Goal: Task Accomplishment & Management: Manage account settings

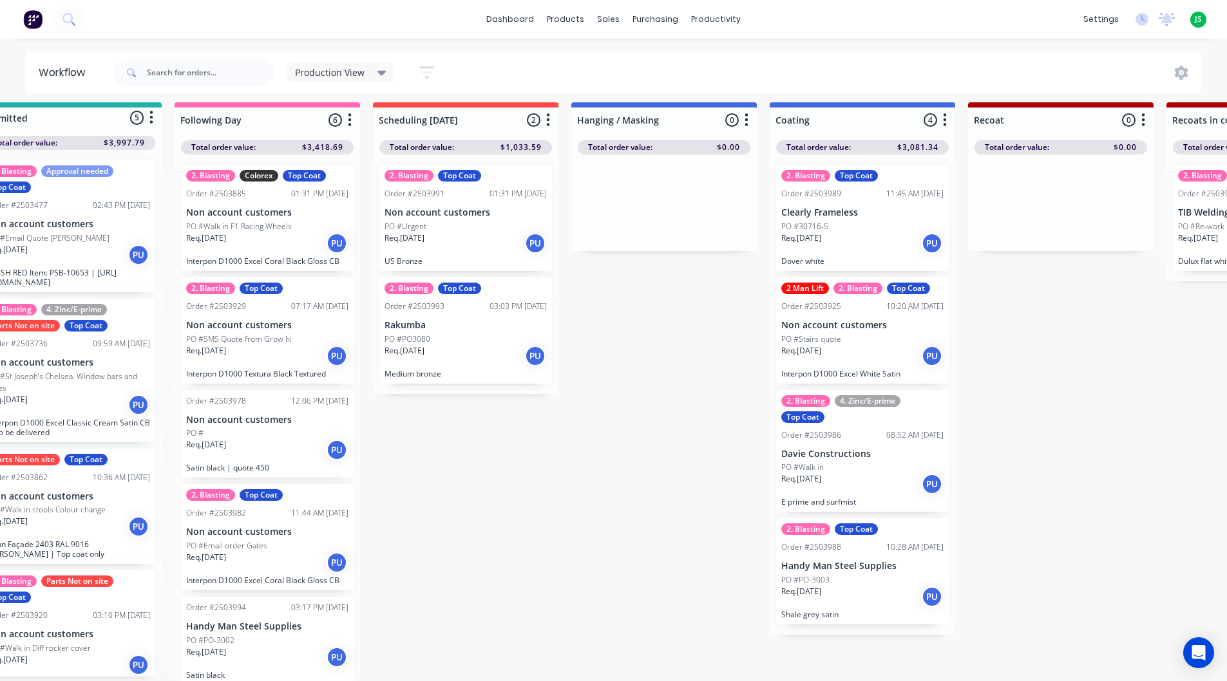
scroll to position [127, 0]
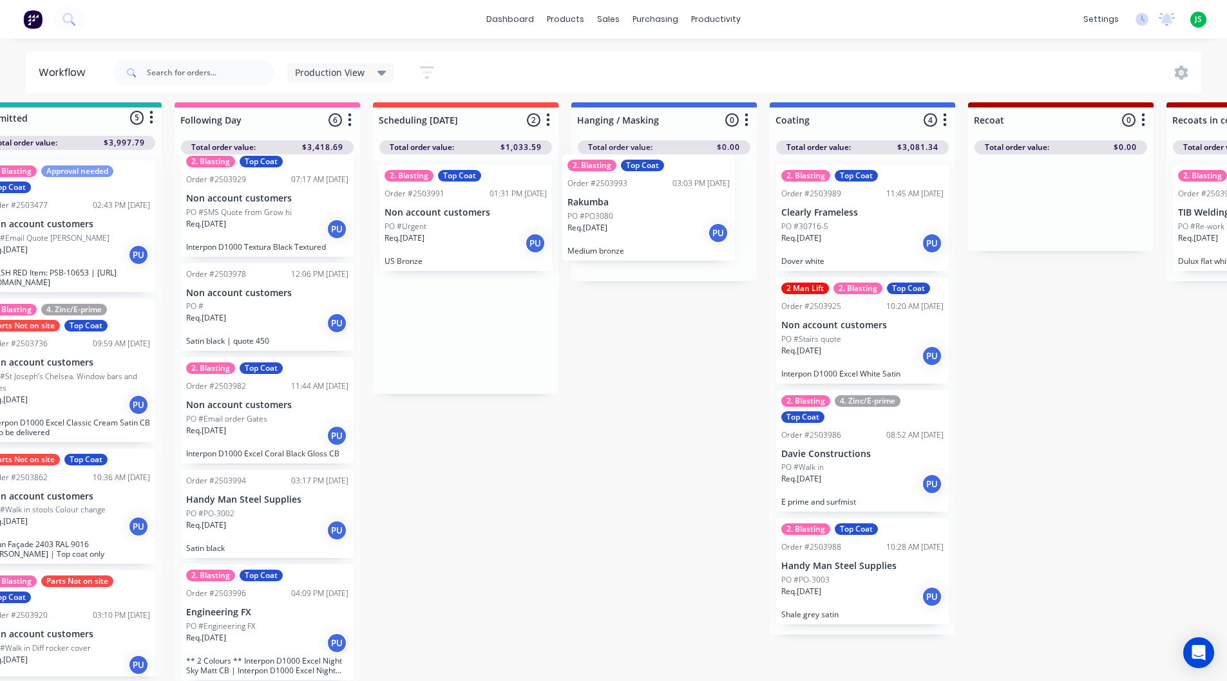
drag, startPoint x: 446, startPoint y: 338, endPoint x: 637, endPoint y: 211, distance: 229.5
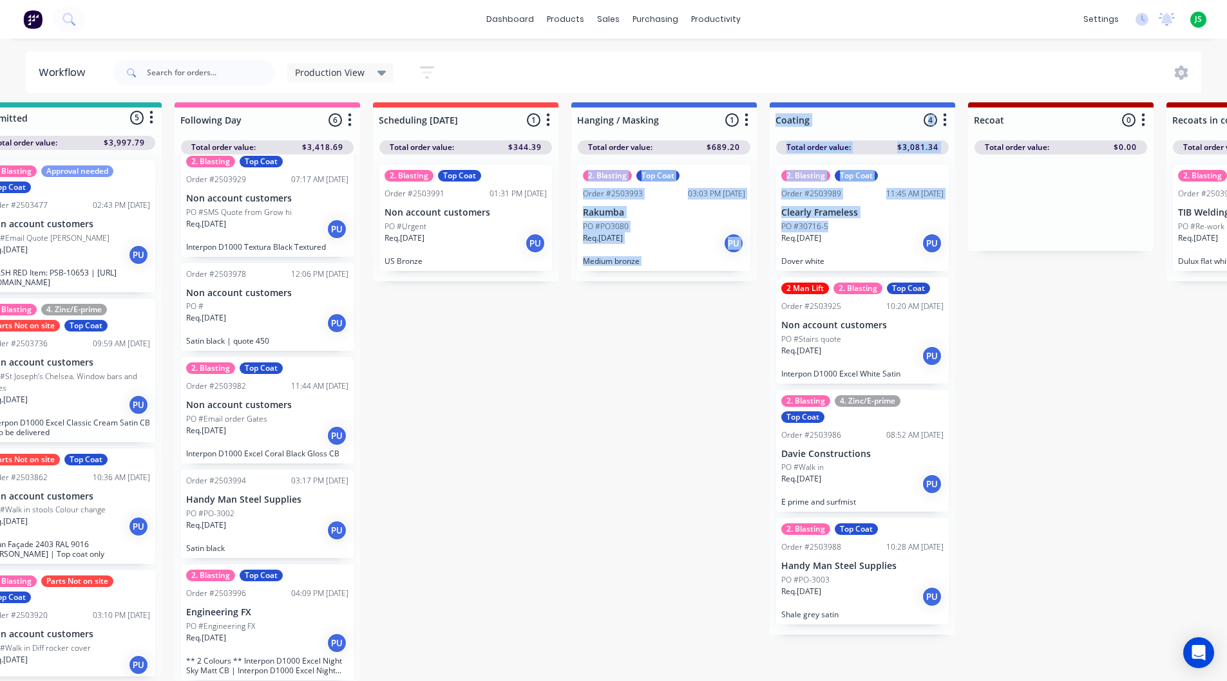
drag, startPoint x: 641, startPoint y: 209, endPoint x: 834, endPoint y: 211, distance: 193.2
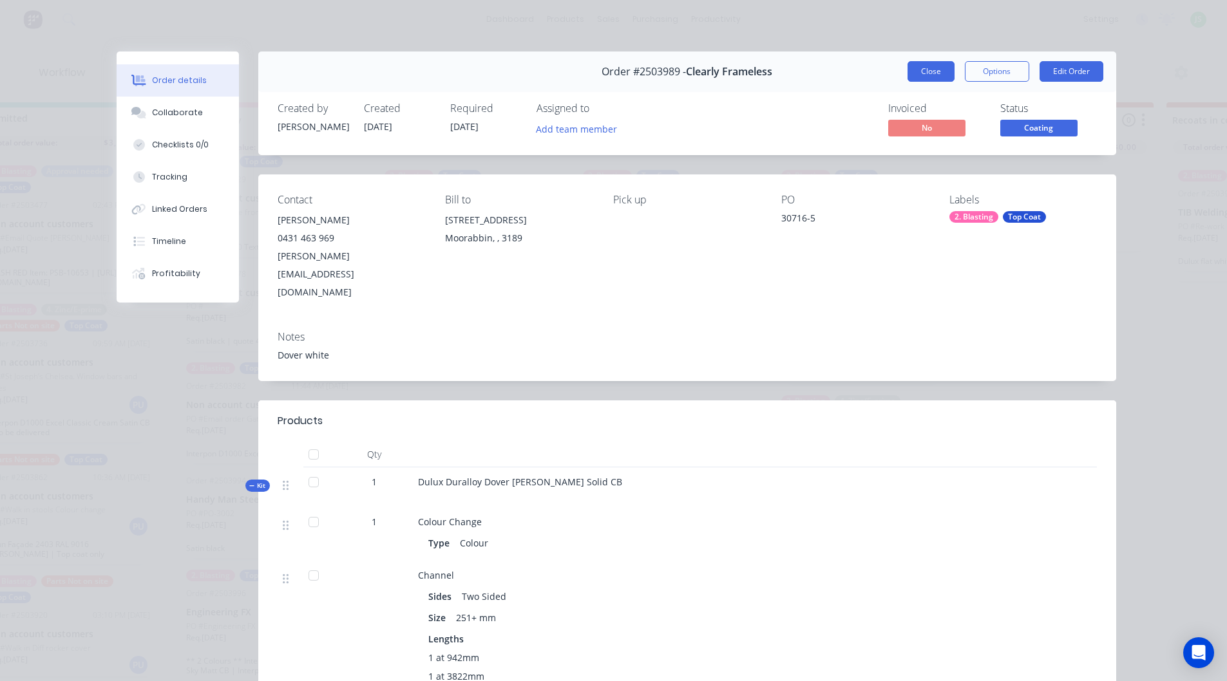
drag, startPoint x: 895, startPoint y: 77, endPoint x: 914, endPoint y: 75, distance: 19.4
click at [897, 77] on div "Order #2503989 - Clearly Frameless Close Options Edit Order" at bounding box center [687, 72] width 858 height 41
click at [914, 75] on button "Close" at bounding box center [930, 71] width 47 height 21
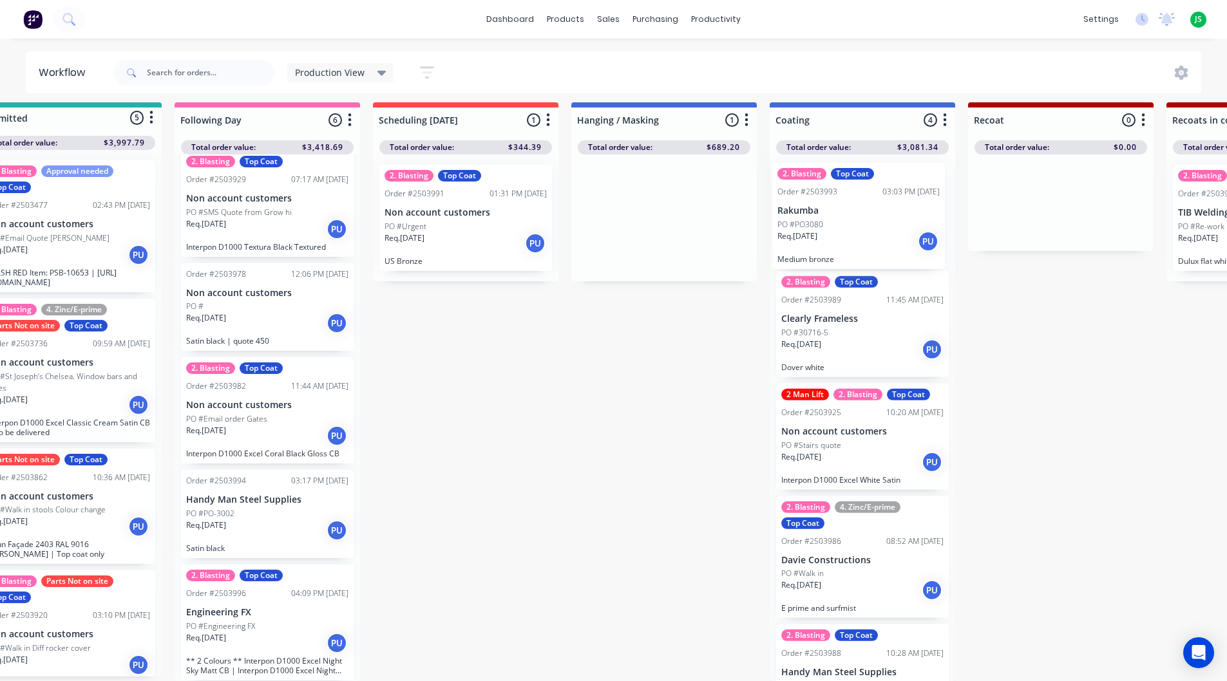
drag, startPoint x: 662, startPoint y: 231, endPoint x: 862, endPoint y: 240, distance: 199.8
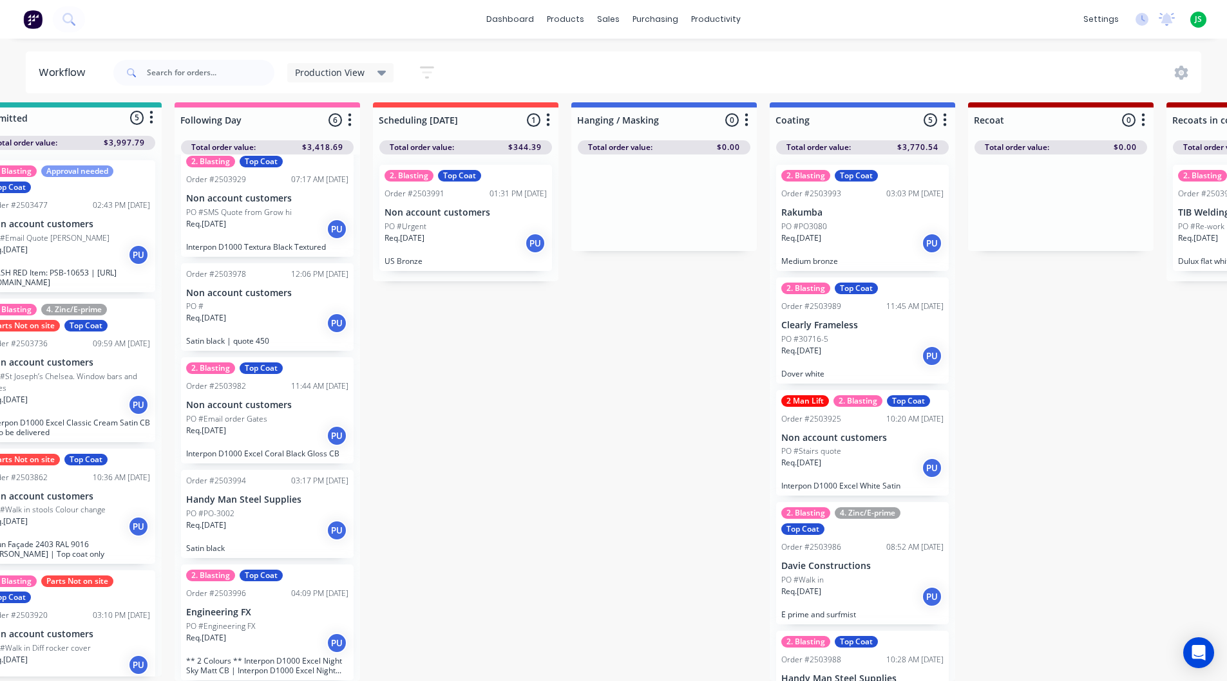
click at [424, 232] on p "Req. [DATE]" at bounding box center [404, 238] width 40 height 12
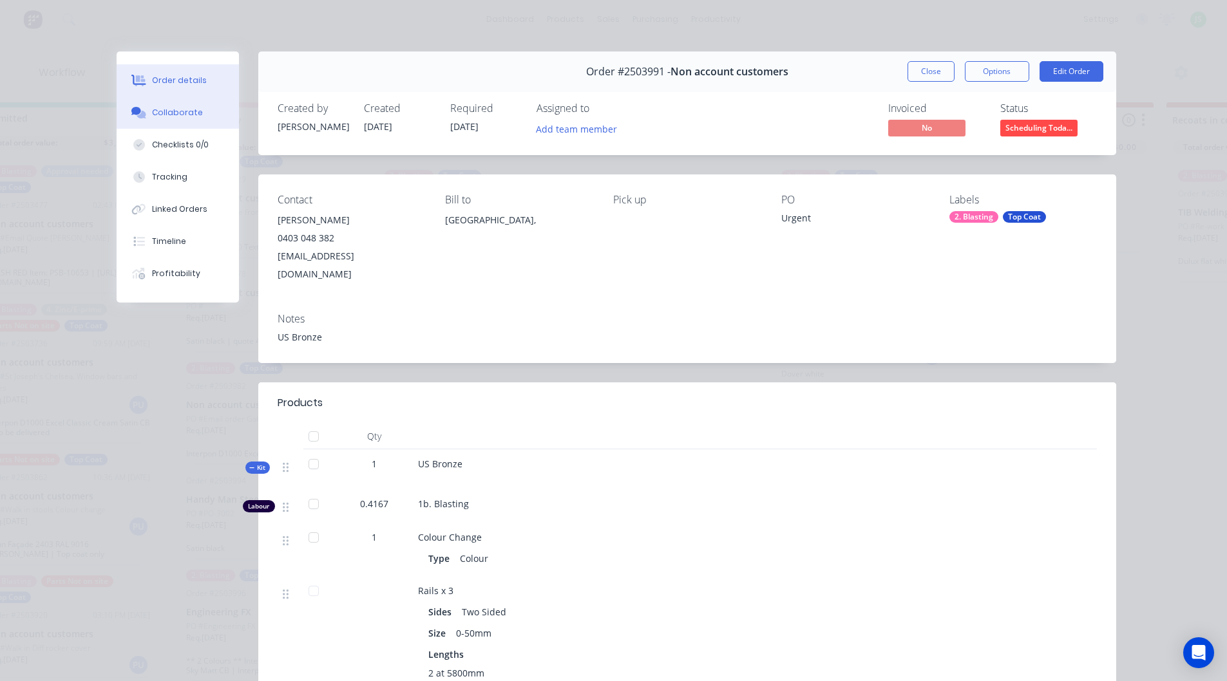
click at [182, 116] on div "Collaborate" at bounding box center [177, 113] width 51 height 12
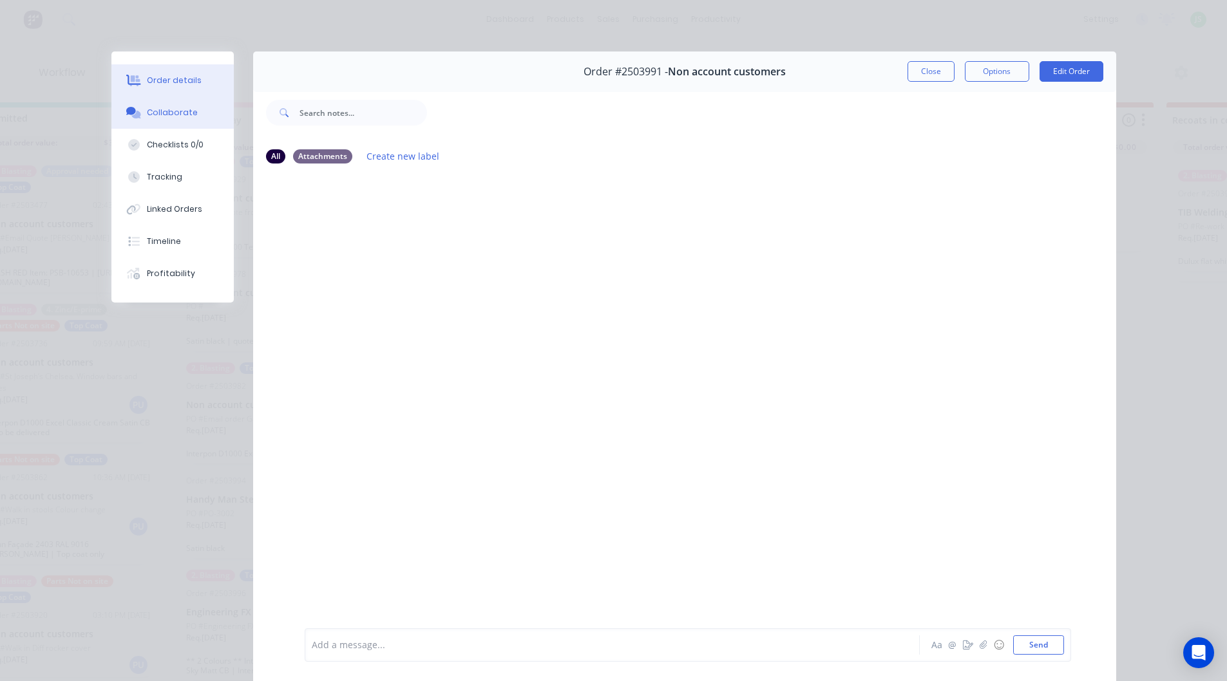
click at [182, 74] on button "Order details" at bounding box center [172, 80] width 122 height 32
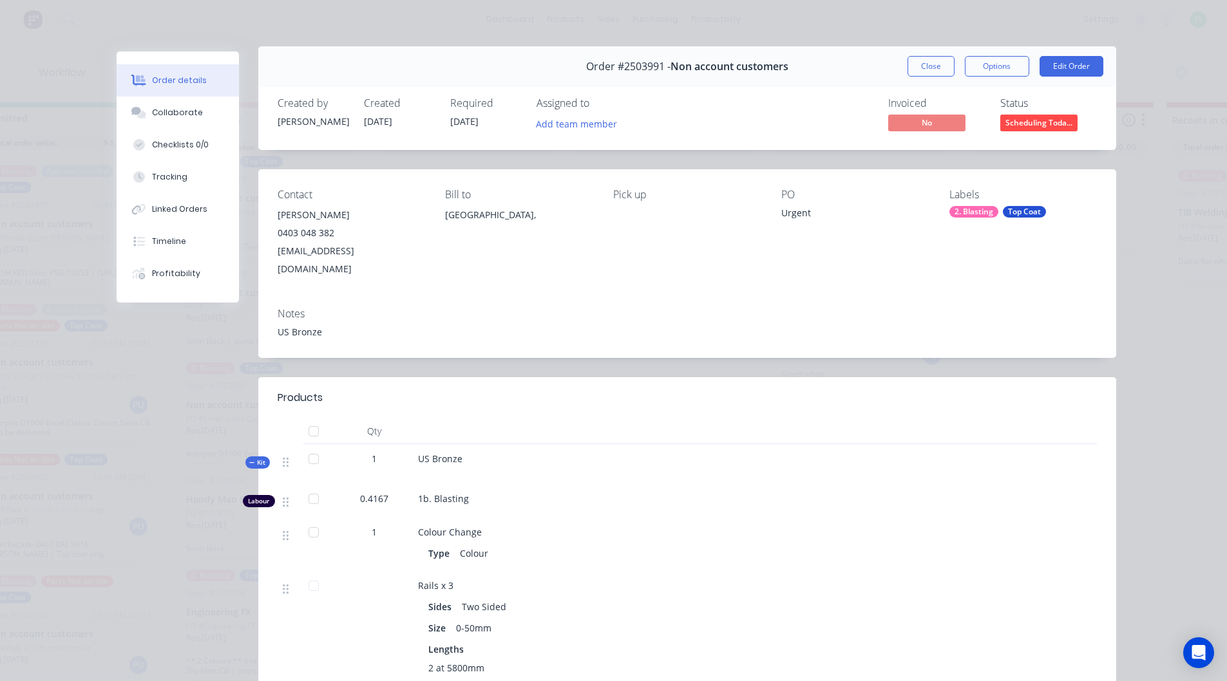
scroll to position [0, 0]
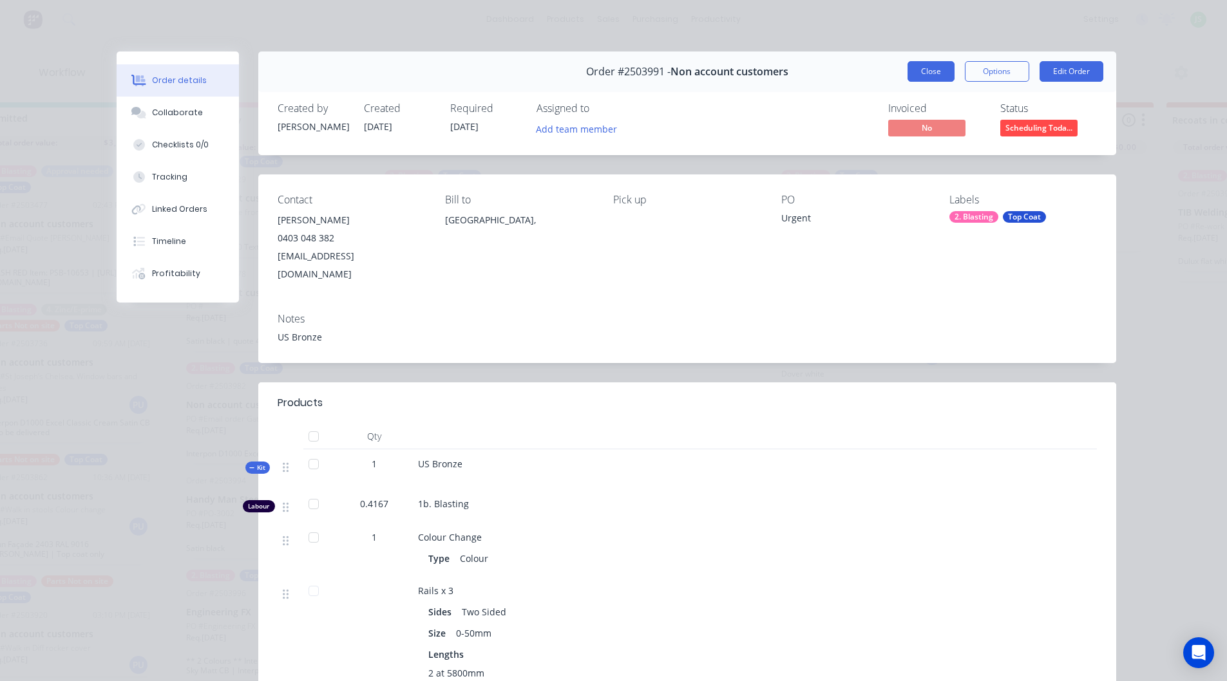
click at [929, 70] on button "Close" at bounding box center [930, 71] width 47 height 21
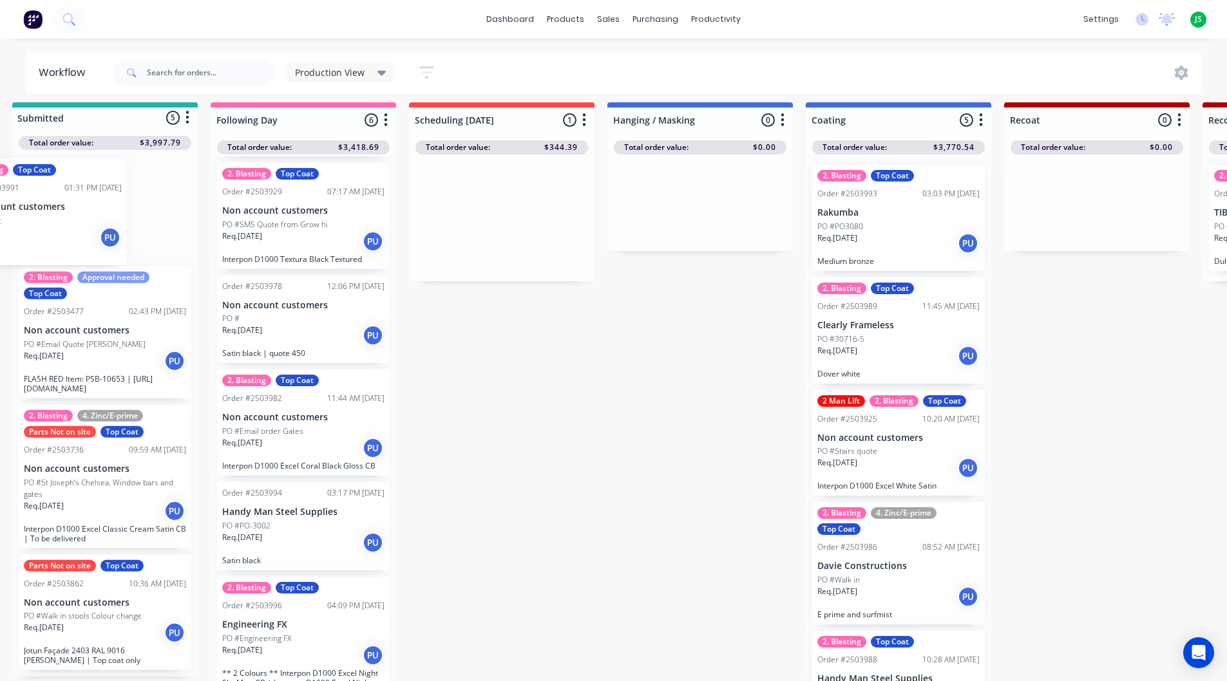
scroll to position [17, 0]
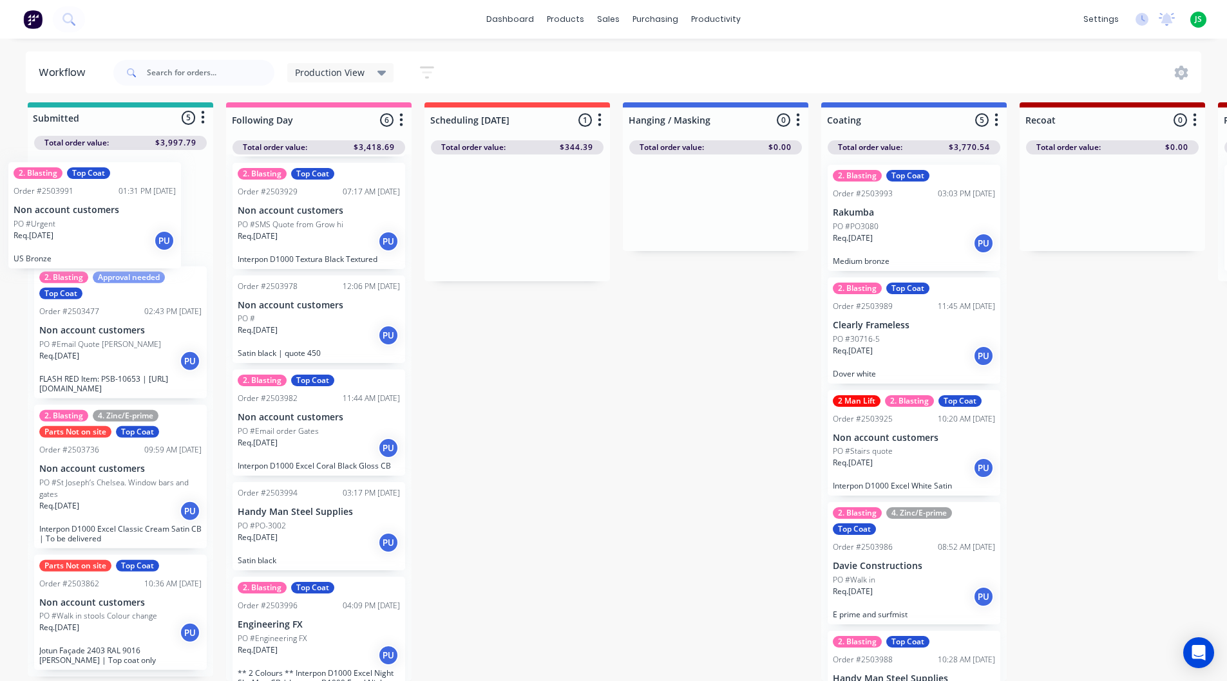
drag, startPoint x: 440, startPoint y: 223, endPoint x: 75, endPoint y: 217, distance: 365.1
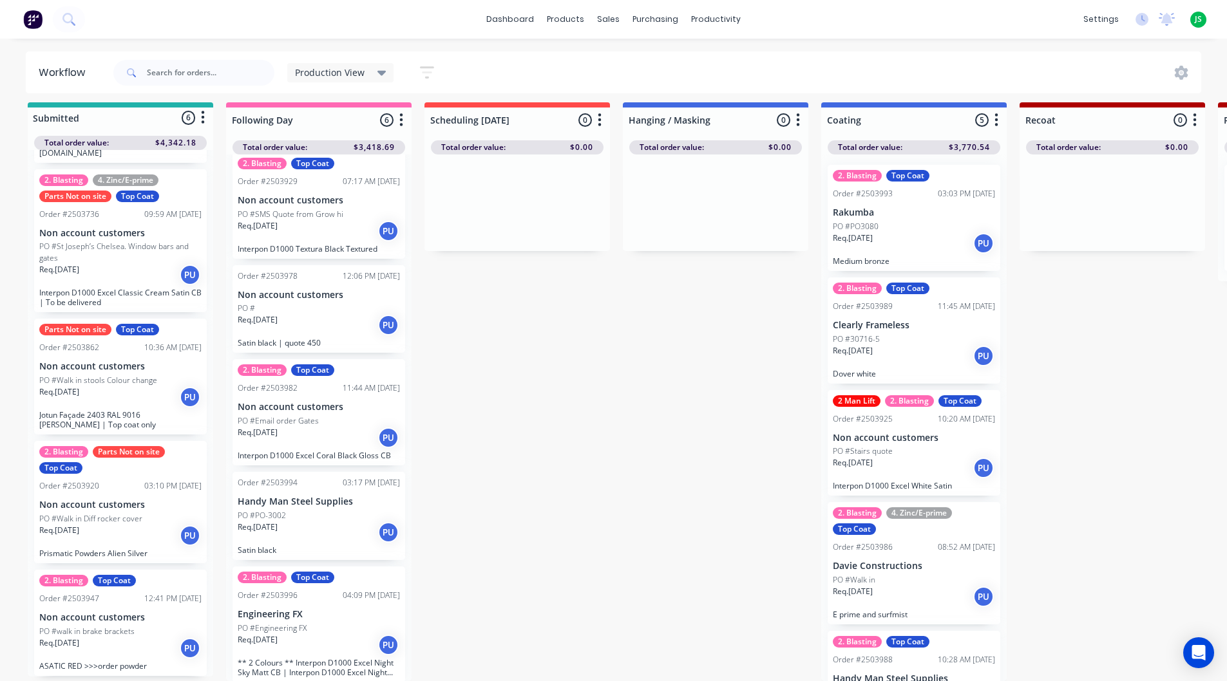
scroll to position [127, 0]
click at [299, 520] on div "Req. [DATE] PU" at bounding box center [319, 531] width 162 height 22
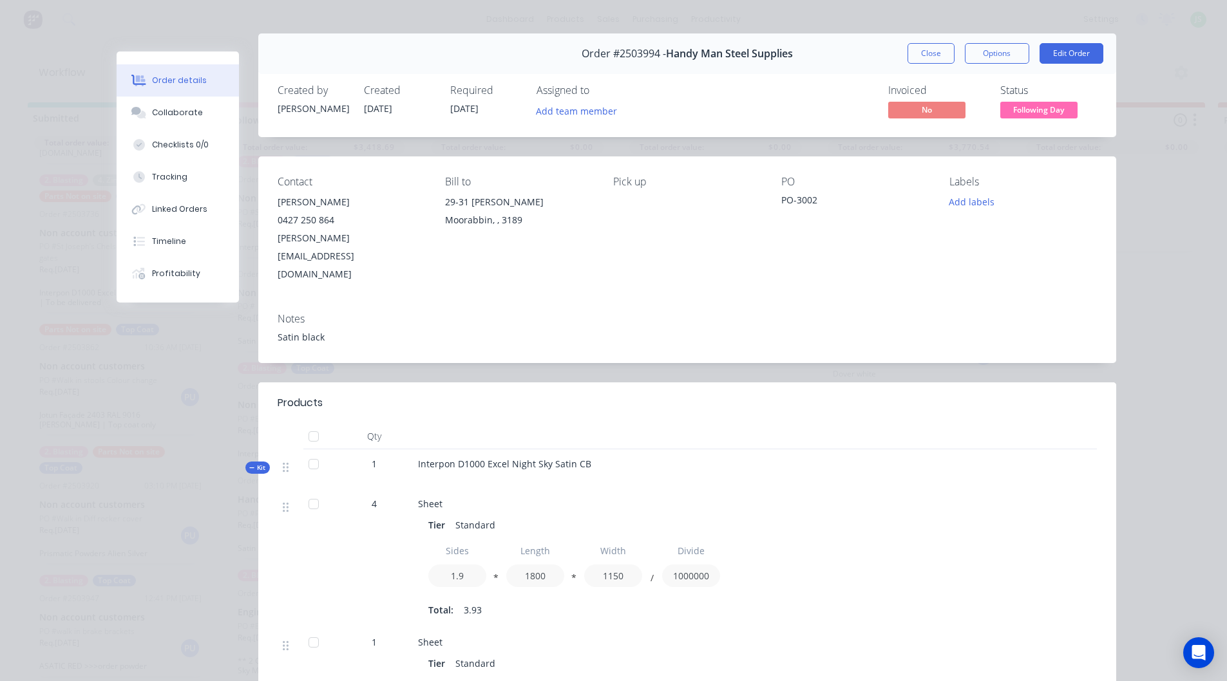
scroll to position [0, 0]
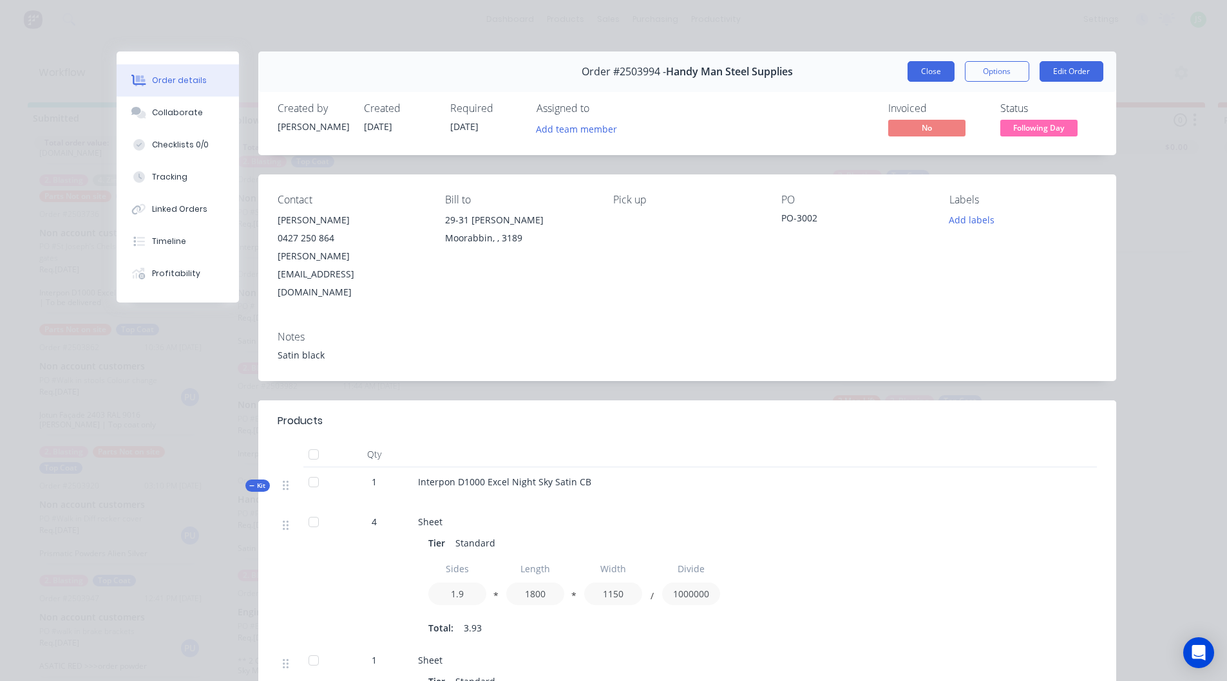
click at [938, 68] on button "Close" at bounding box center [930, 71] width 47 height 21
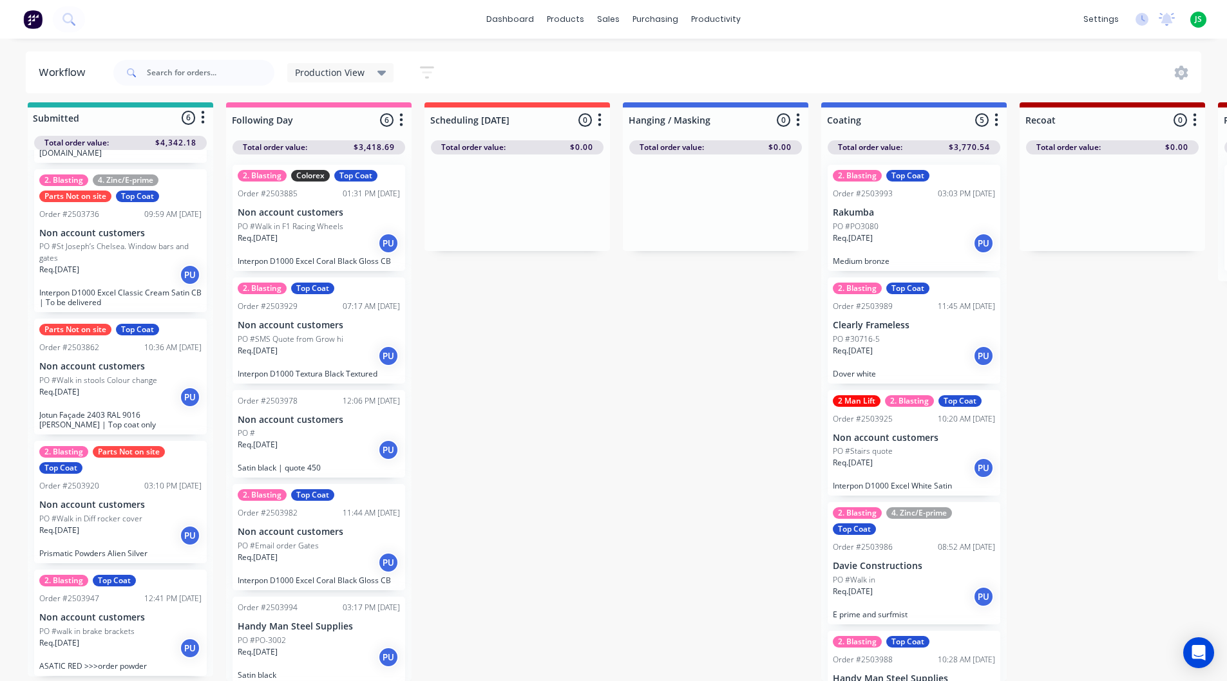
click at [296, 441] on div "Req. [DATE] PU" at bounding box center [319, 450] width 162 height 22
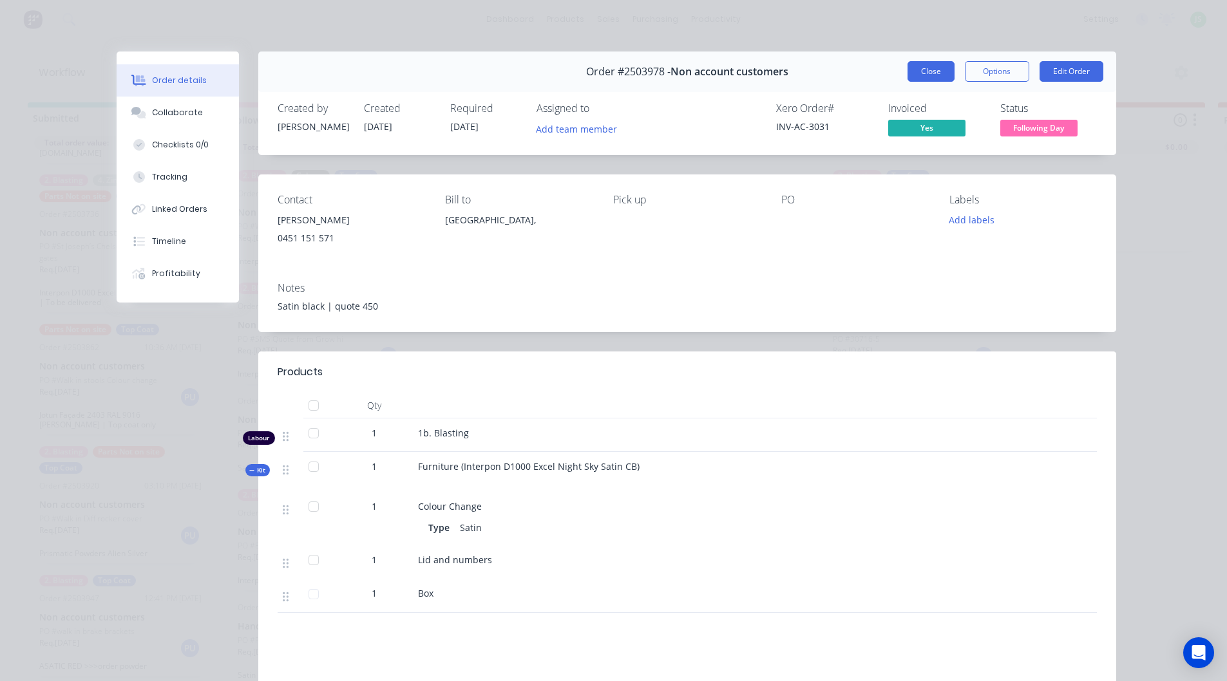
click at [914, 73] on button "Close" at bounding box center [930, 71] width 47 height 21
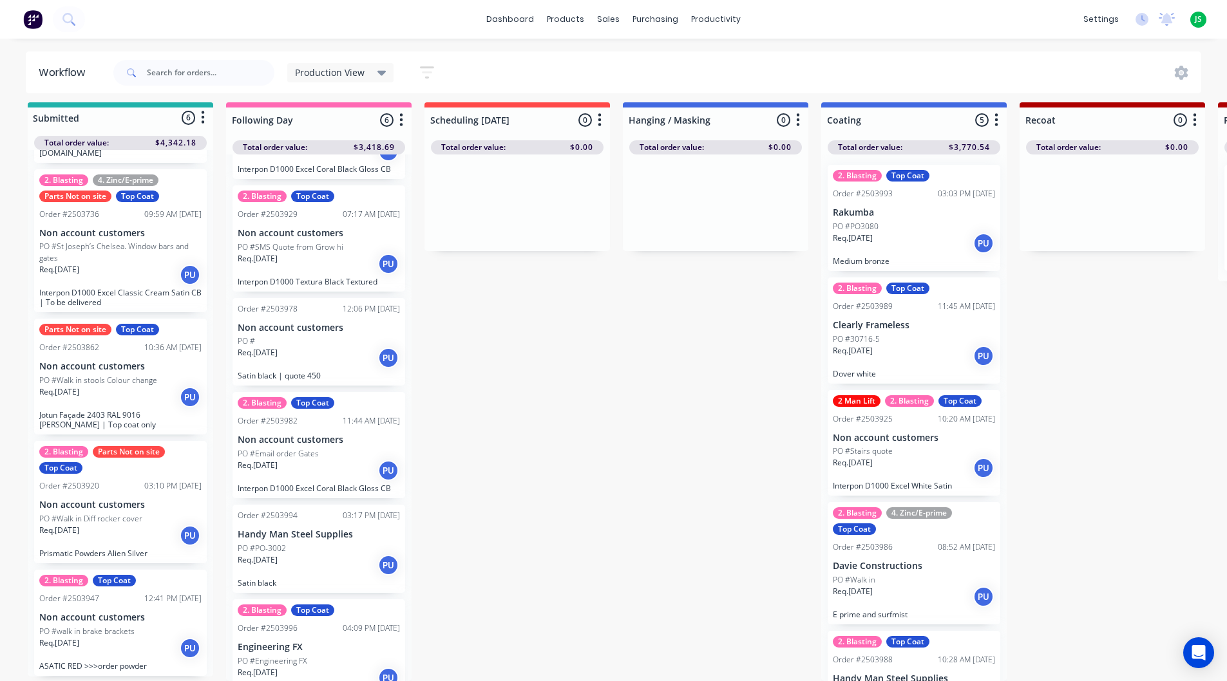
scroll to position [127, 0]
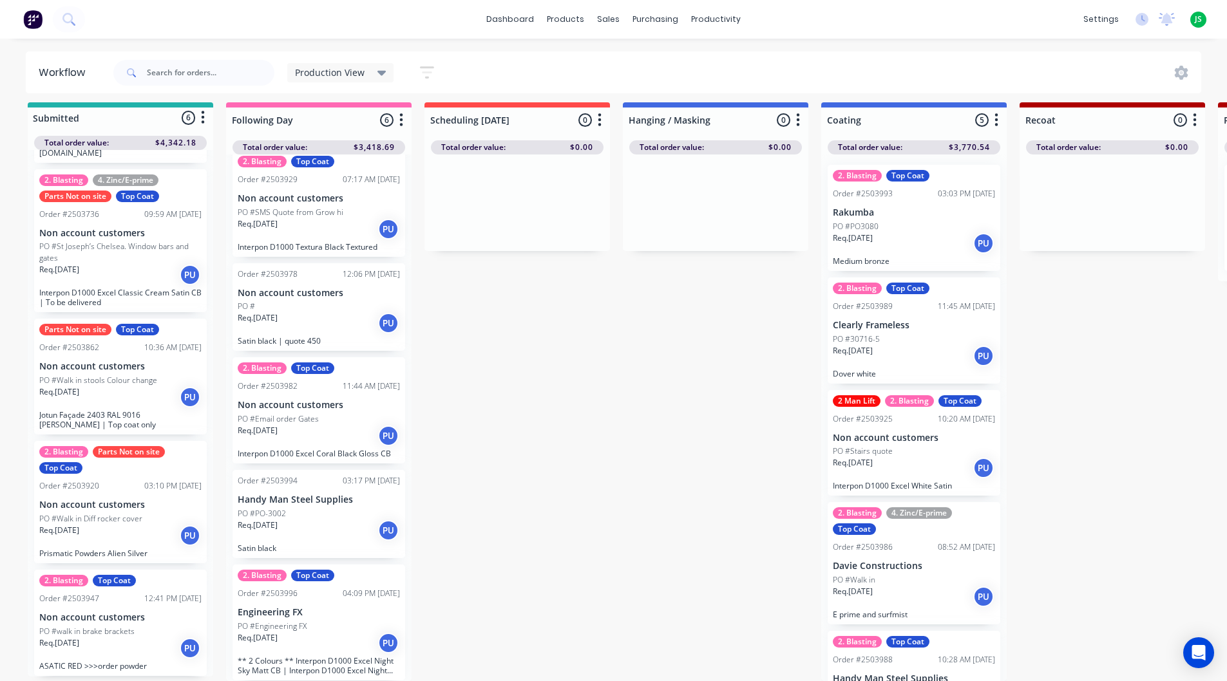
click at [285, 531] on div "Req. [DATE] PU" at bounding box center [319, 531] width 162 height 22
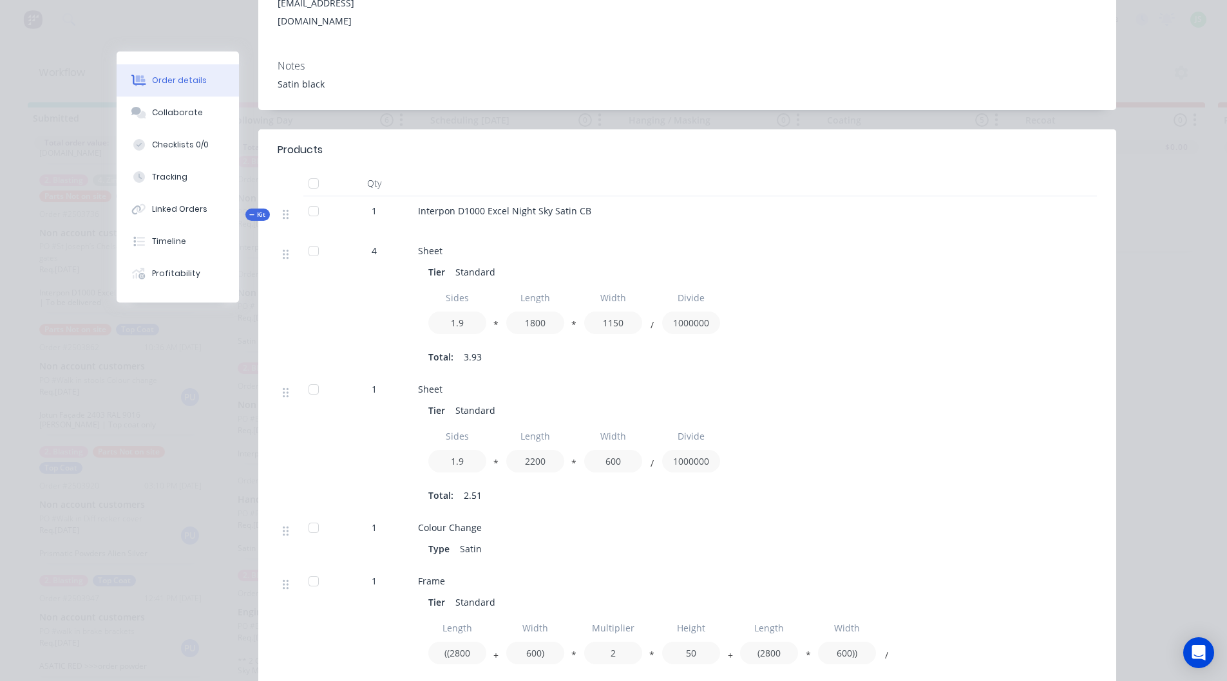
scroll to position [0, 0]
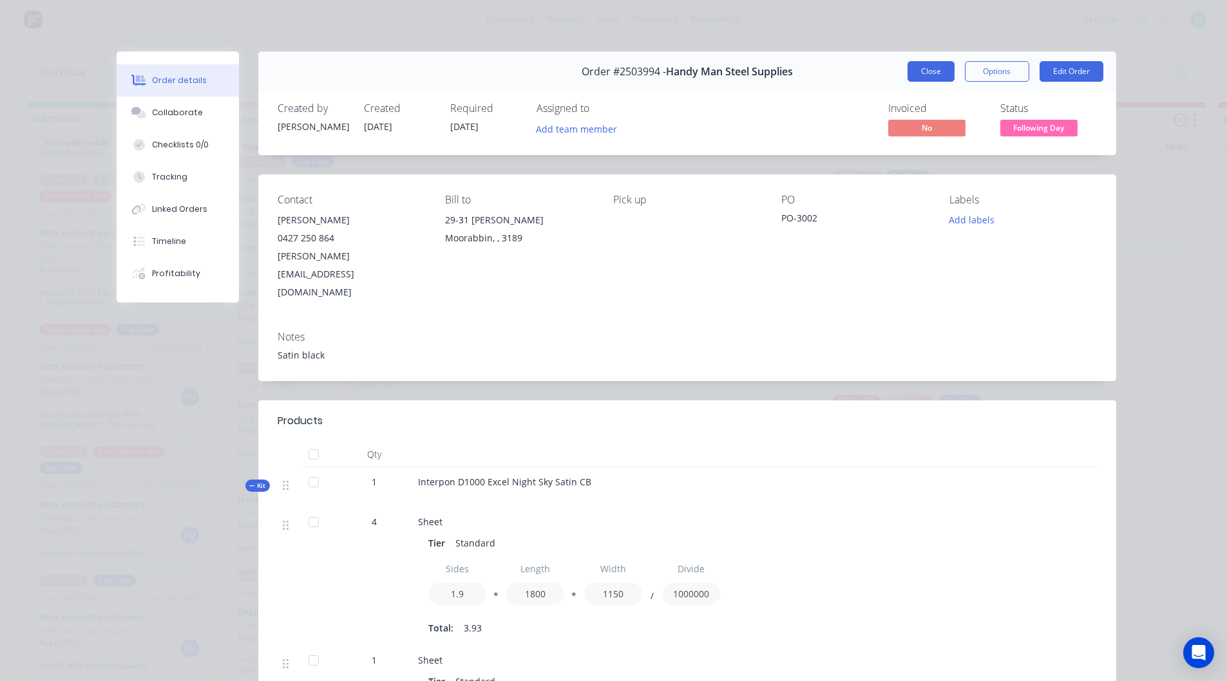
click at [921, 78] on button "Close" at bounding box center [930, 71] width 47 height 21
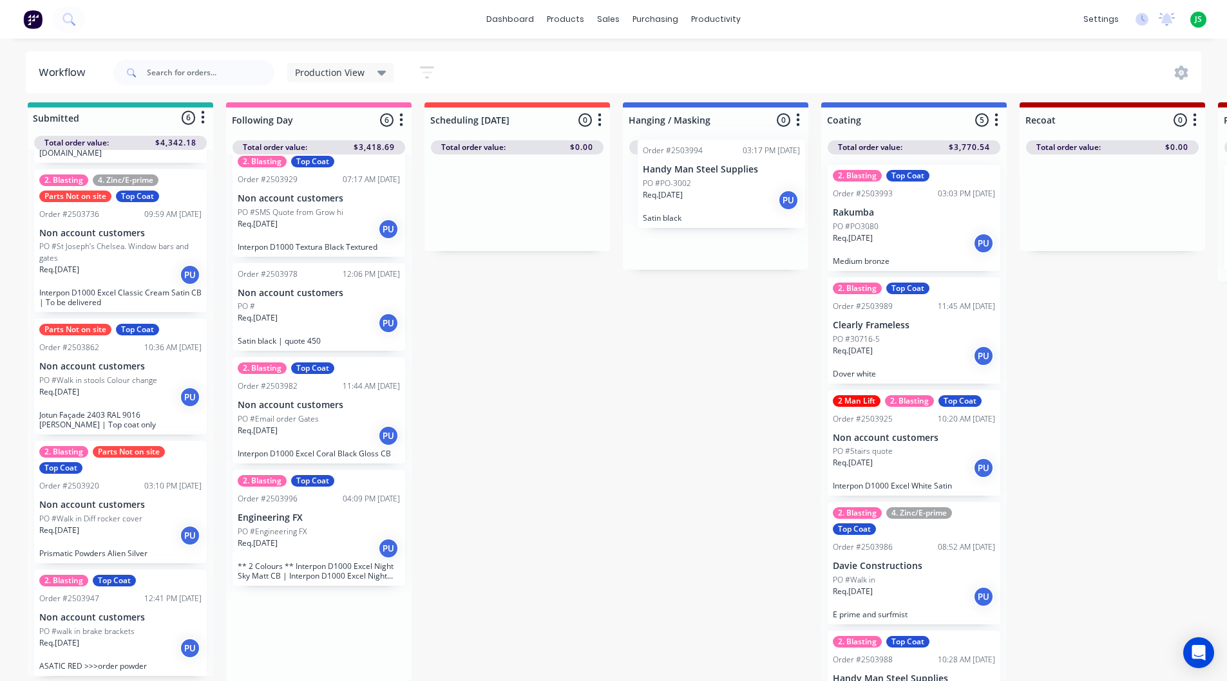
drag, startPoint x: 299, startPoint y: 495, endPoint x: 708, endPoint y: 176, distance: 518.4
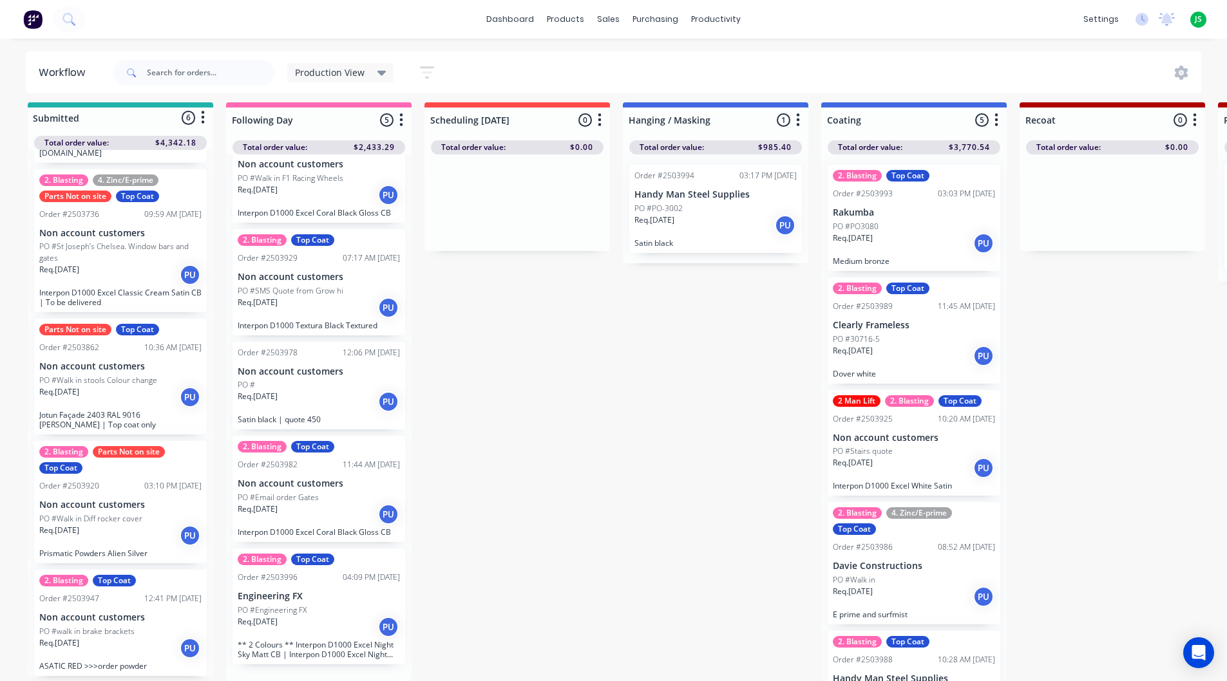
scroll to position [32, 0]
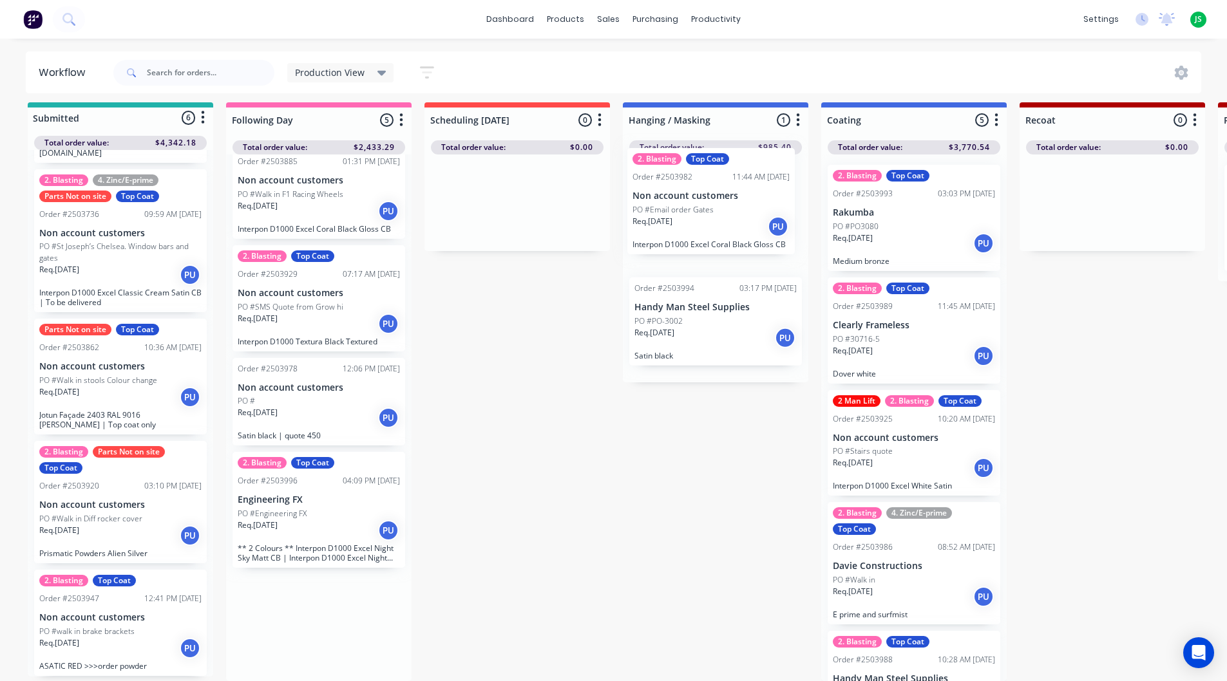
drag, startPoint x: 305, startPoint y: 510, endPoint x: 704, endPoint y: 216, distance: 495.1
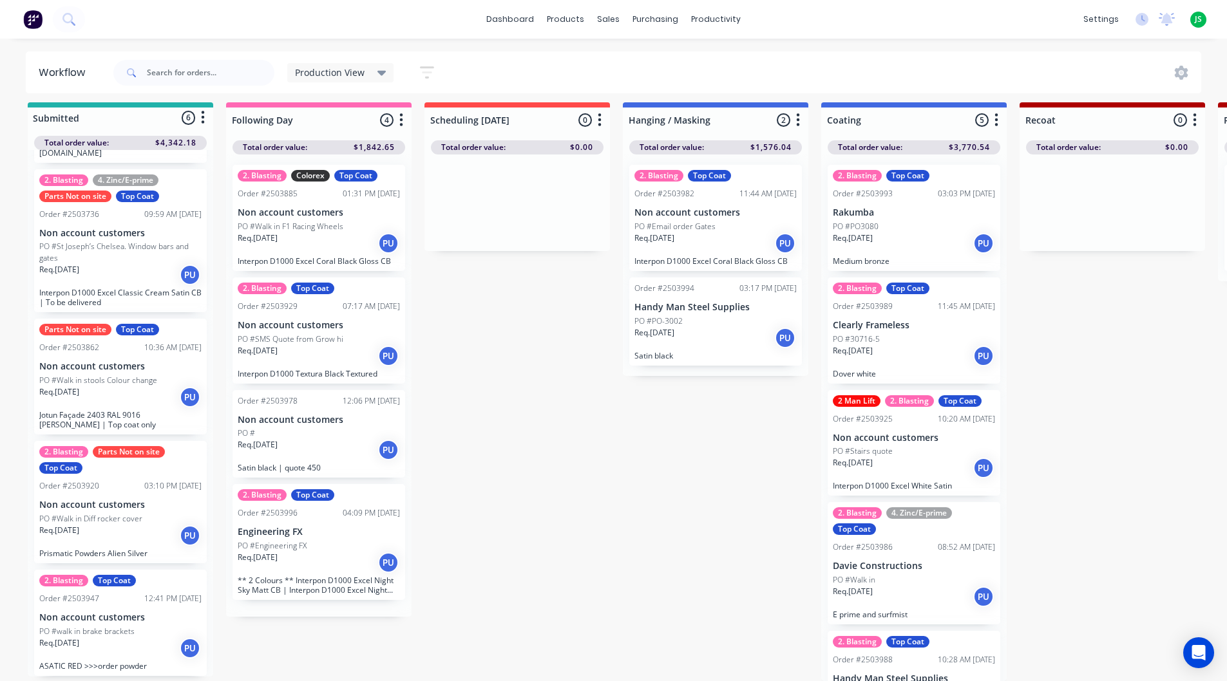
scroll to position [0, 0]
click at [704, 221] on p "PO #Email order Gates" at bounding box center [674, 227] width 81 height 12
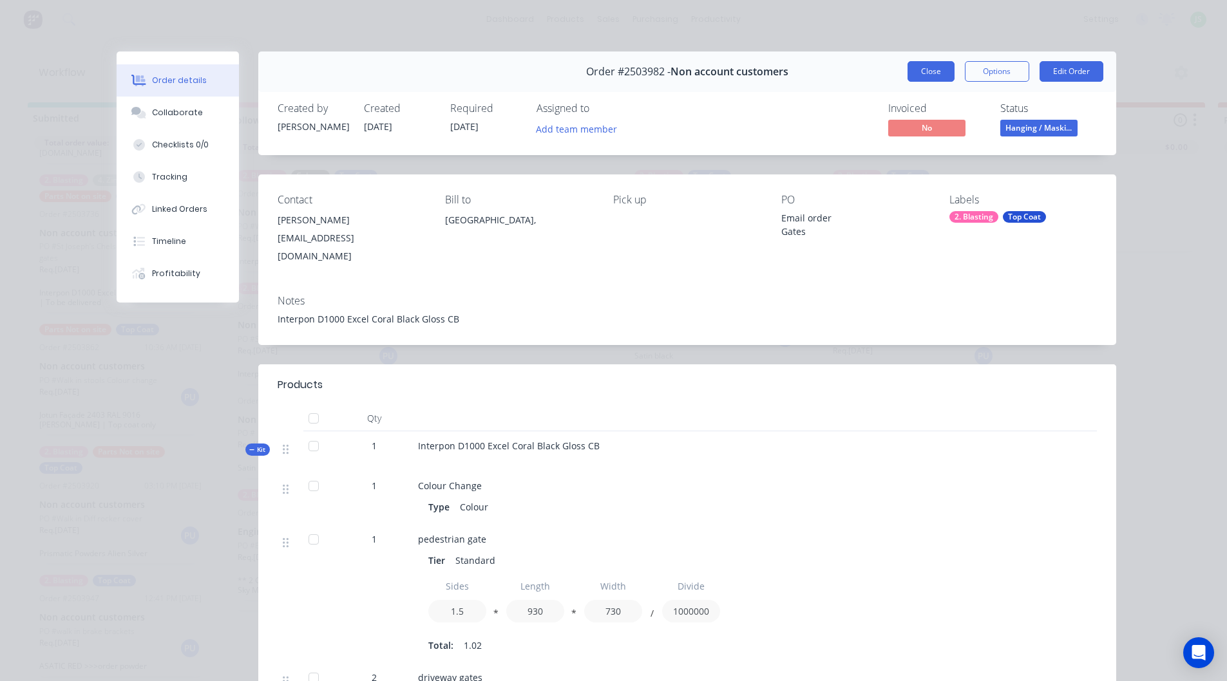
click at [907, 74] on button "Close" at bounding box center [930, 71] width 47 height 21
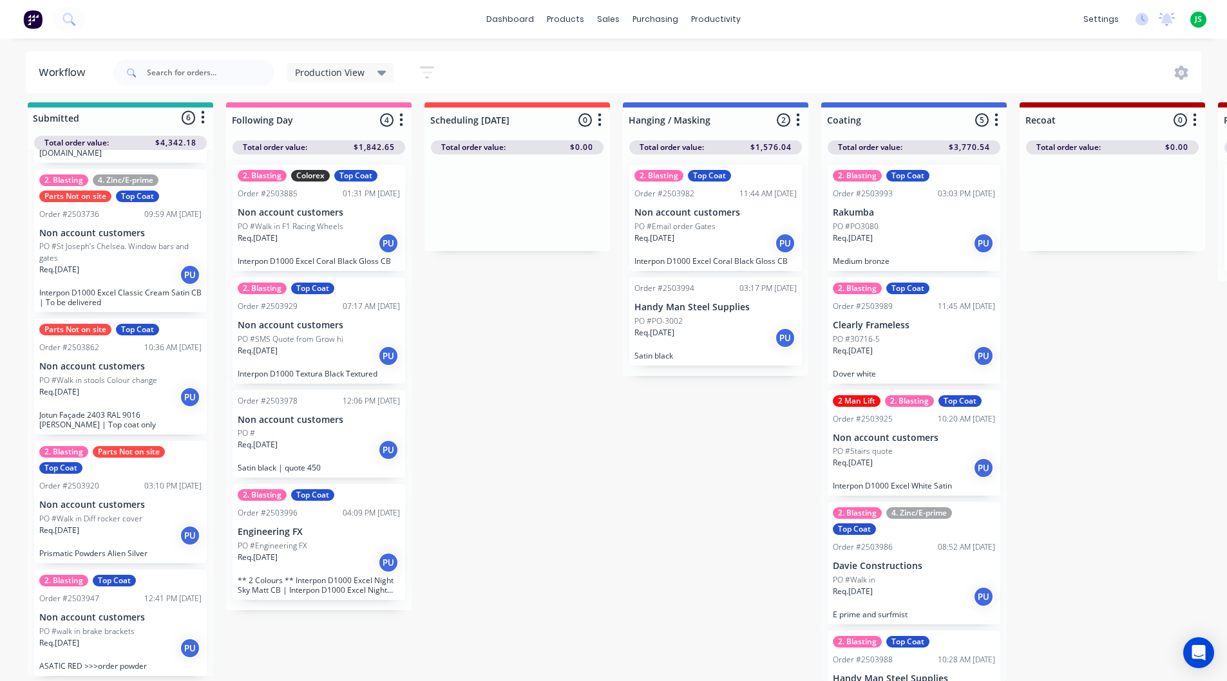
click at [717, 316] on div "PO #PO-3002" at bounding box center [715, 322] width 162 height 12
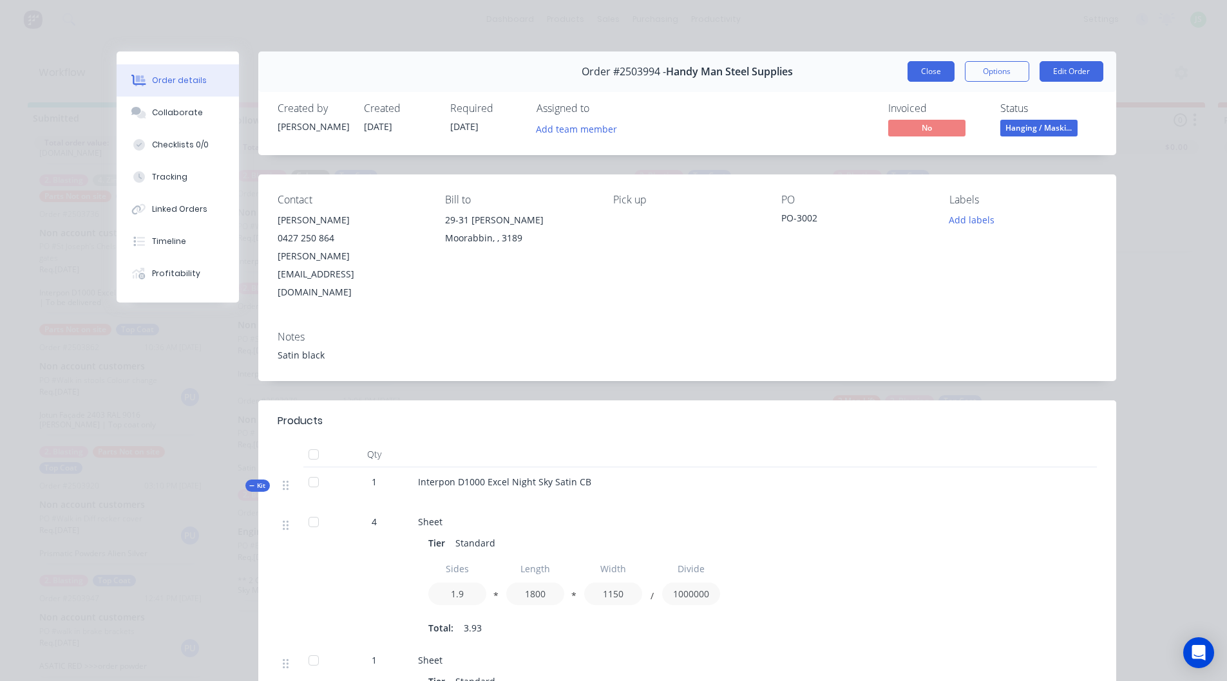
click at [923, 74] on button "Close" at bounding box center [930, 71] width 47 height 21
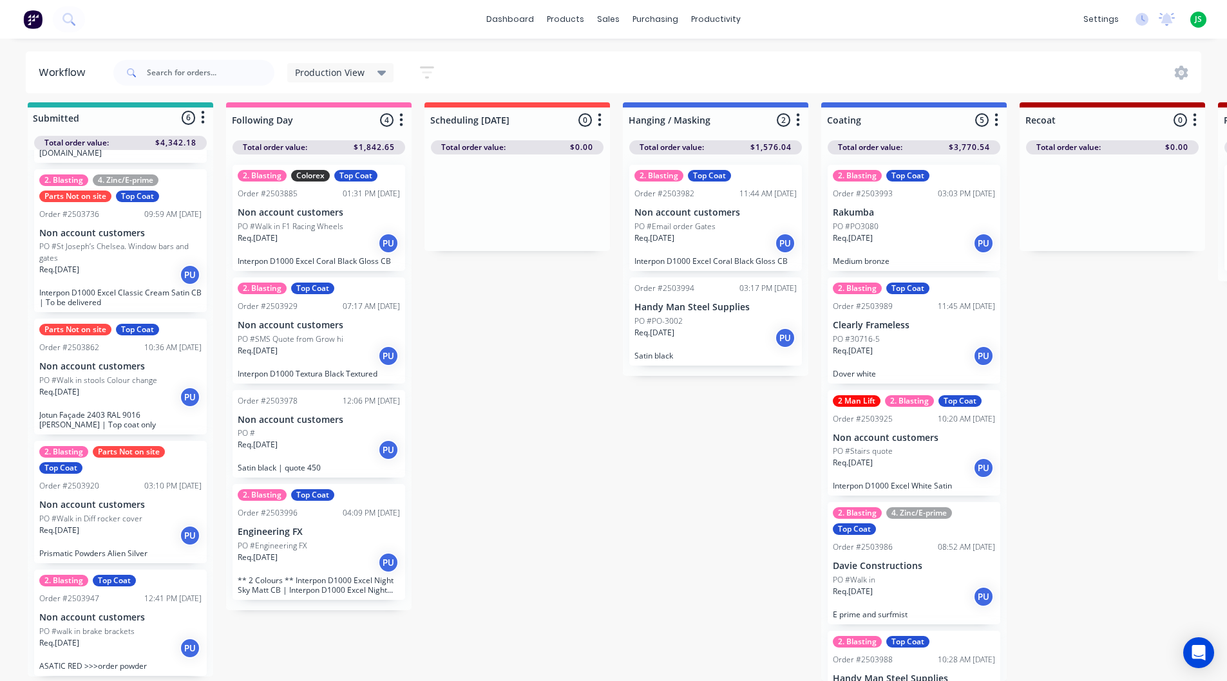
click at [889, 457] on div "Req. [DATE] PU" at bounding box center [914, 468] width 162 height 22
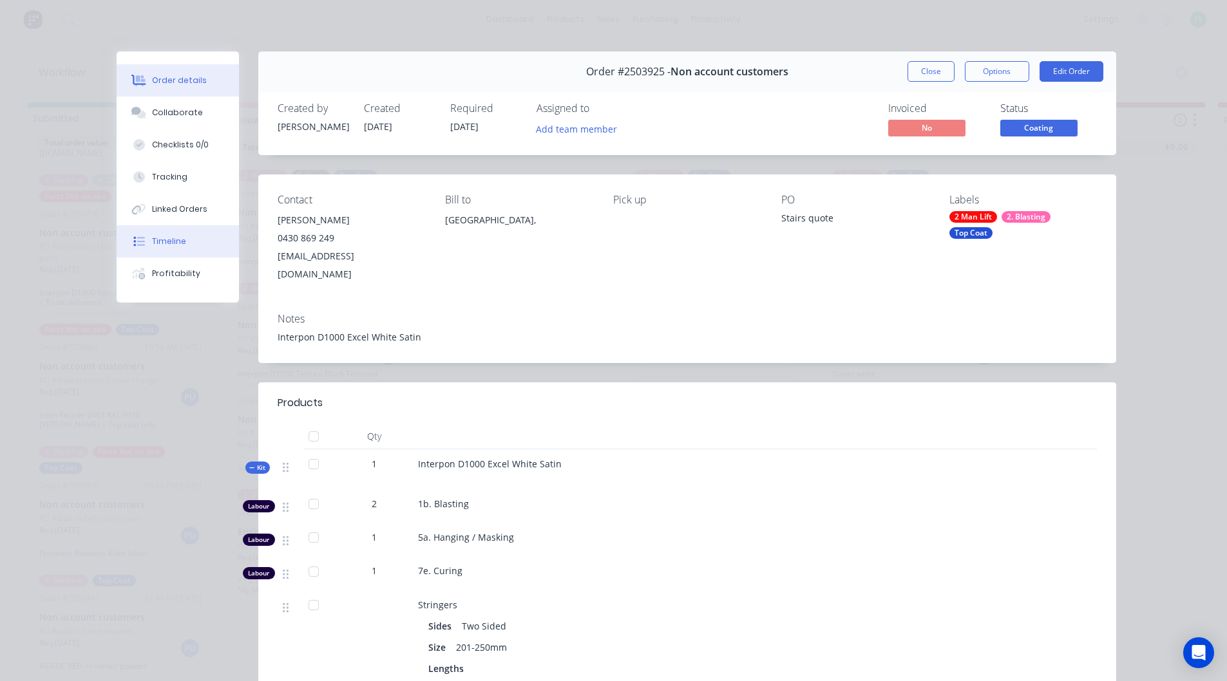
click at [159, 243] on div "Timeline" at bounding box center [169, 242] width 34 height 12
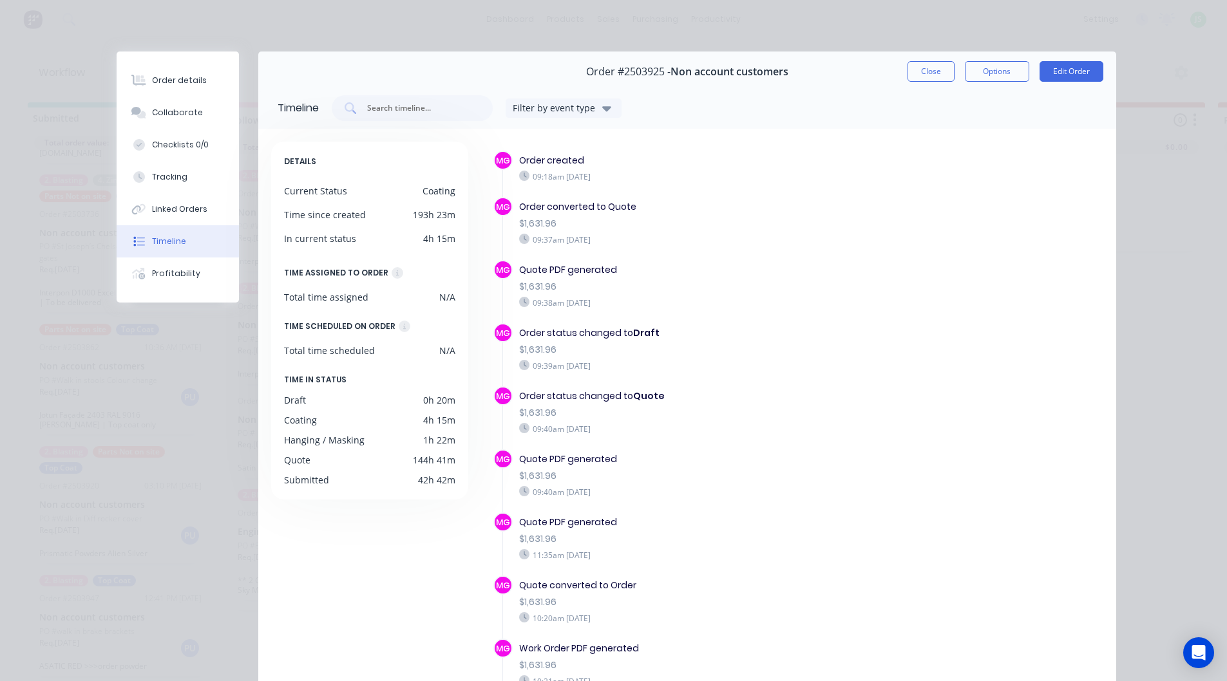
scroll to position [66, 0]
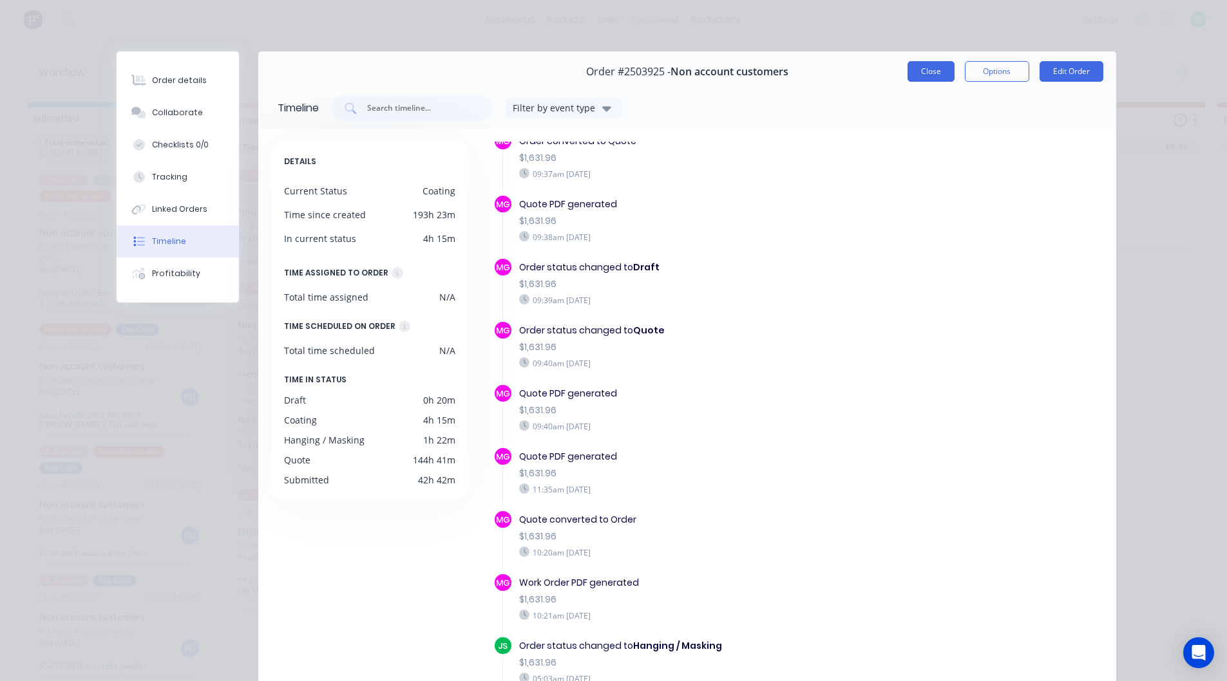
click at [937, 75] on button "Close" at bounding box center [930, 71] width 47 height 21
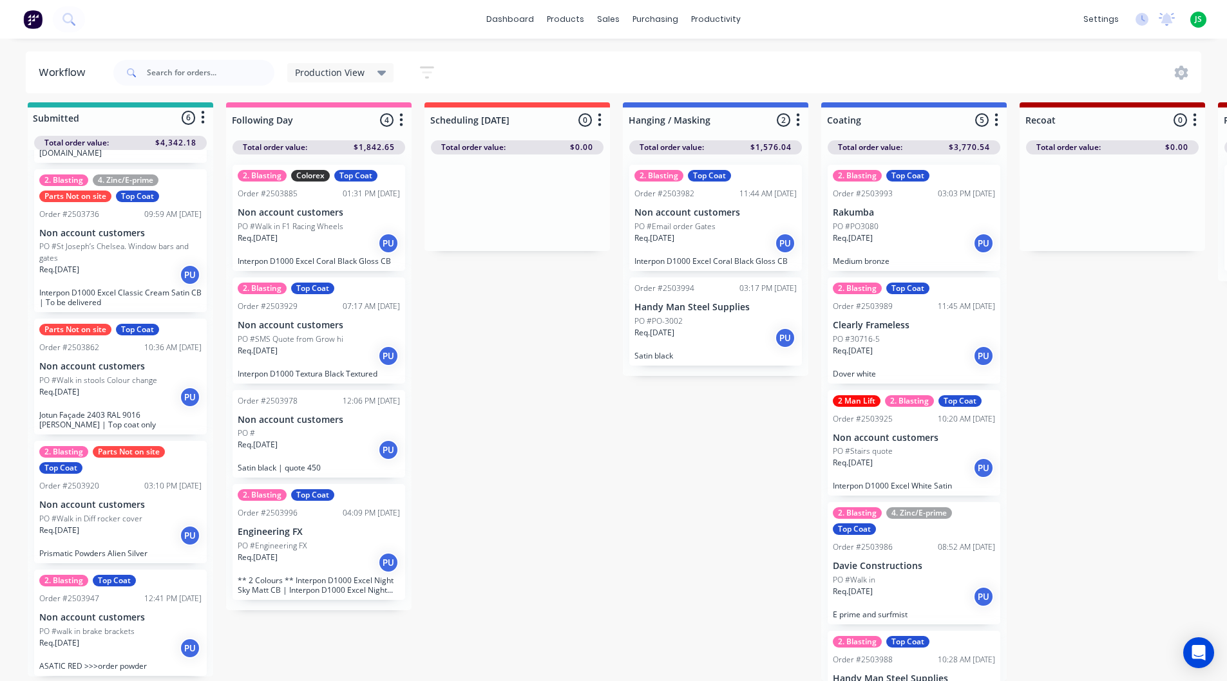
scroll to position [57, 0]
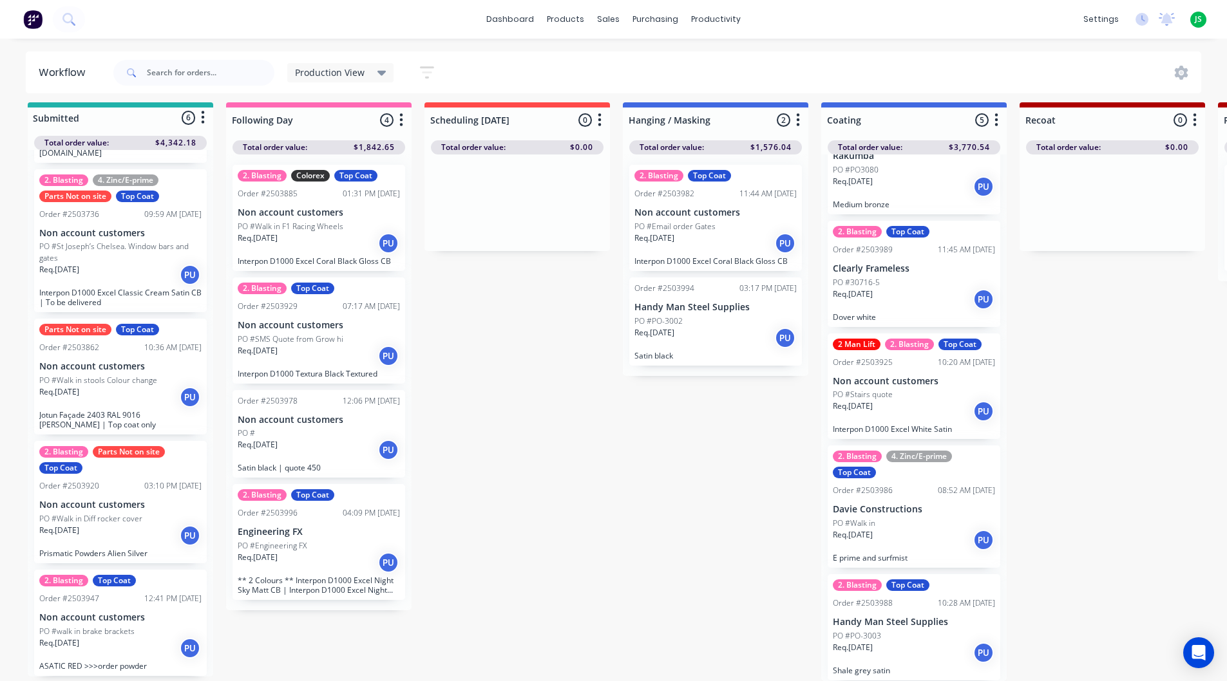
click at [885, 389] on p "PO #Stairs quote" at bounding box center [863, 395] width 60 height 12
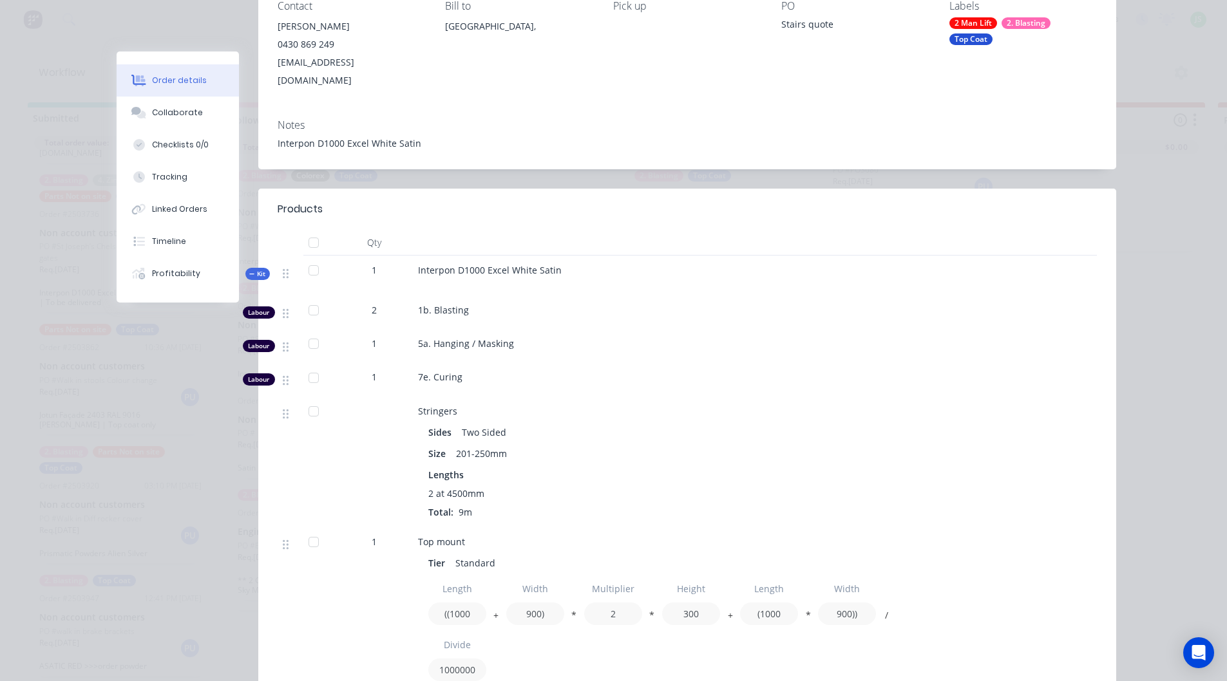
scroll to position [174, 0]
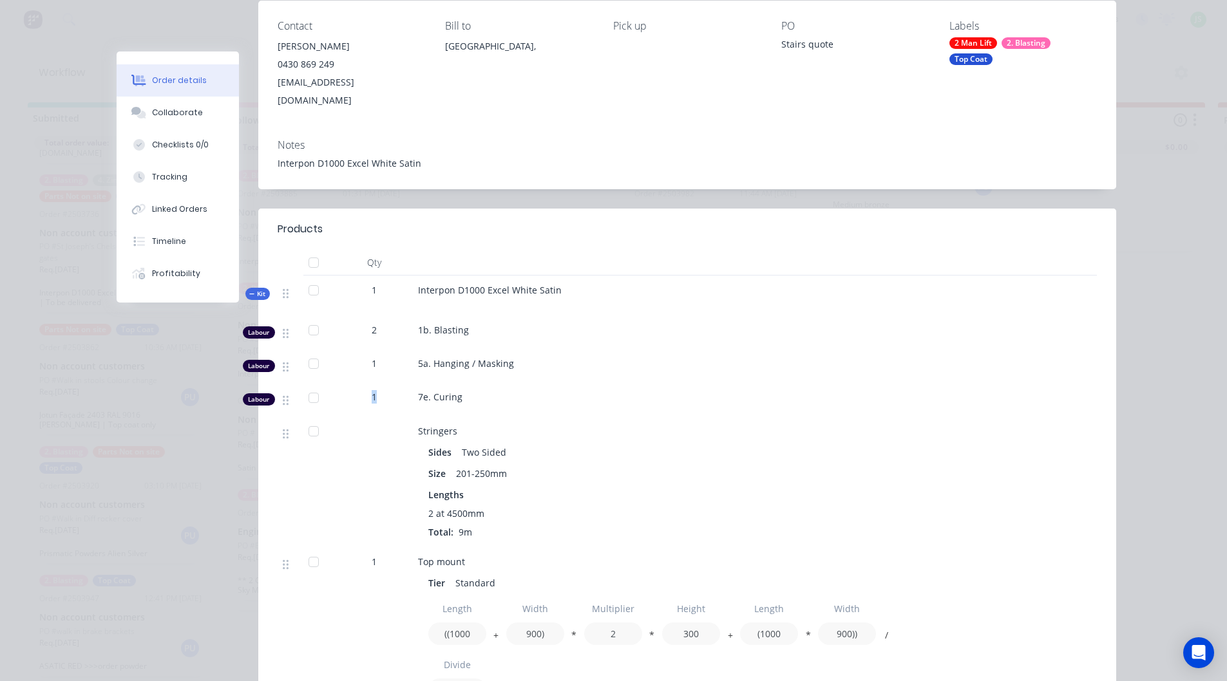
click at [372, 390] on span "1" at bounding box center [374, 397] width 5 height 14
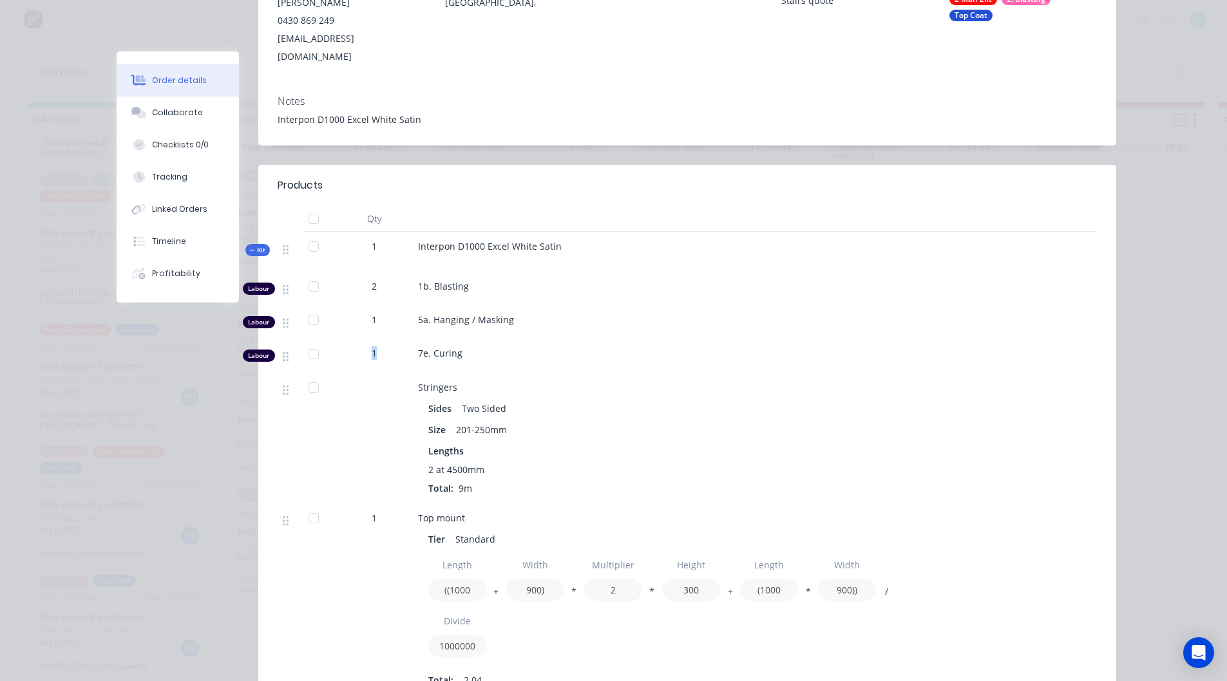
scroll to position [0, 0]
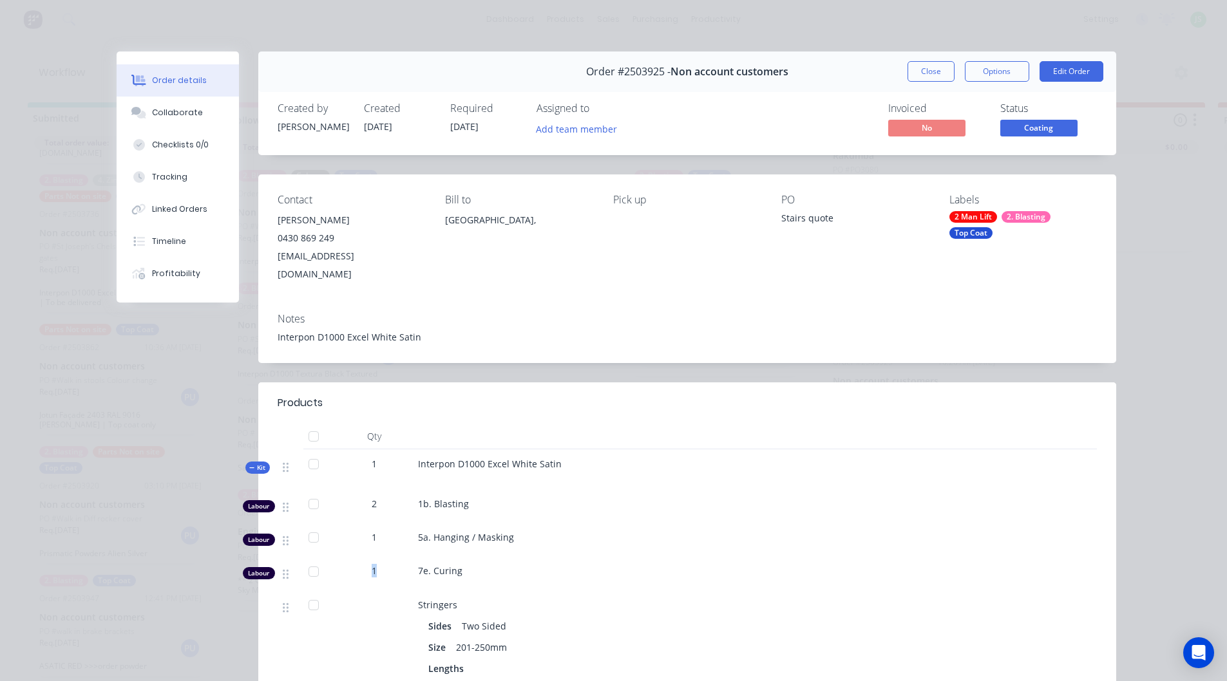
click at [933, 73] on button "Close" at bounding box center [930, 71] width 47 height 21
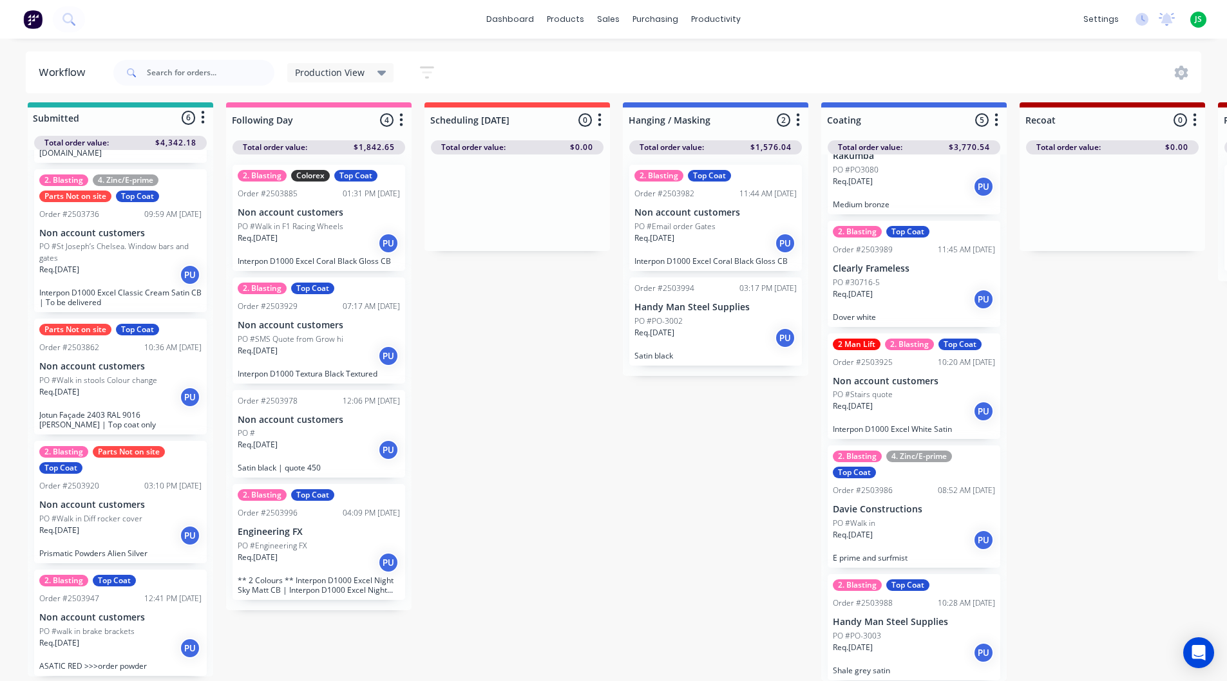
click at [305, 240] on div "Req. [DATE] PU" at bounding box center [319, 243] width 162 height 22
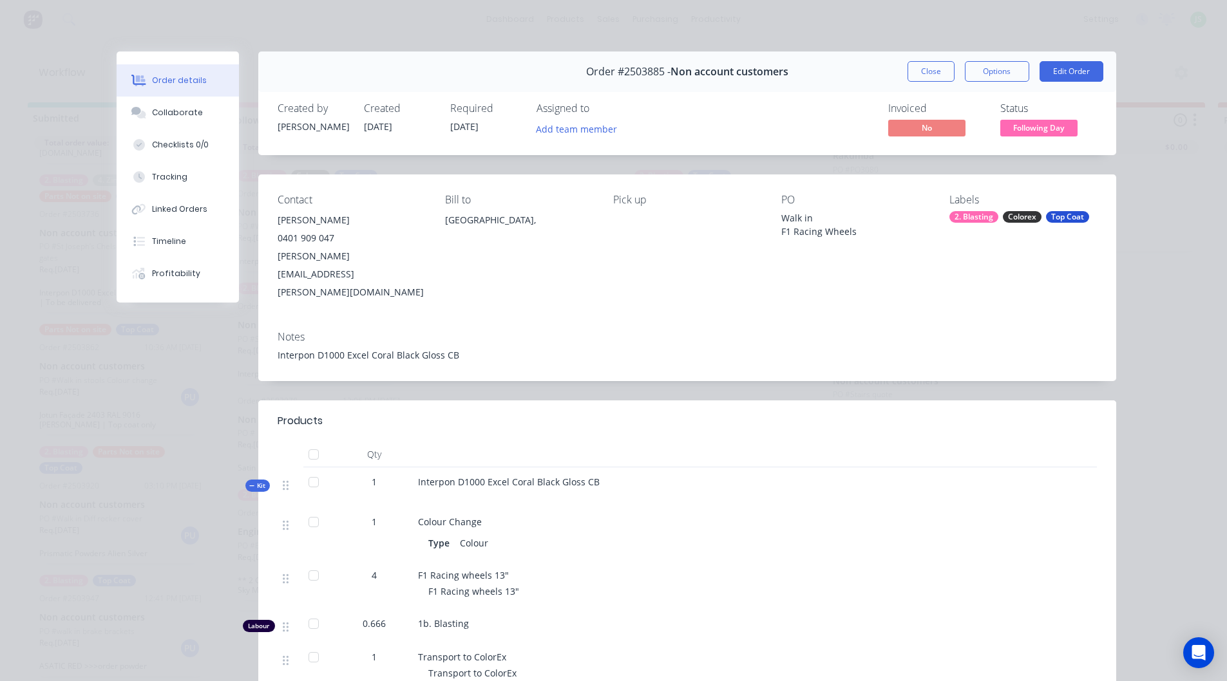
click at [919, 66] on button "Close" at bounding box center [930, 71] width 47 height 21
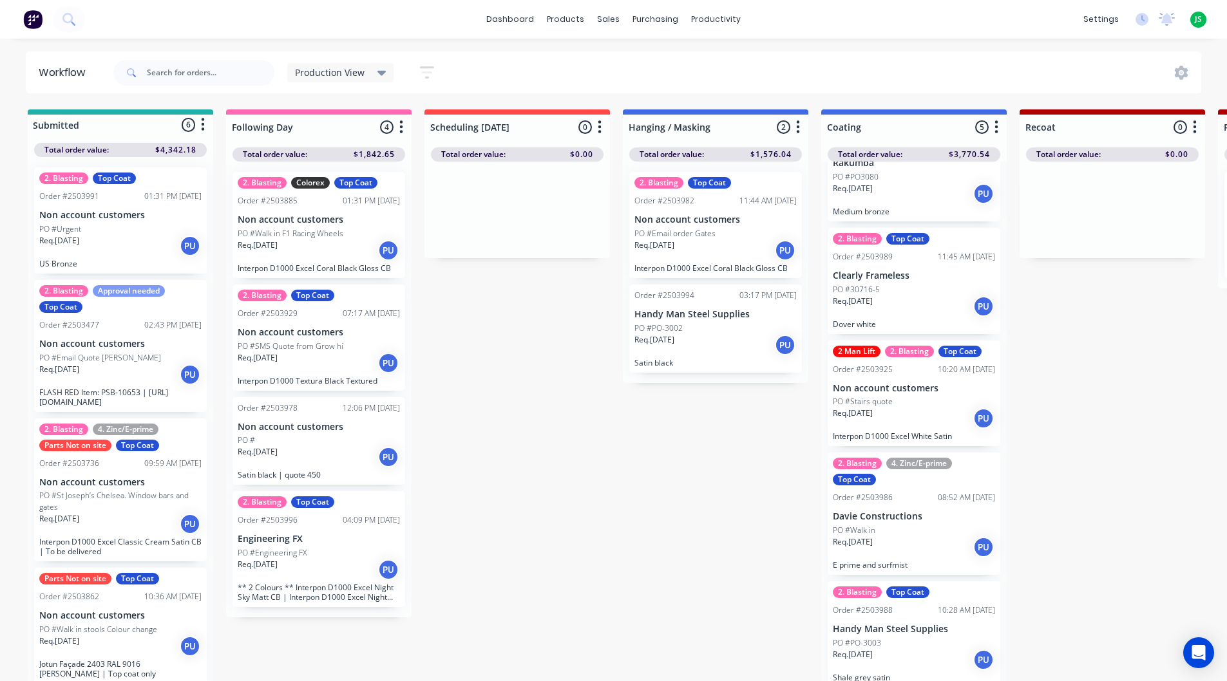
click at [326, 450] on div "Req. [DATE] PU" at bounding box center [319, 457] width 162 height 22
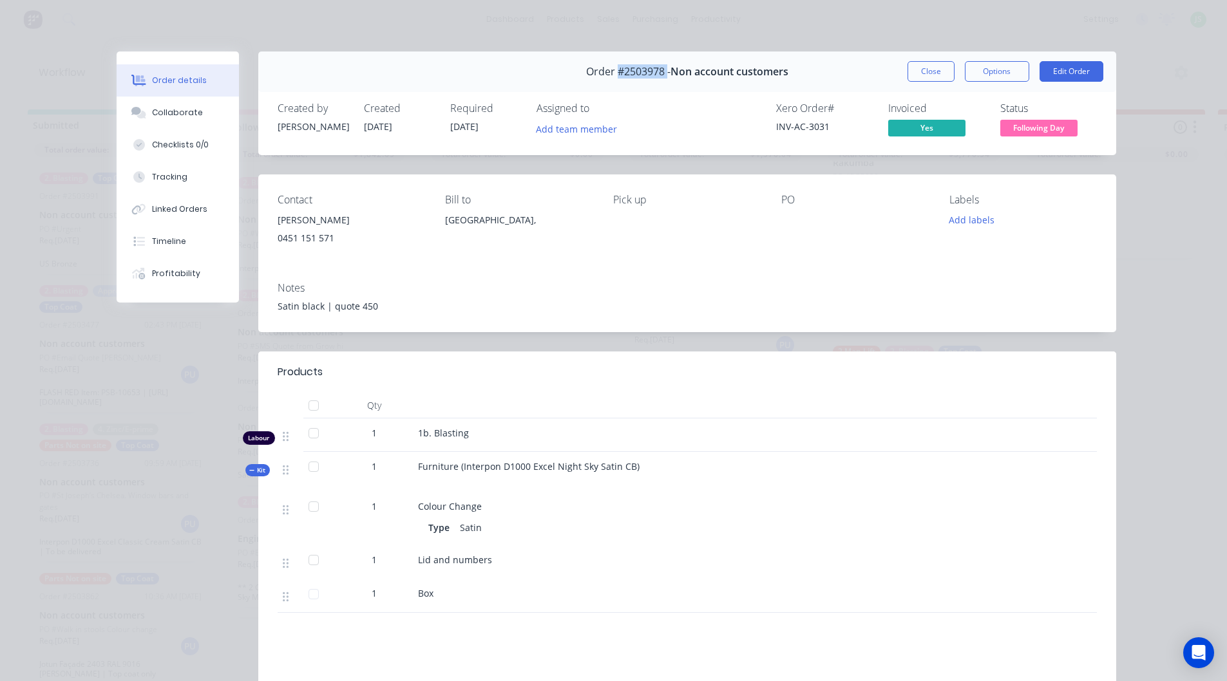
drag, startPoint x: 614, startPoint y: 71, endPoint x: 663, endPoint y: 66, distance: 48.6
click at [663, 66] on span "Order #2503978 -" at bounding box center [628, 72] width 84 height 12
click at [229, 250] on button "Timeline" at bounding box center [178, 241] width 122 height 32
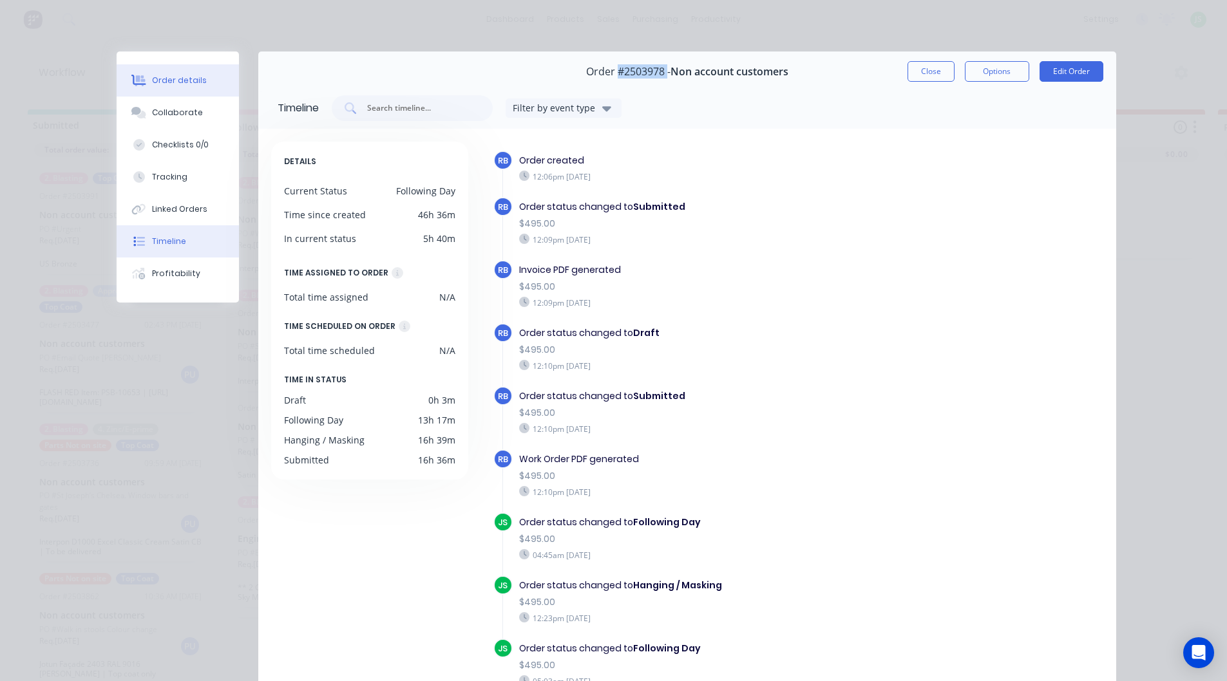
click at [177, 81] on div "Order details" at bounding box center [179, 81] width 55 height 12
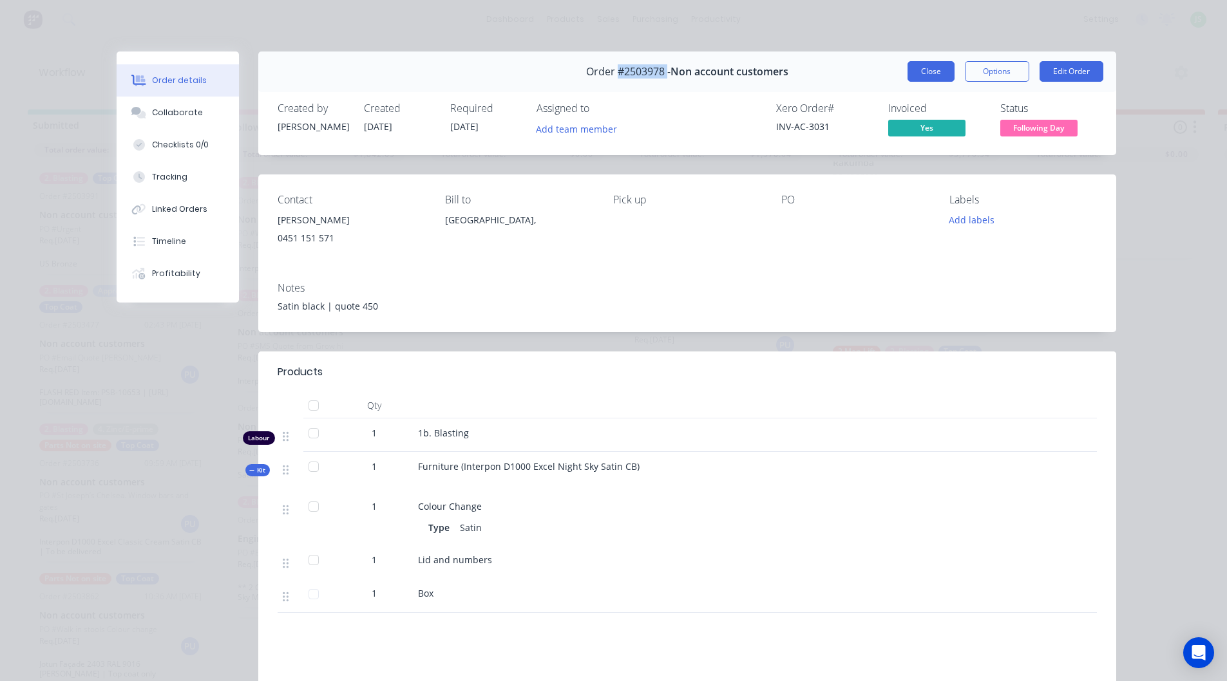
click at [941, 75] on button "Close" at bounding box center [930, 71] width 47 height 21
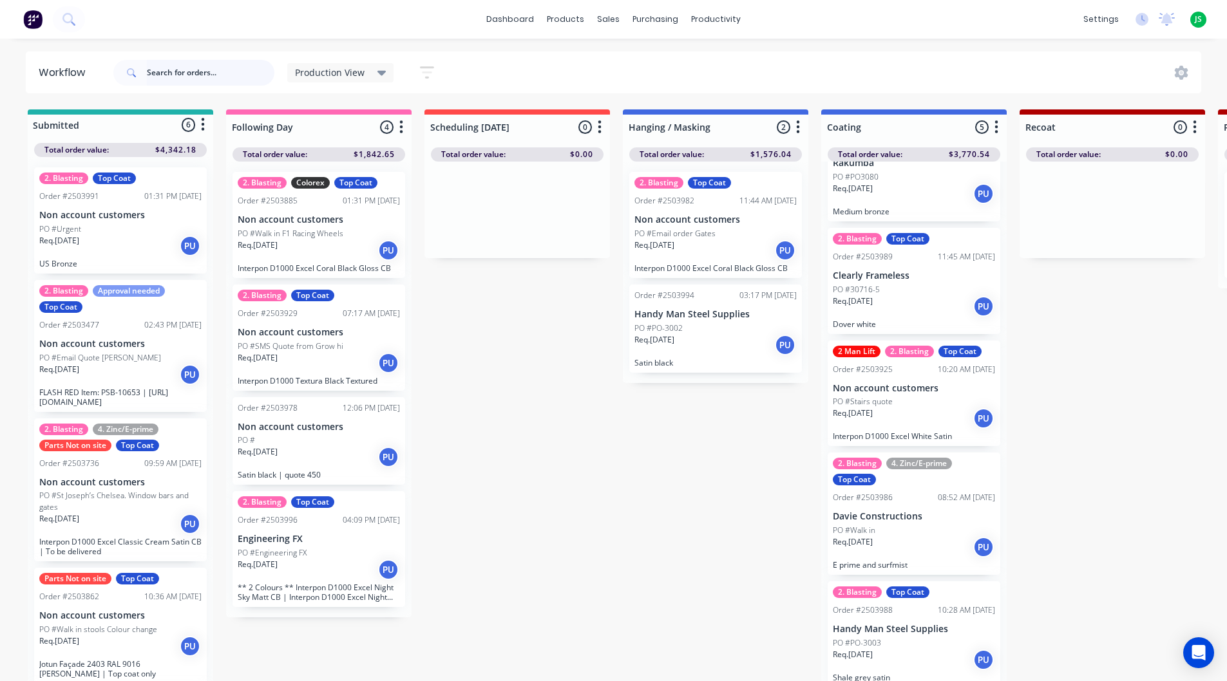
click at [192, 66] on input "text" at bounding box center [210, 73] width 127 height 26
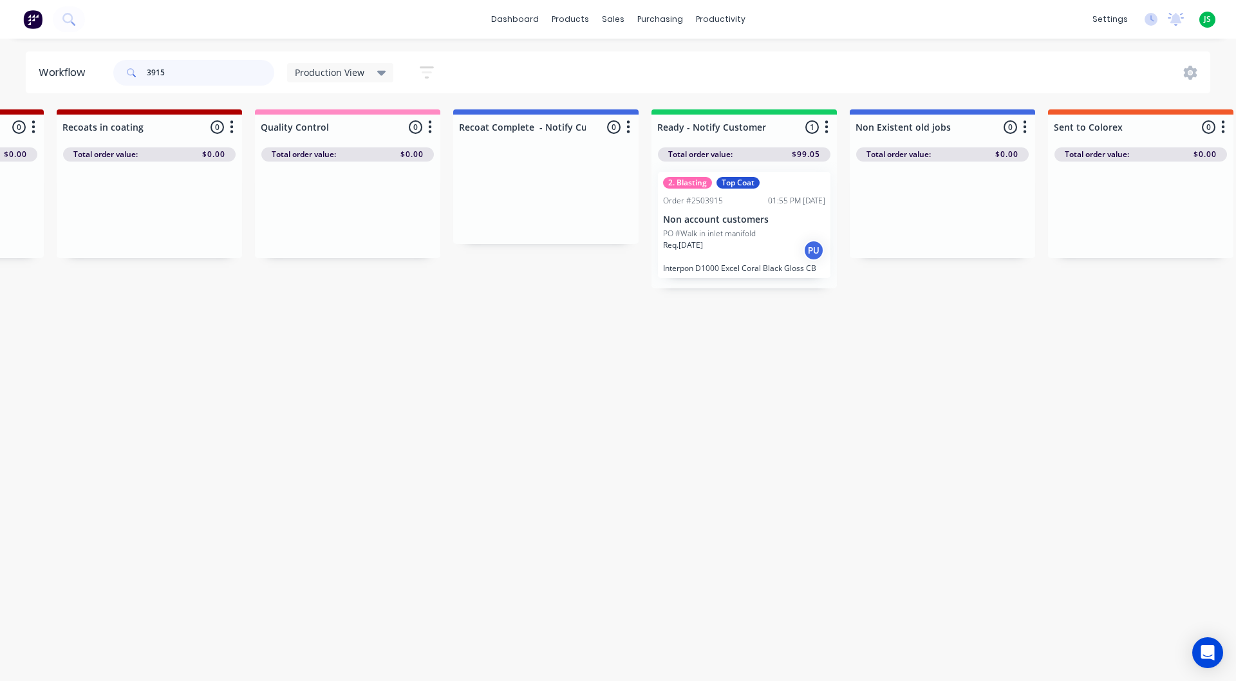
scroll to position [0, 1167]
type input "3915"
click at [748, 262] on div "2. Blasting Top Coat Order #2503915 01:55 PM [DATE] Non account customers PO #W…" at bounding box center [738, 225] width 173 height 106
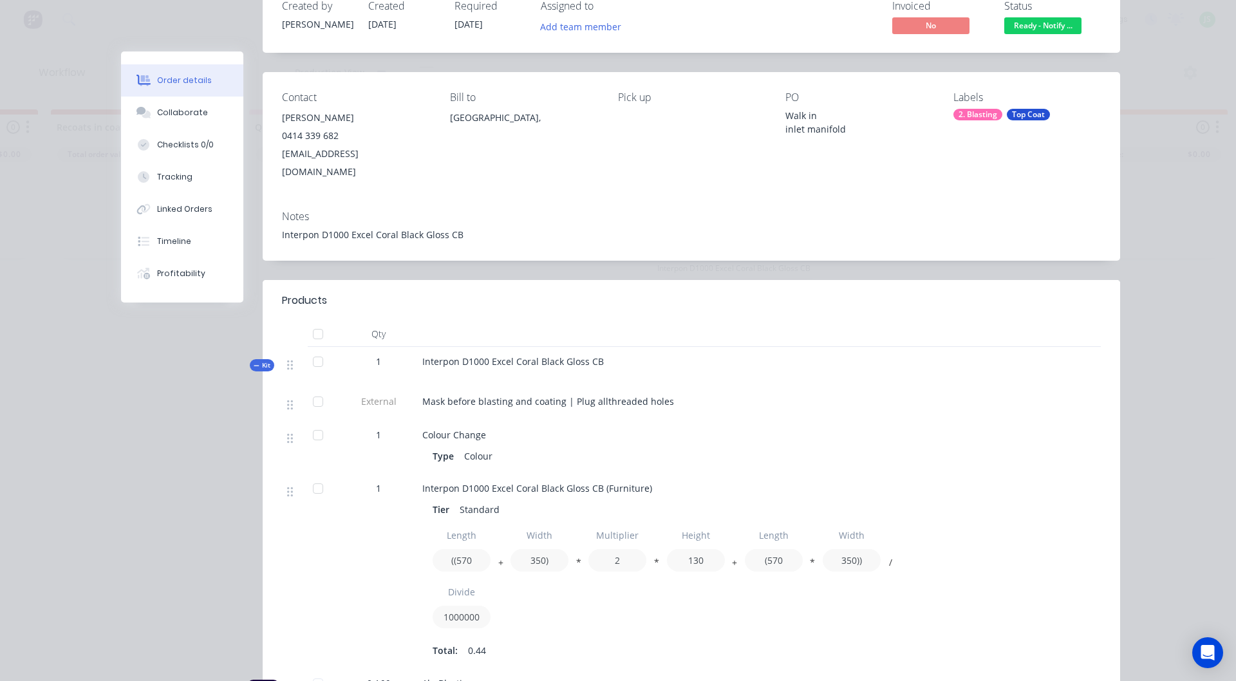
scroll to position [0, 0]
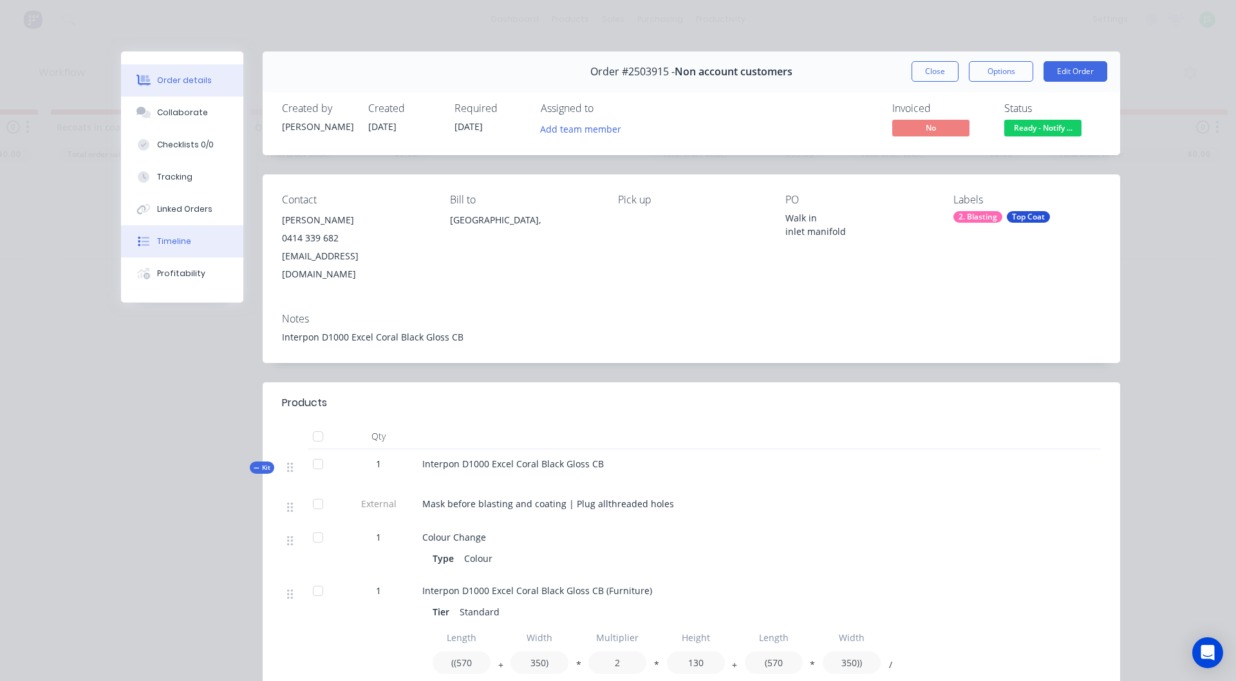
click at [164, 248] on button "Timeline" at bounding box center [182, 241] width 122 height 32
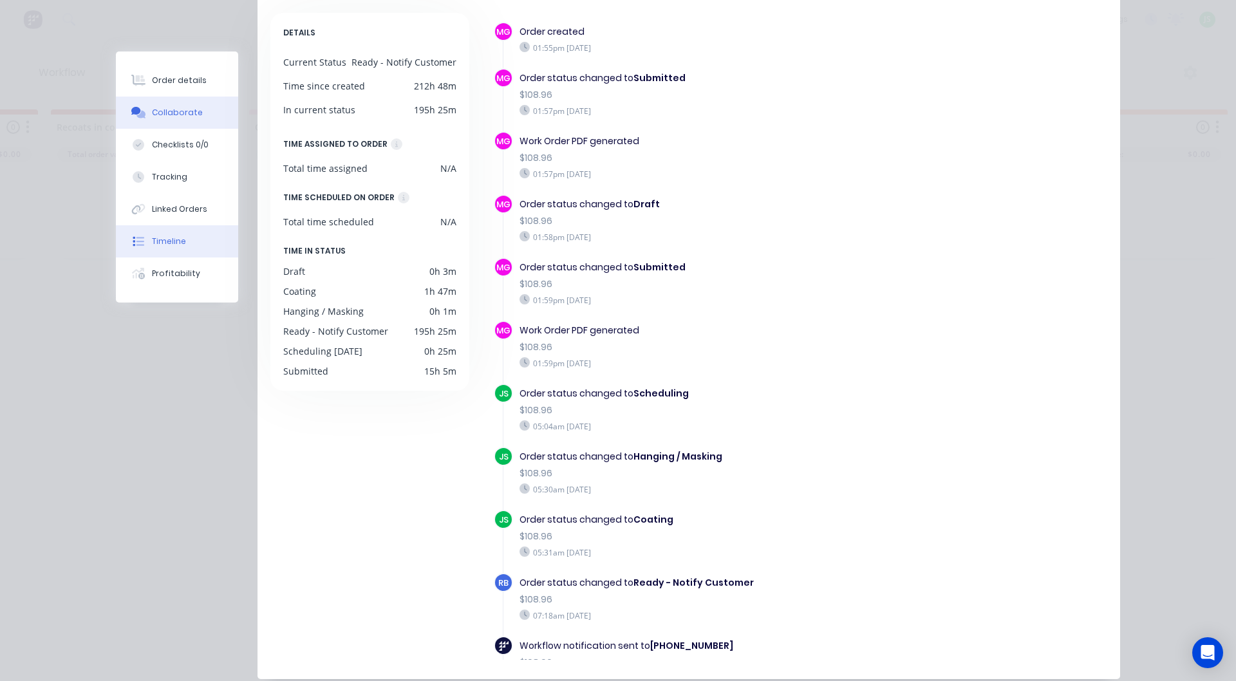
click at [196, 117] on button "Collaborate" at bounding box center [177, 113] width 122 height 32
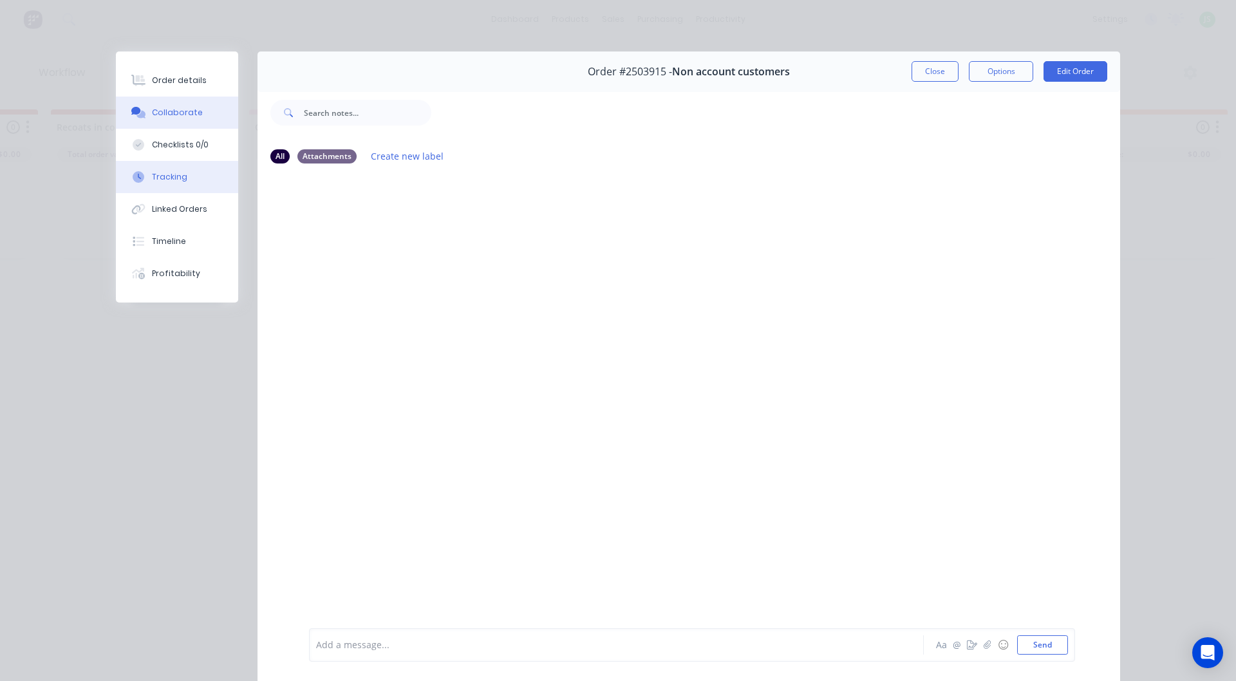
click at [201, 176] on button "Tracking" at bounding box center [177, 177] width 122 height 32
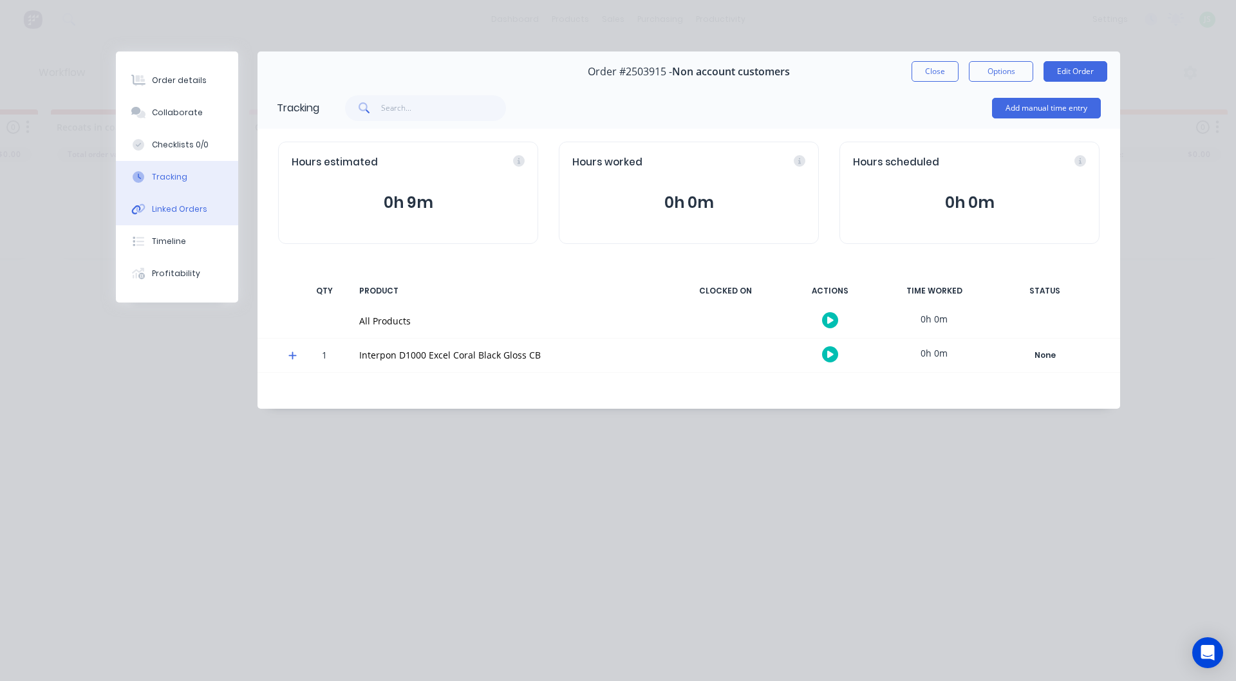
click at [200, 212] on div "Linked Orders" at bounding box center [179, 209] width 55 height 12
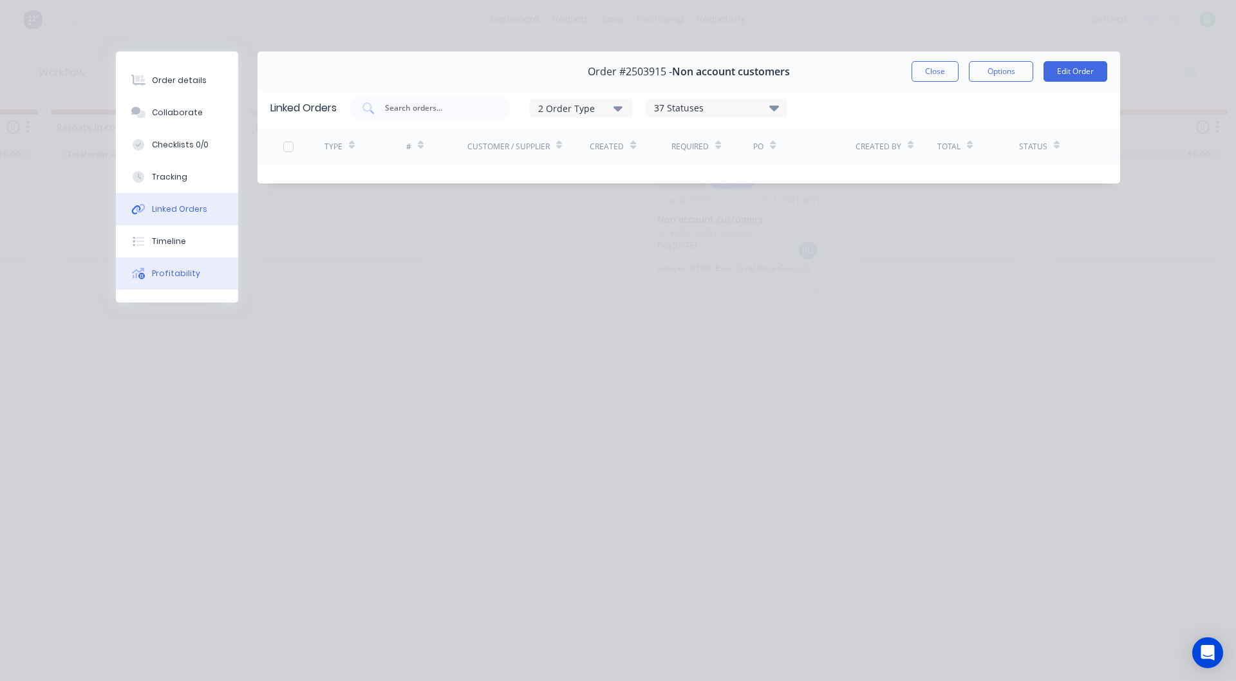
click at [215, 270] on button "Profitability" at bounding box center [177, 274] width 122 height 32
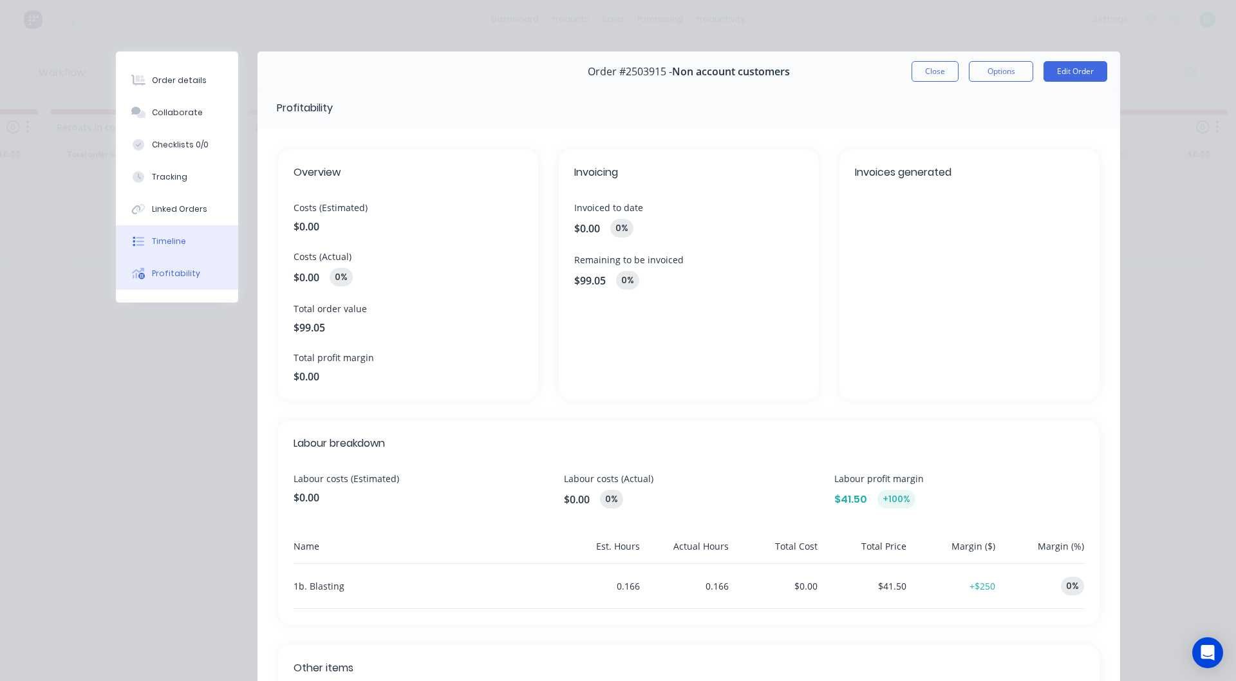
click at [212, 245] on button "Timeline" at bounding box center [177, 241] width 122 height 32
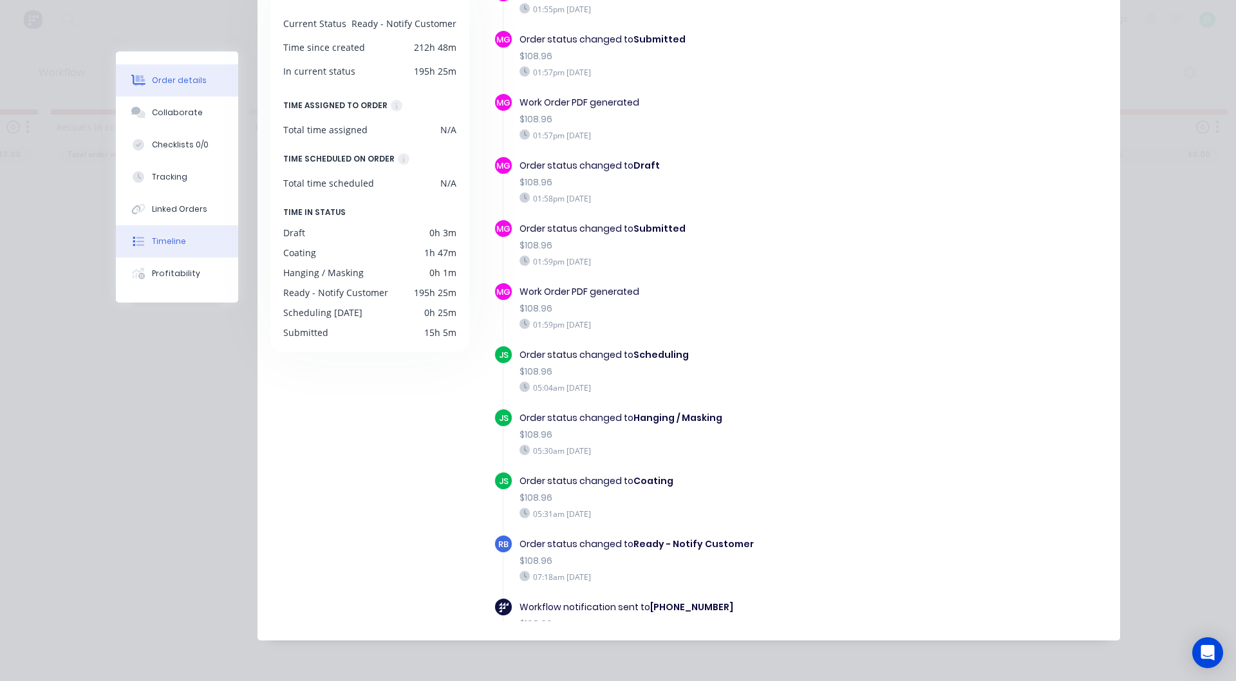
click at [198, 81] on button "Order details" at bounding box center [177, 80] width 122 height 32
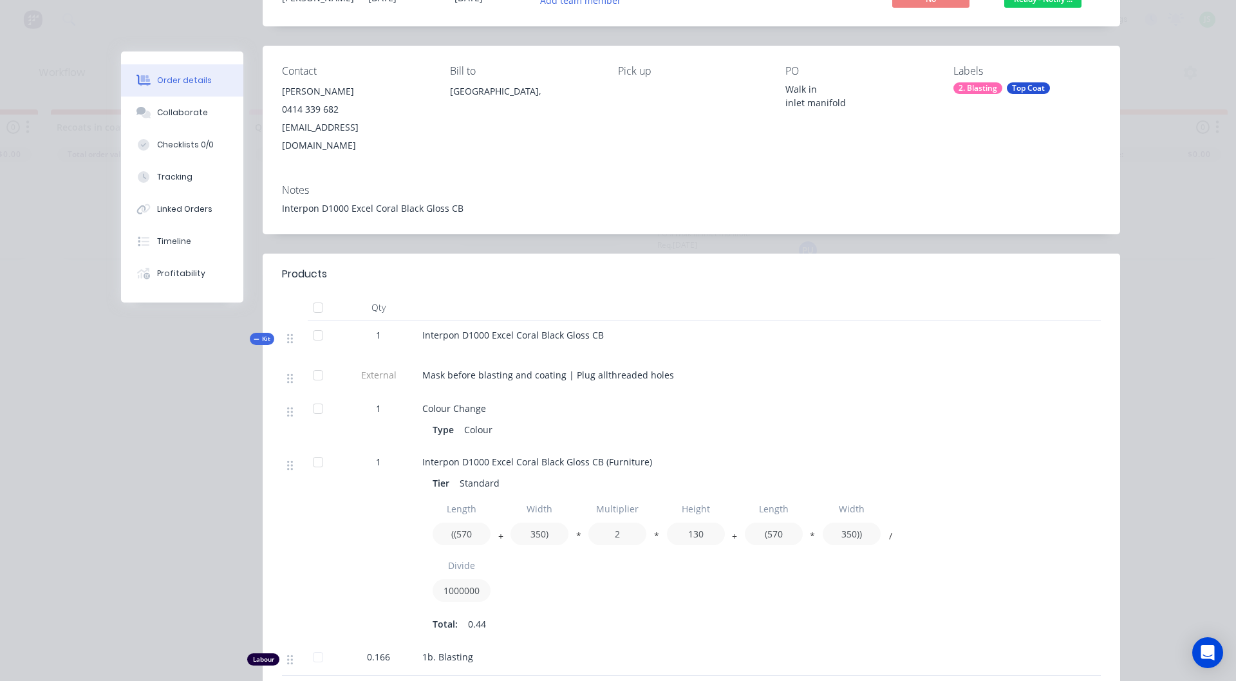
scroll to position [193, 0]
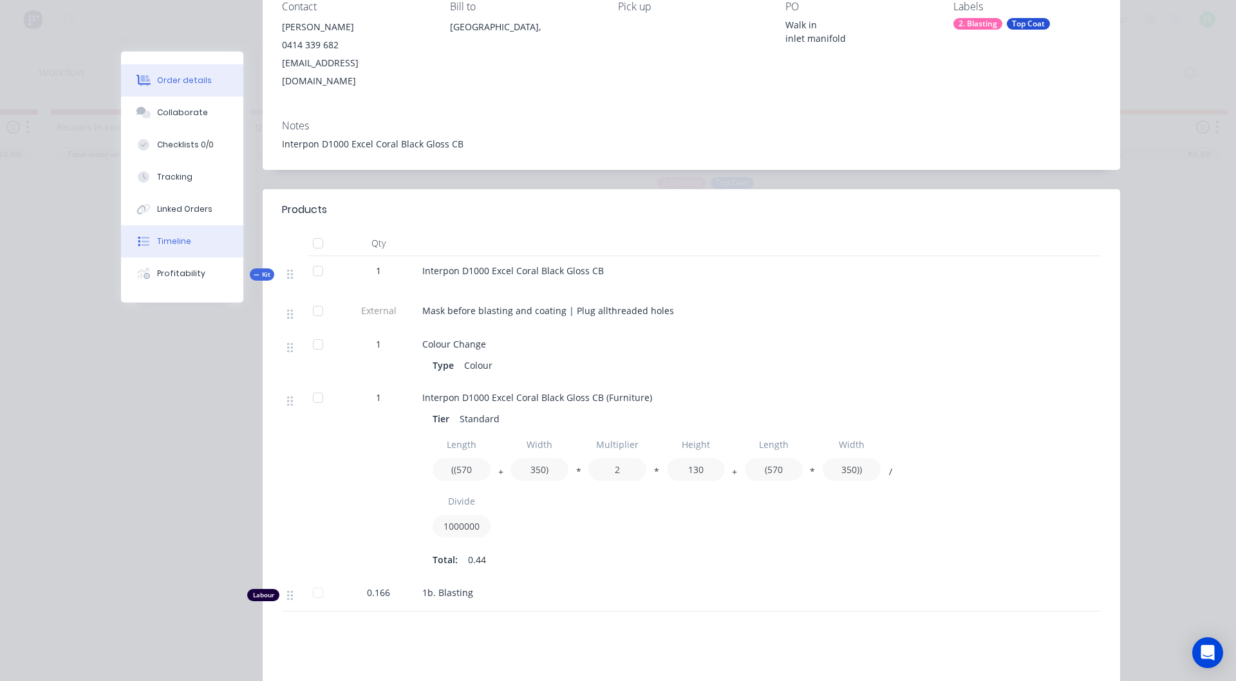
click at [211, 243] on button "Timeline" at bounding box center [182, 241] width 122 height 32
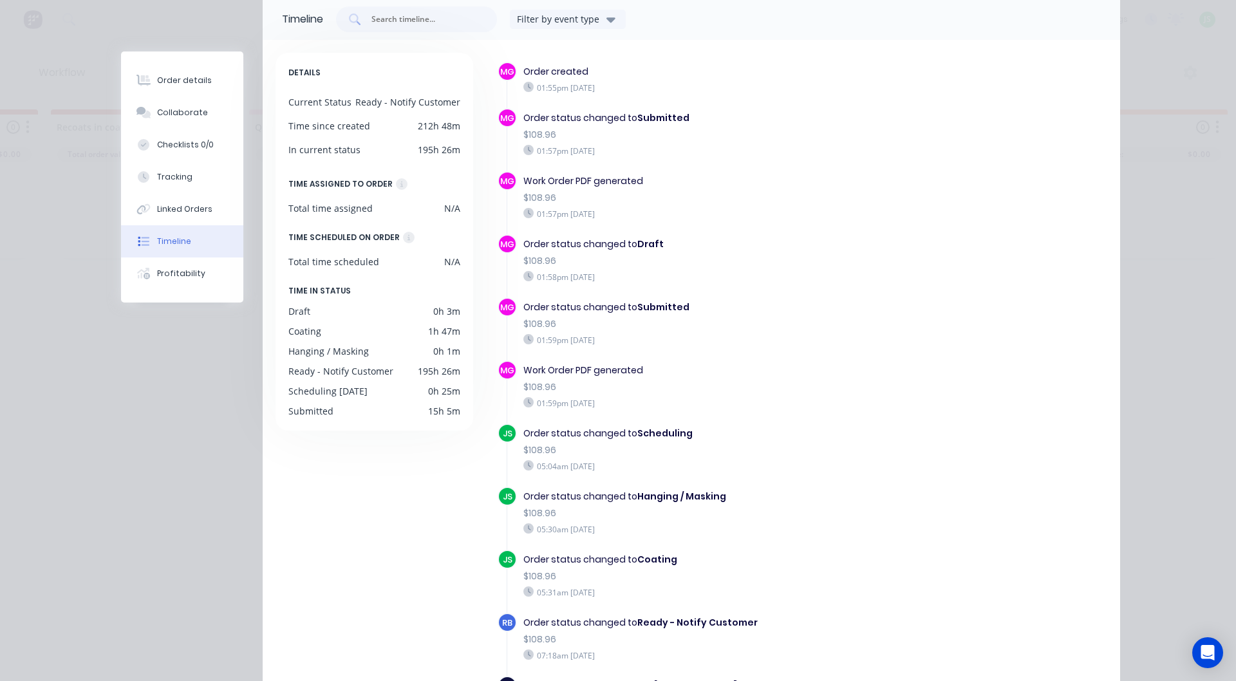
scroll to position [0, 0]
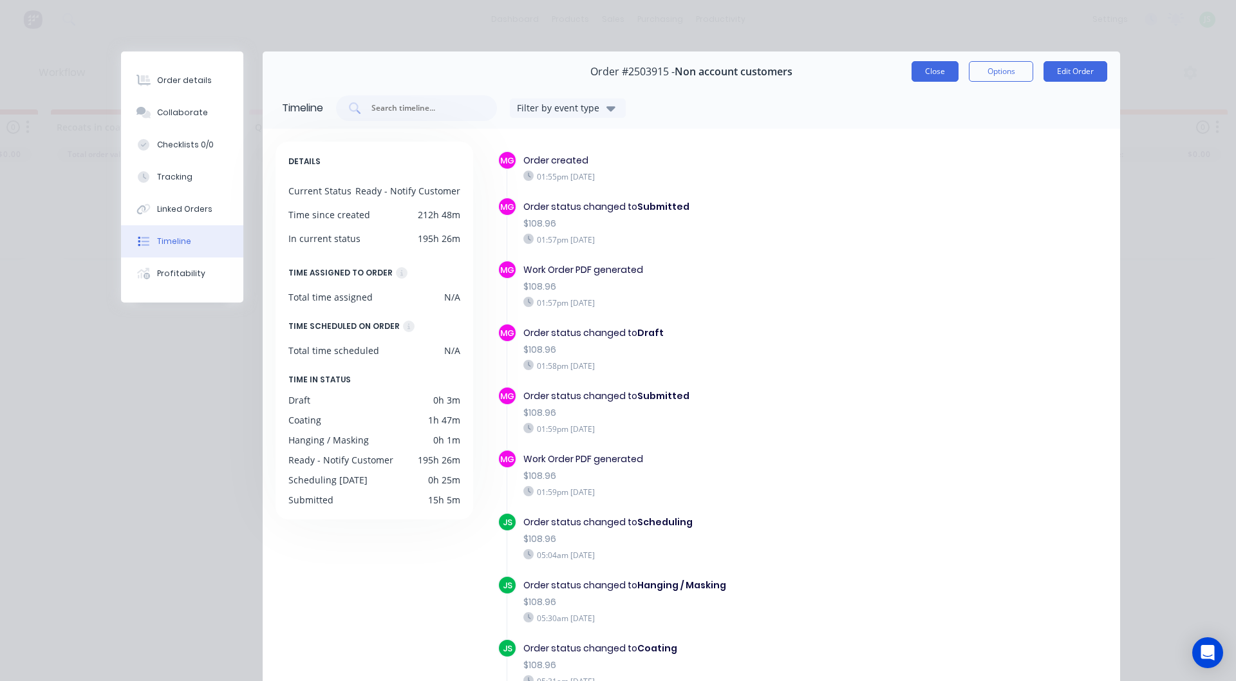
click at [932, 71] on button "Close" at bounding box center [935, 71] width 47 height 21
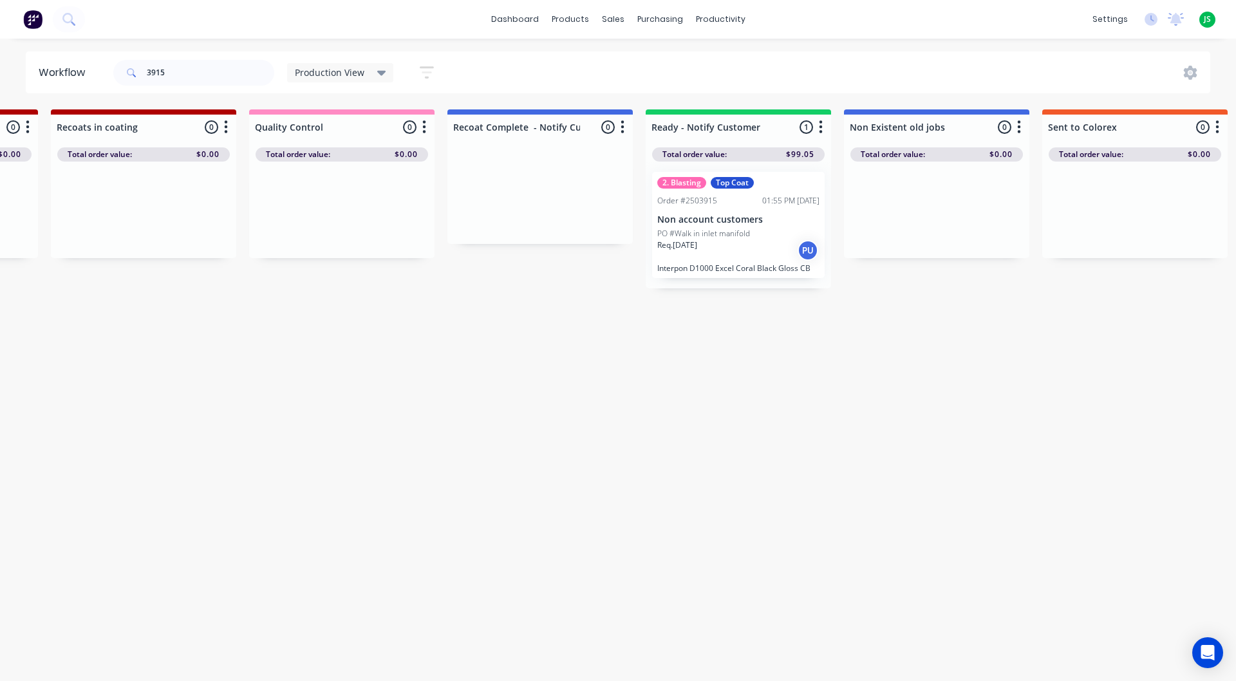
click at [680, 253] on div "Req. [DATE] PU" at bounding box center [738, 251] width 162 height 22
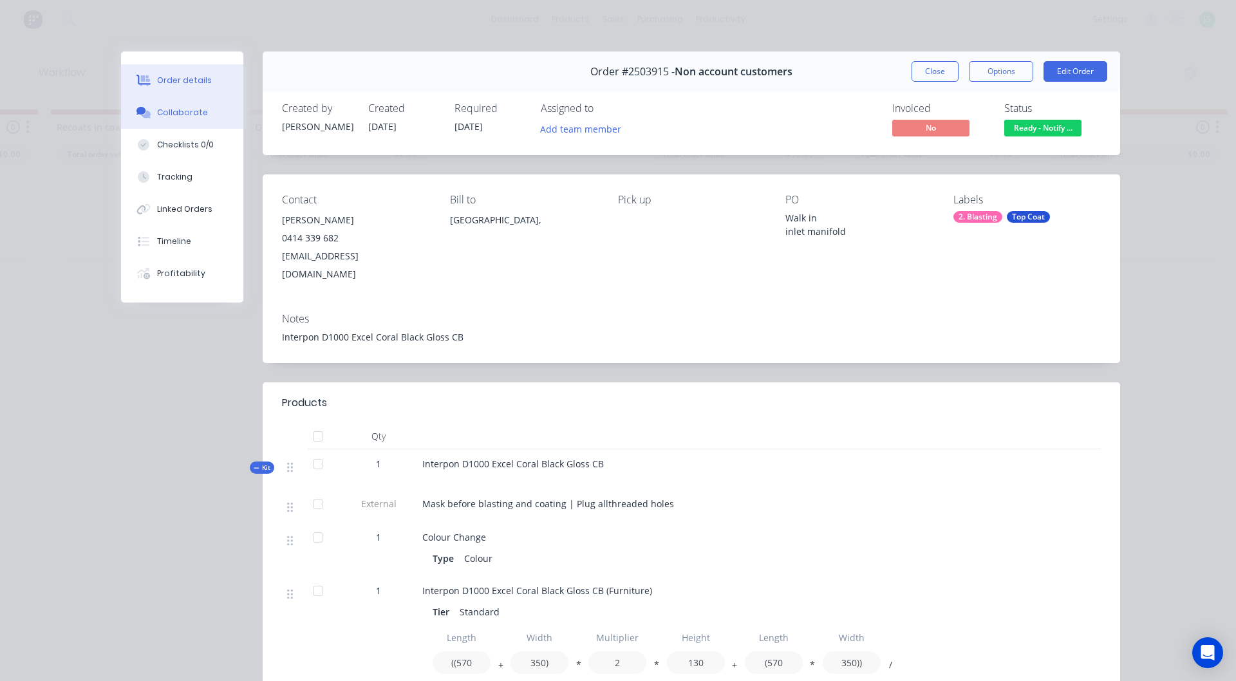
click at [189, 115] on div "Collaborate" at bounding box center [182, 113] width 51 height 12
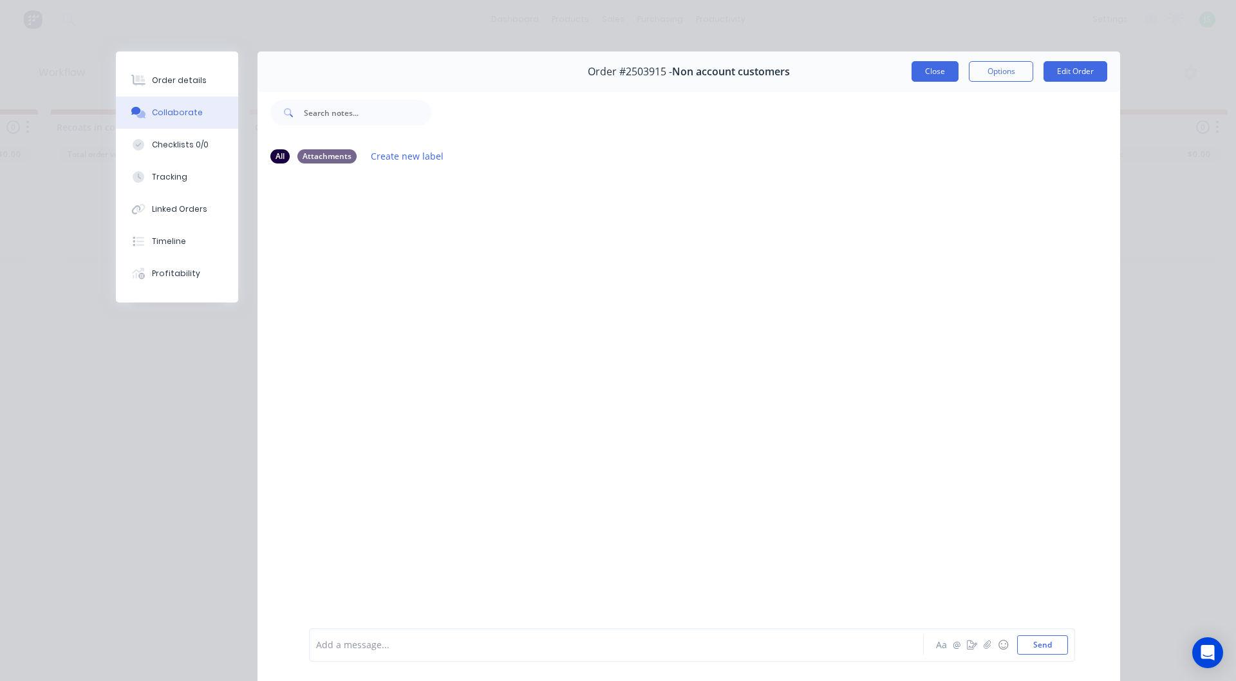
click at [936, 77] on button "Close" at bounding box center [935, 71] width 47 height 21
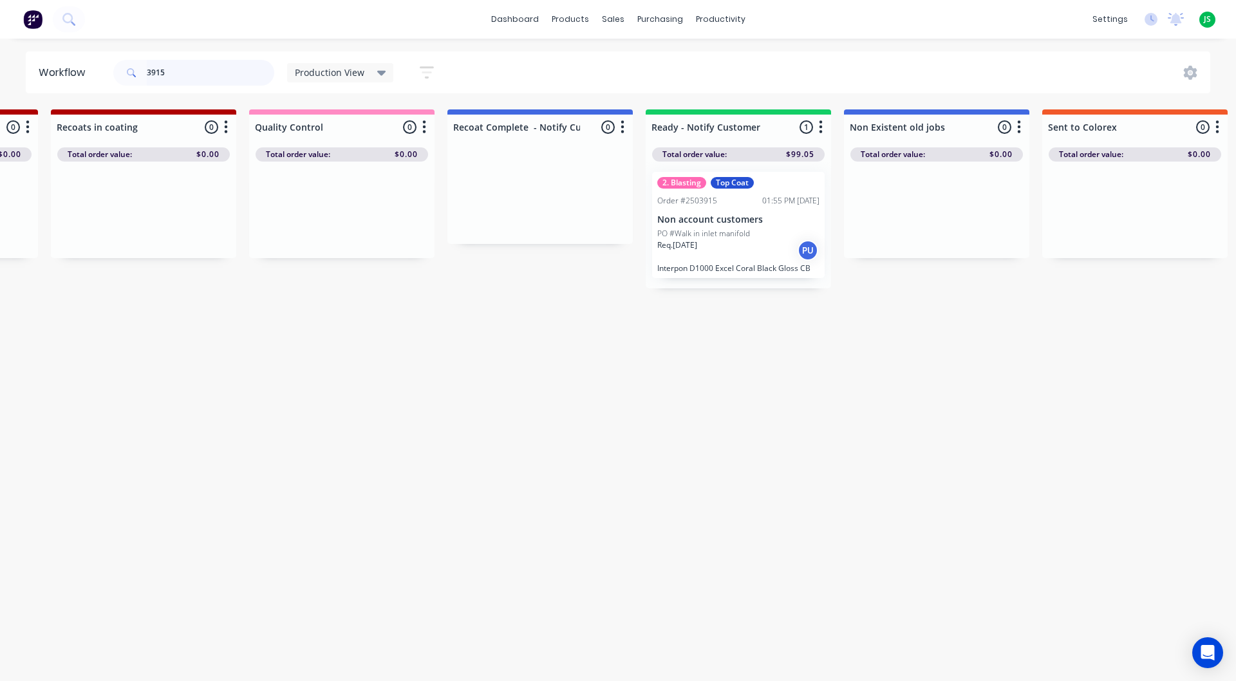
drag, startPoint x: 165, startPoint y: 75, endPoint x: 0, endPoint y: 62, distance: 165.9
click at [0, 64] on div "Workflow 3915 Production View Save new view None edit Production View (Default)…" at bounding box center [618, 73] width 1236 height 42
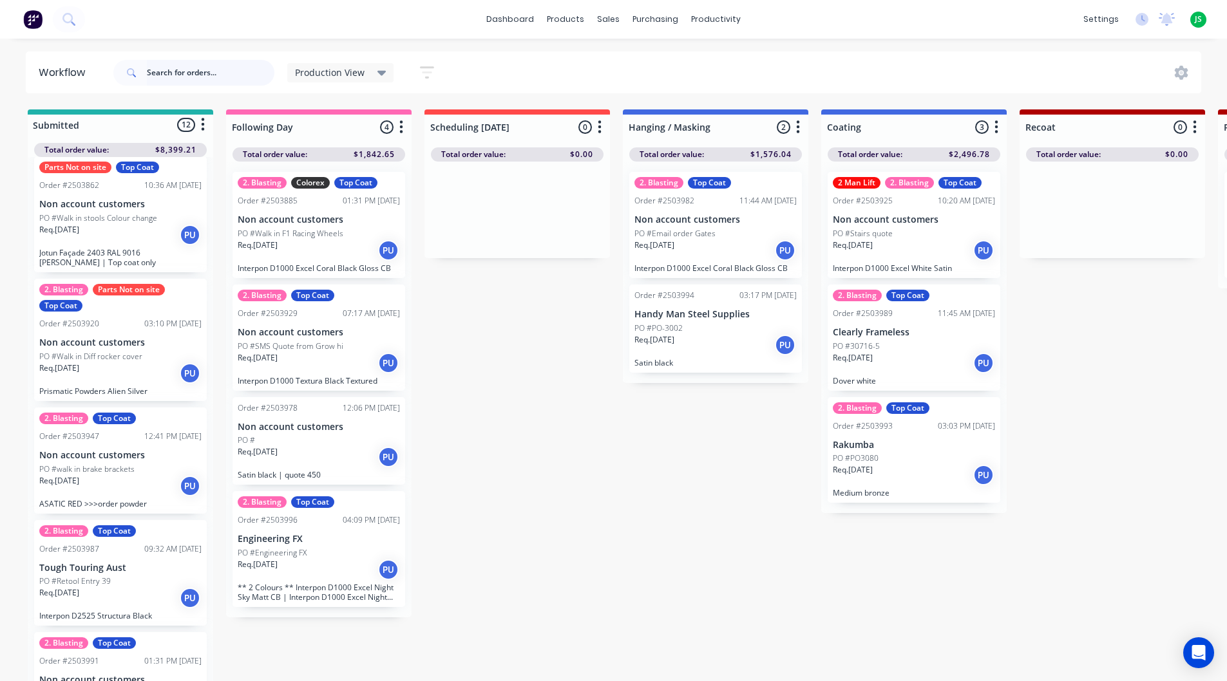
scroll to position [451, 0]
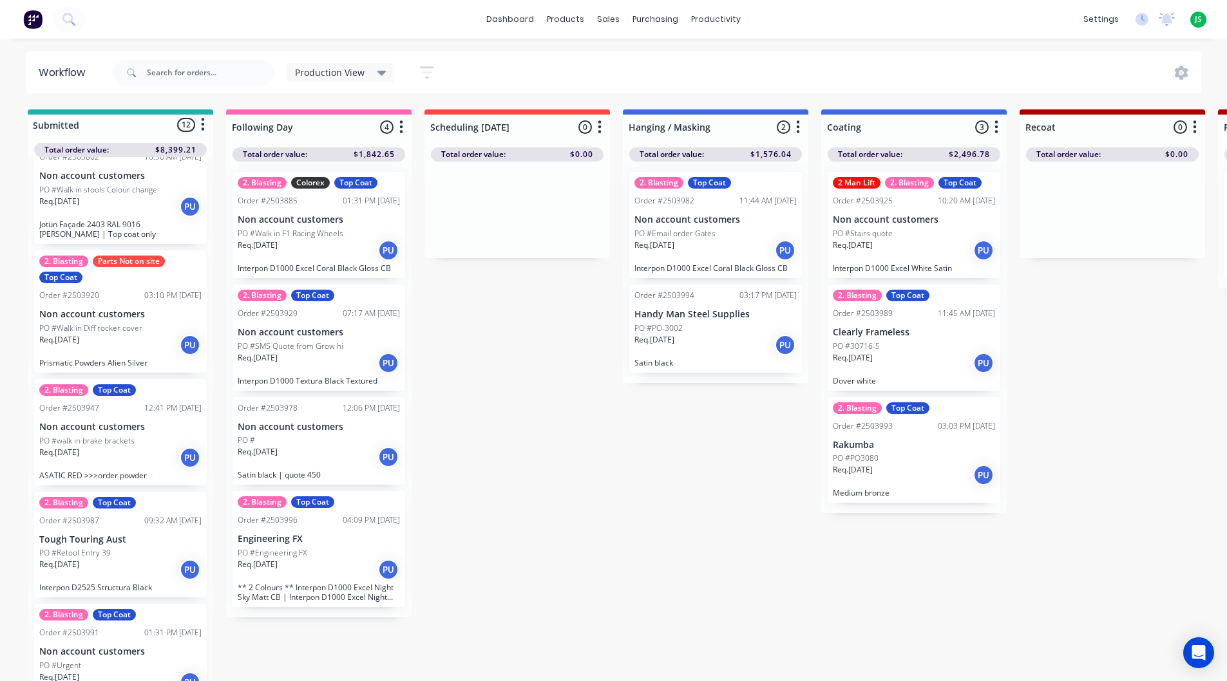
click at [131, 344] on div "Req. [DATE] PU" at bounding box center [120, 345] width 162 height 22
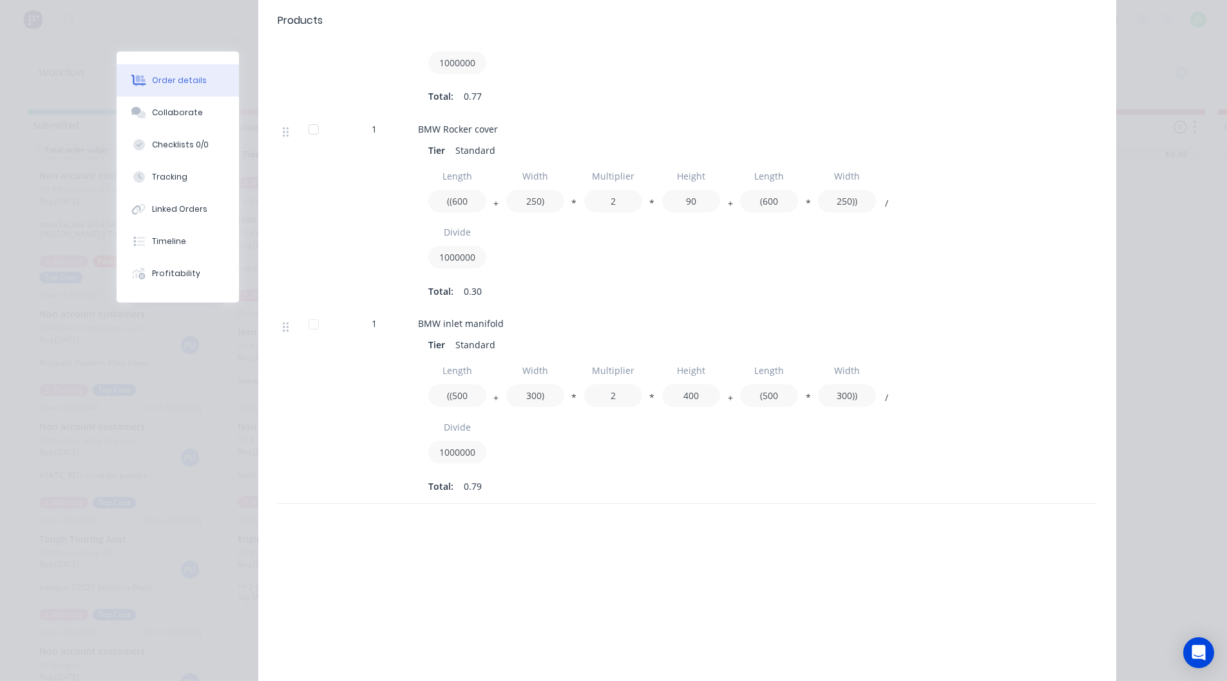
scroll to position [580, 0]
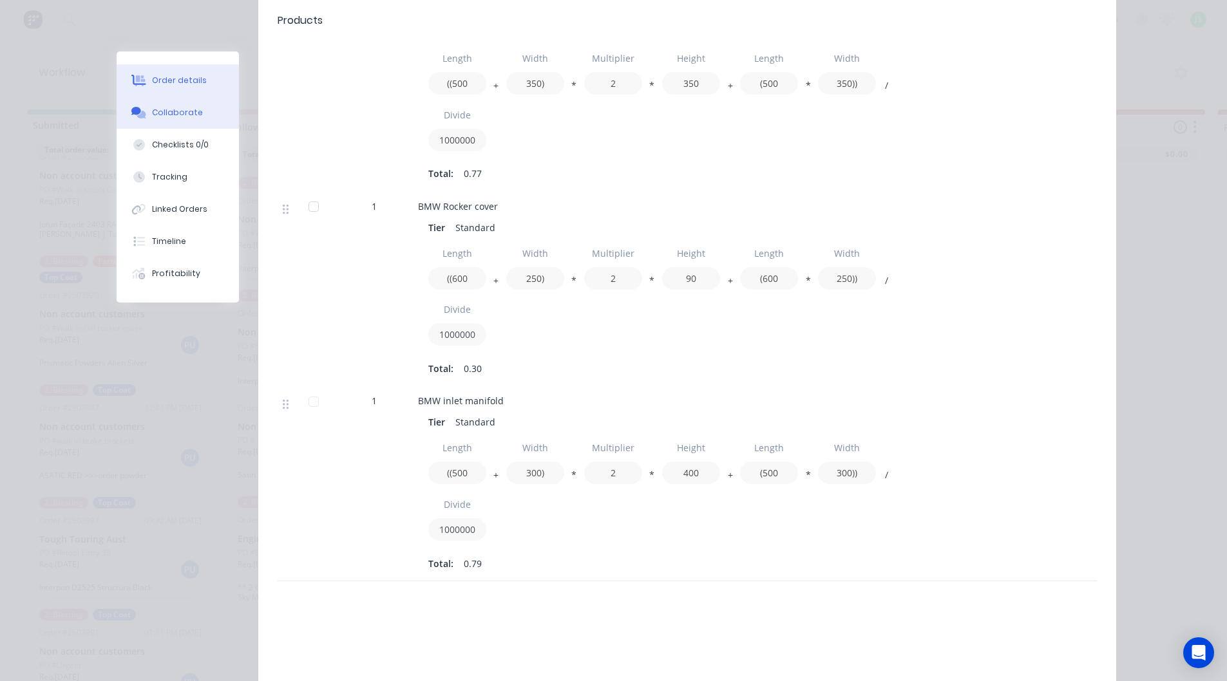
click at [196, 115] on button "Collaborate" at bounding box center [178, 113] width 122 height 32
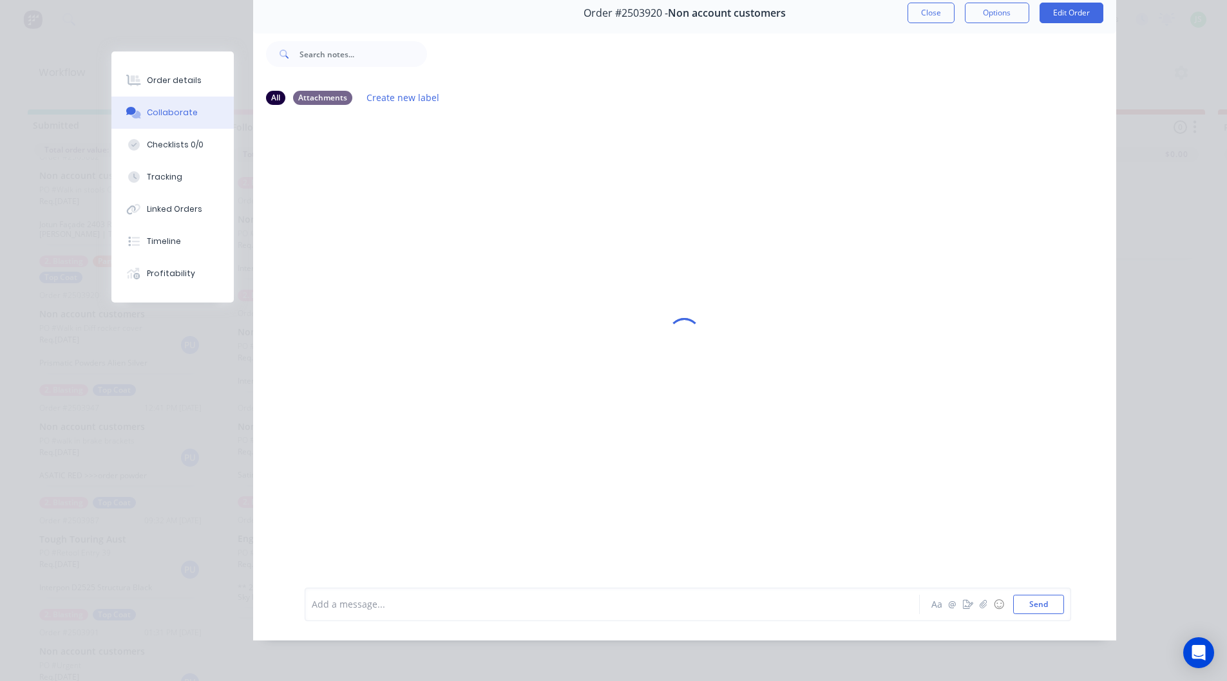
scroll to position [0, 0]
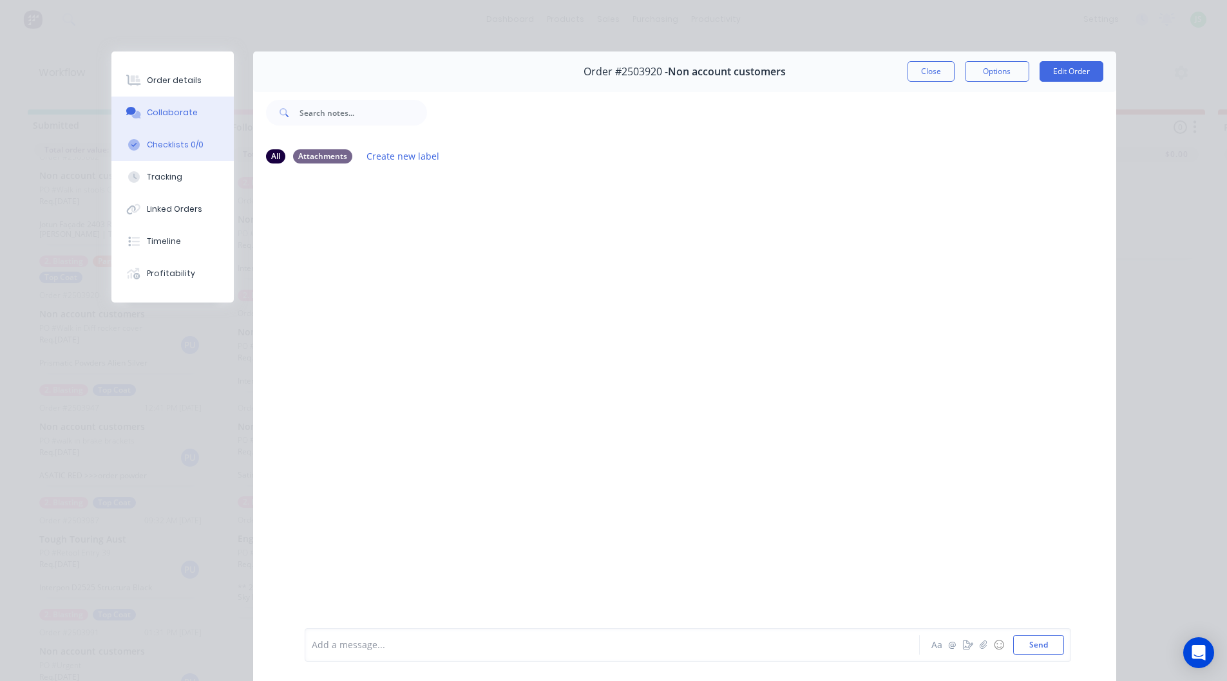
click at [204, 147] on button "Checklists 0/0" at bounding box center [172, 145] width 122 height 32
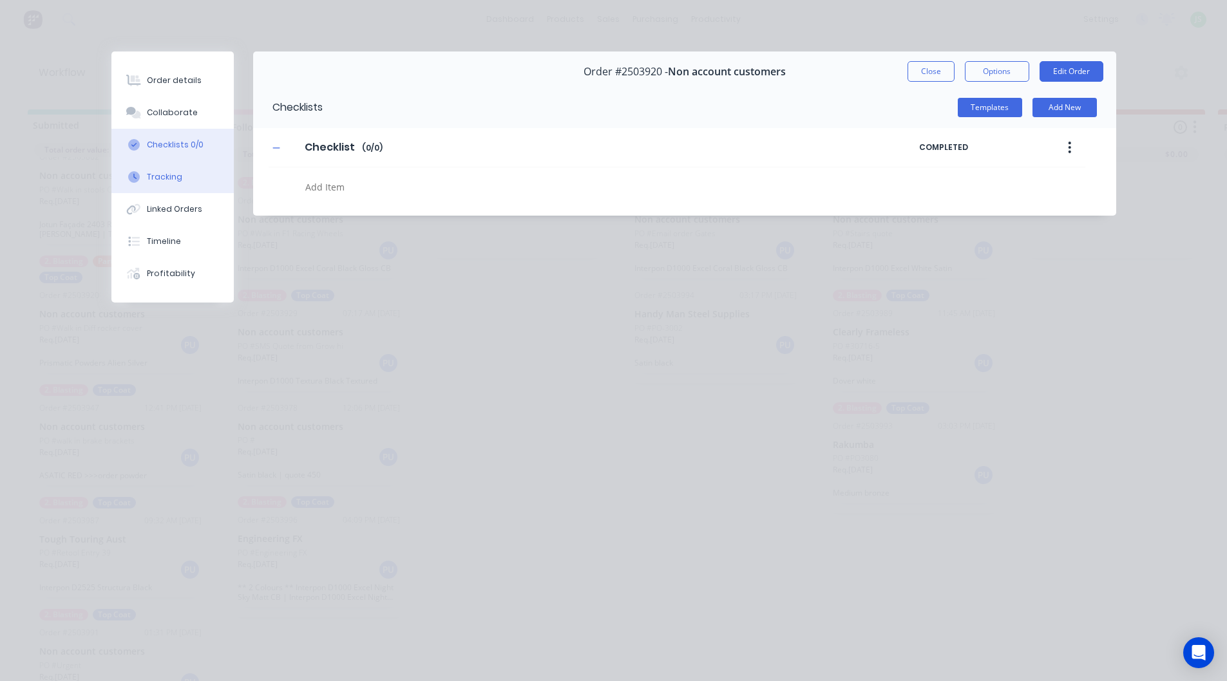
click at [195, 182] on button "Tracking" at bounding box center [172, 177] width 122 height 32
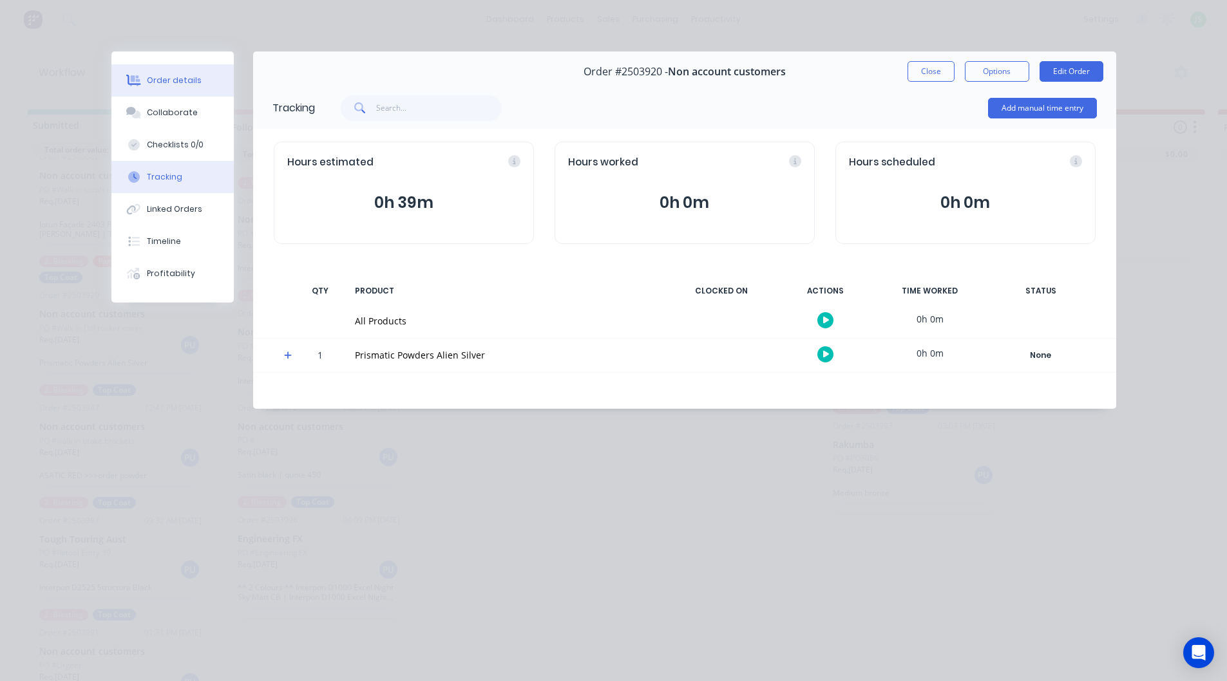
click at [197, 91] on button "Order details" at bounding box center [172, 80] width 122 height 32
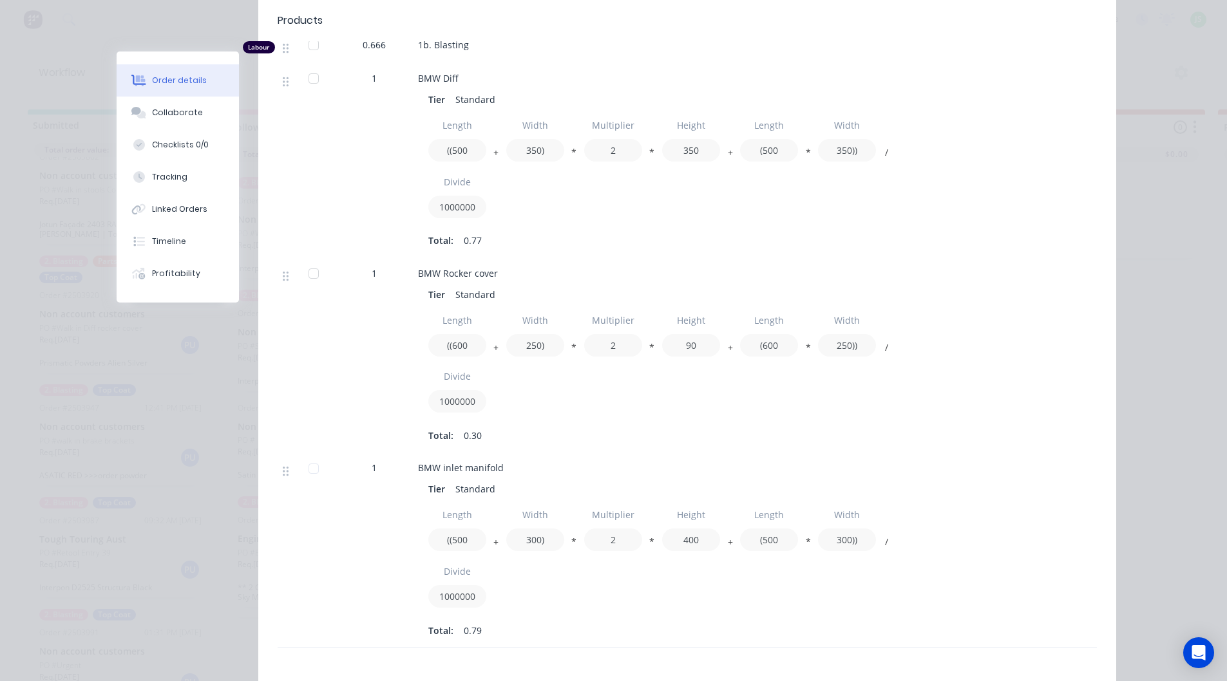
scroll to position [515, 0]
click at [213, 272] on button "Profitability" at bounding box center [178, 274] width 122 height 32
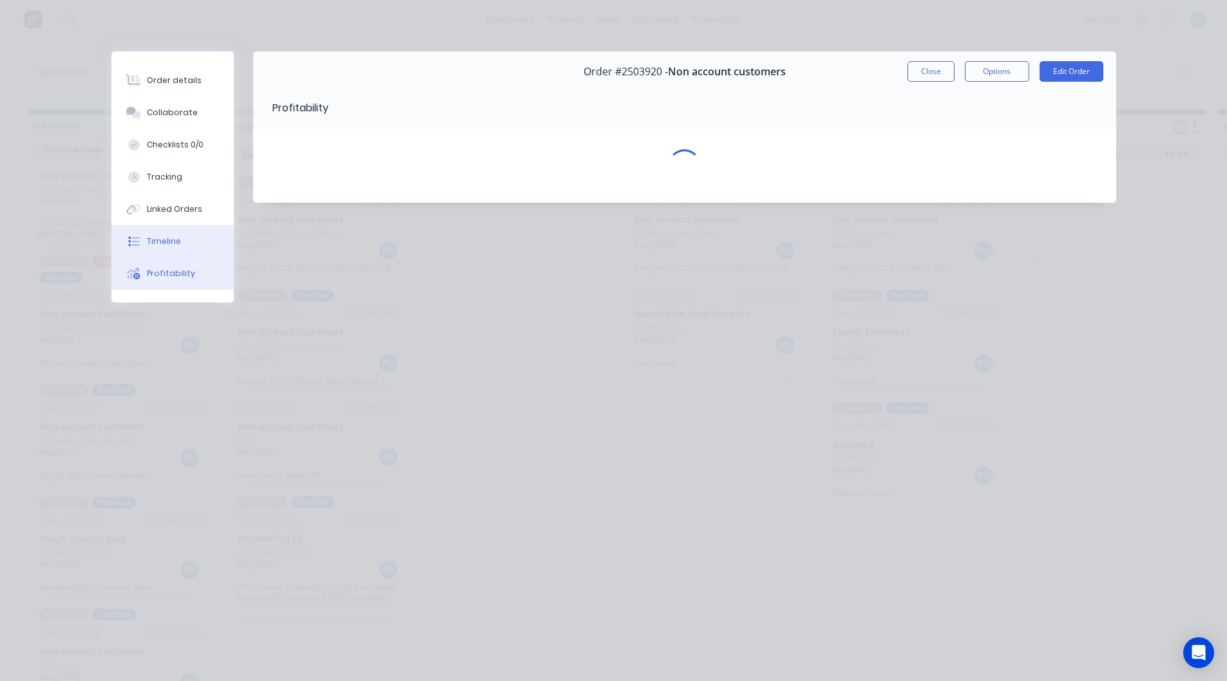
scroll to position [0, 0]
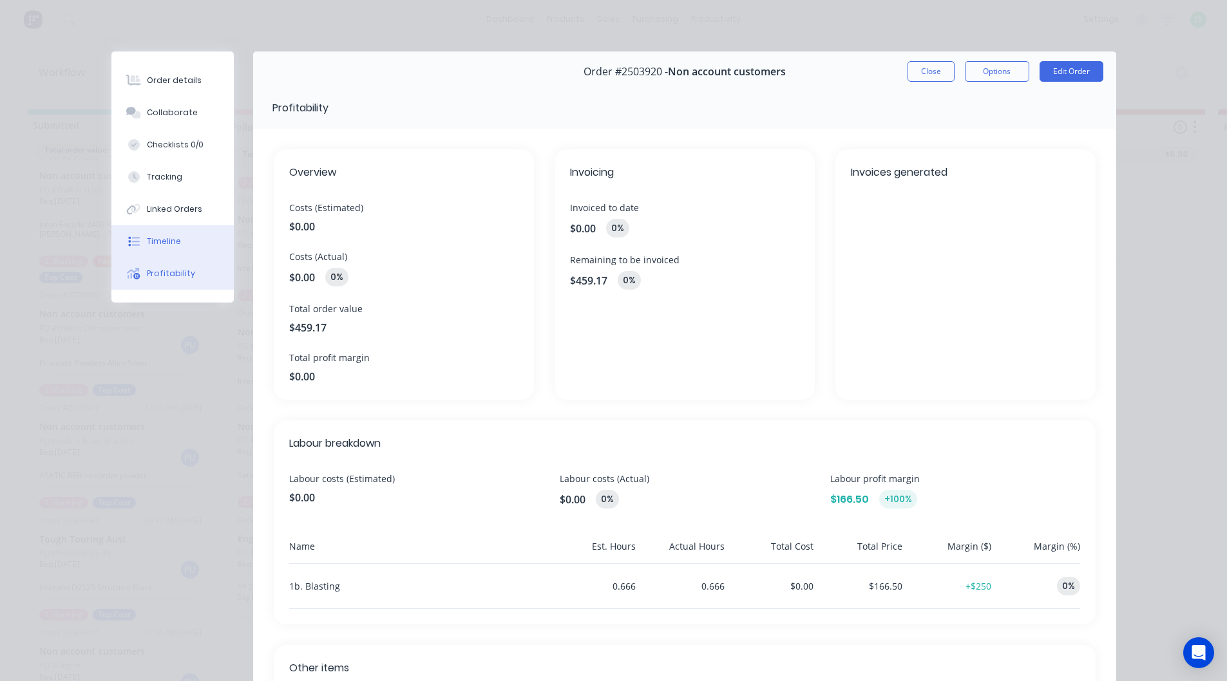
click at [207, 247] on button "Timeline" at bounding box center [172, 241] width 122 height 32
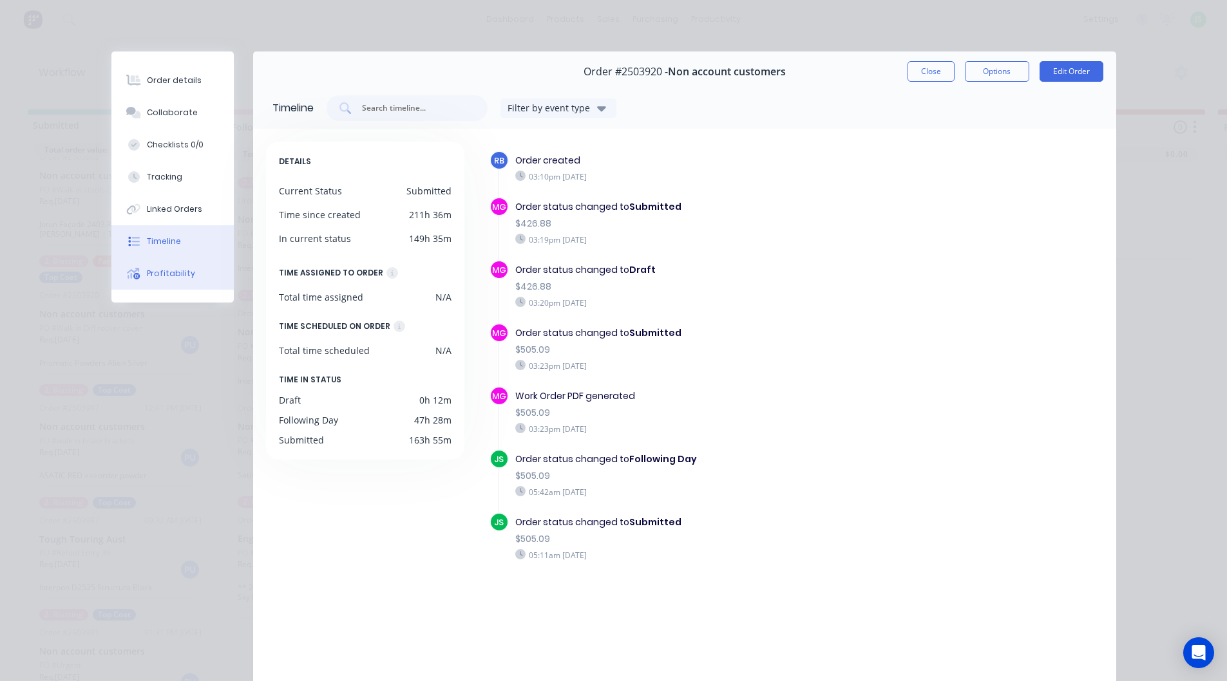
click at [216, 280] on button "Profitability" at bounding box center [172, 274] width 122 height 32
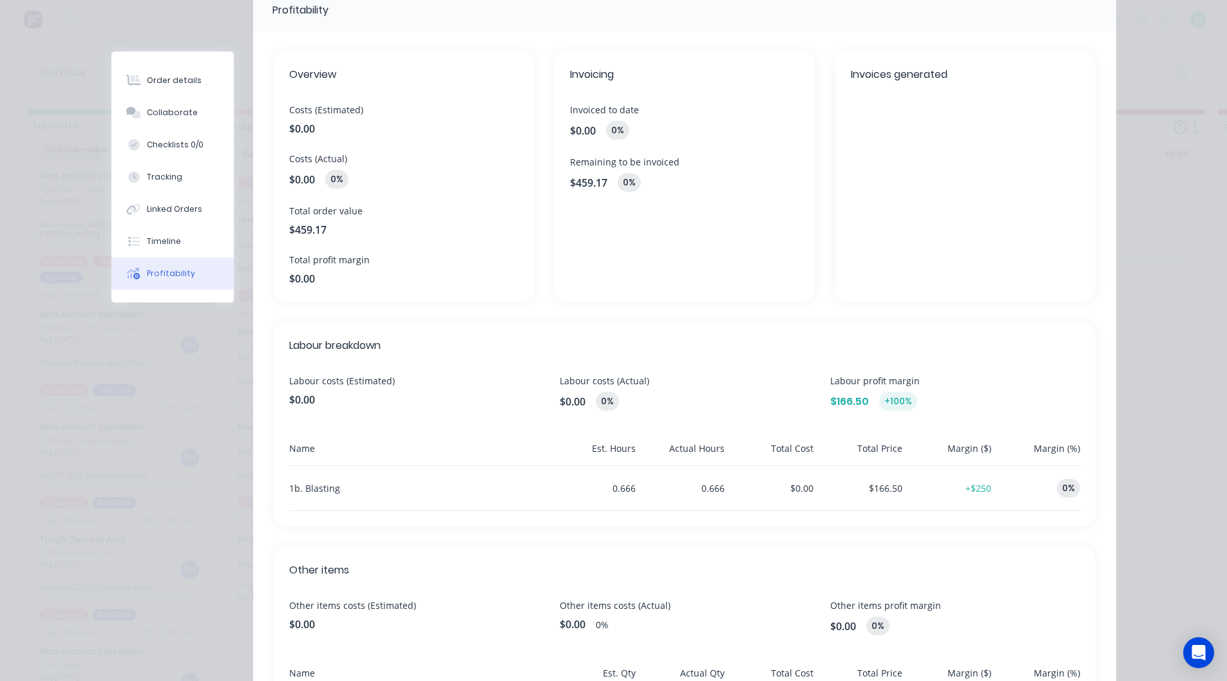
scroll to position [247, 0]
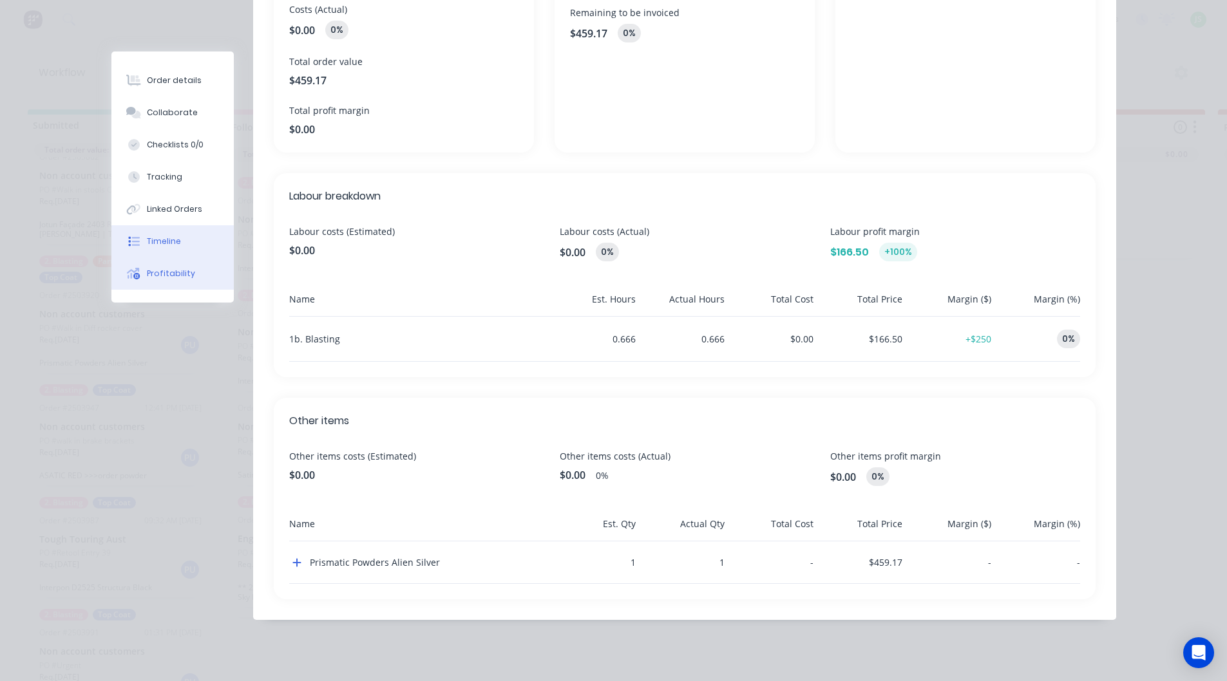
click at [208, 242] on button "Timeline" at bounding box center [172, 241] width 122 height 32
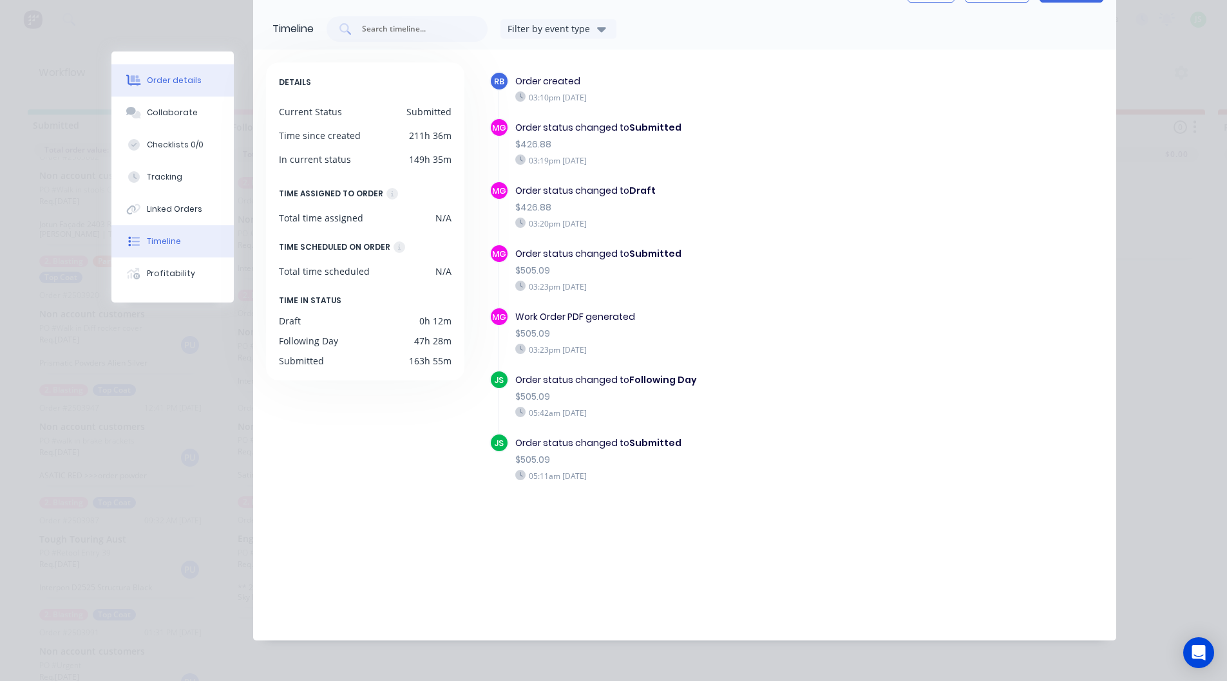
click at [193, 82] on button "Order details" at bounding box center [172, 80] width 122 height 32
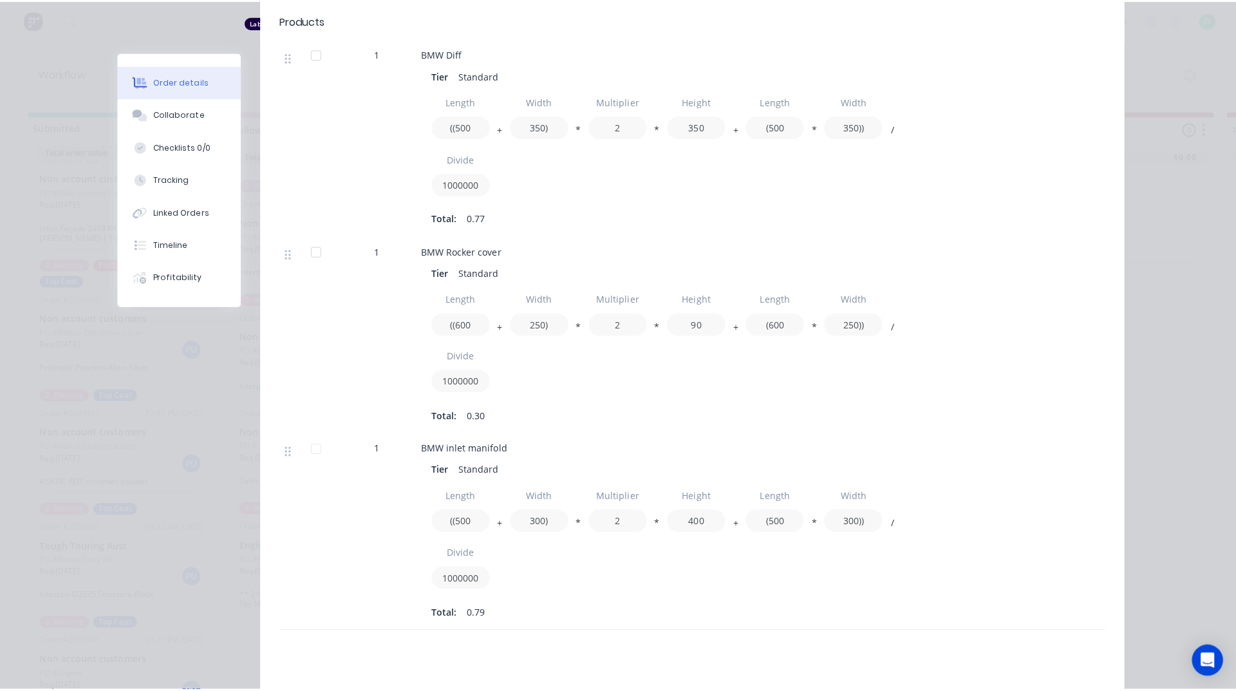
scroll to position [23, 0]
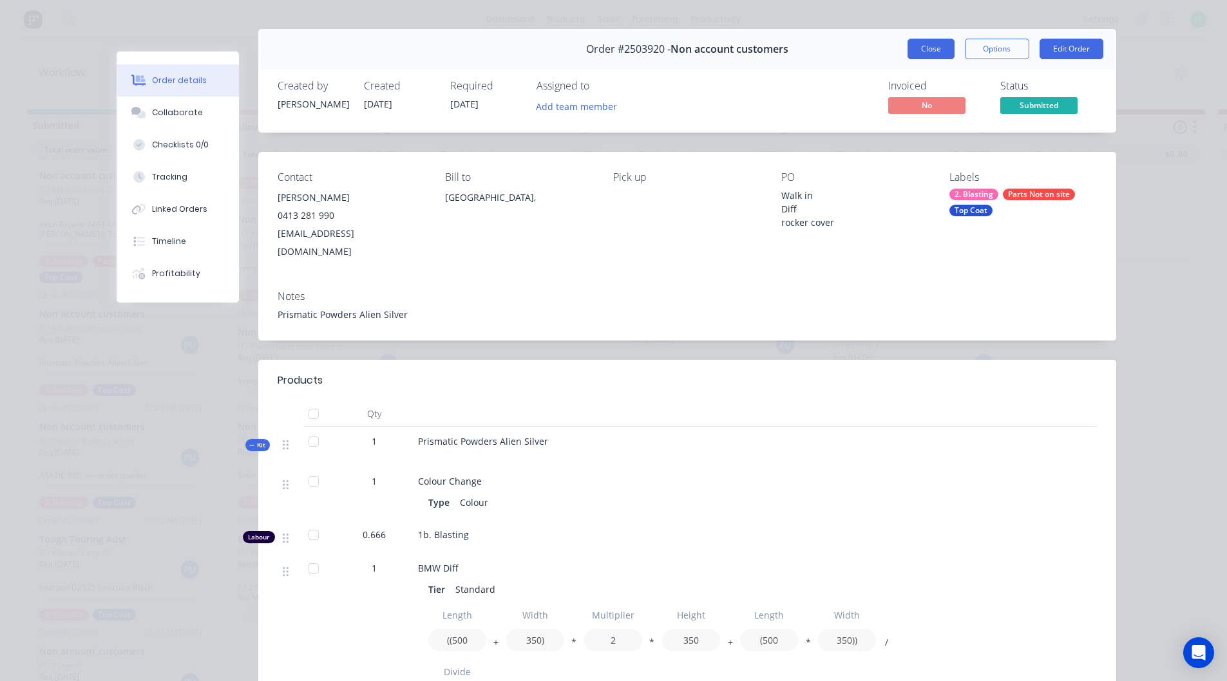
click at [934, 43] on button "Close" at bounding box center [930, 49] width 47 height 21
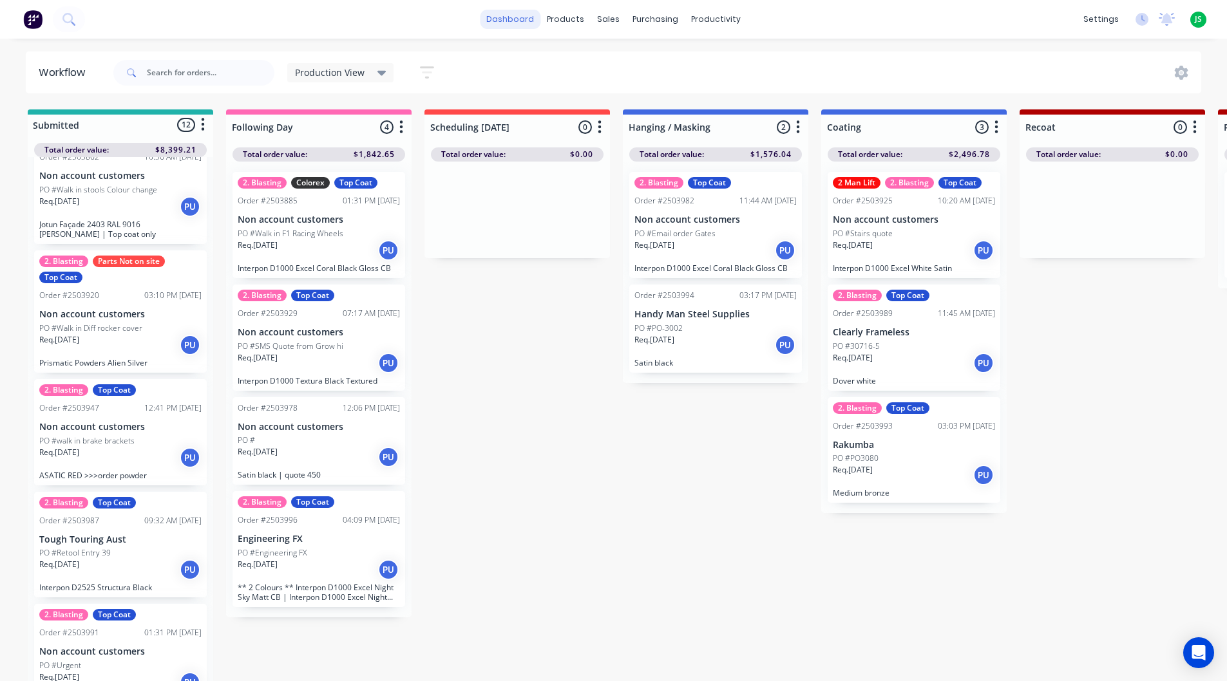
click at [508, 20] on link "dashboard" at bounding box center [510, 19] width 61 height 19
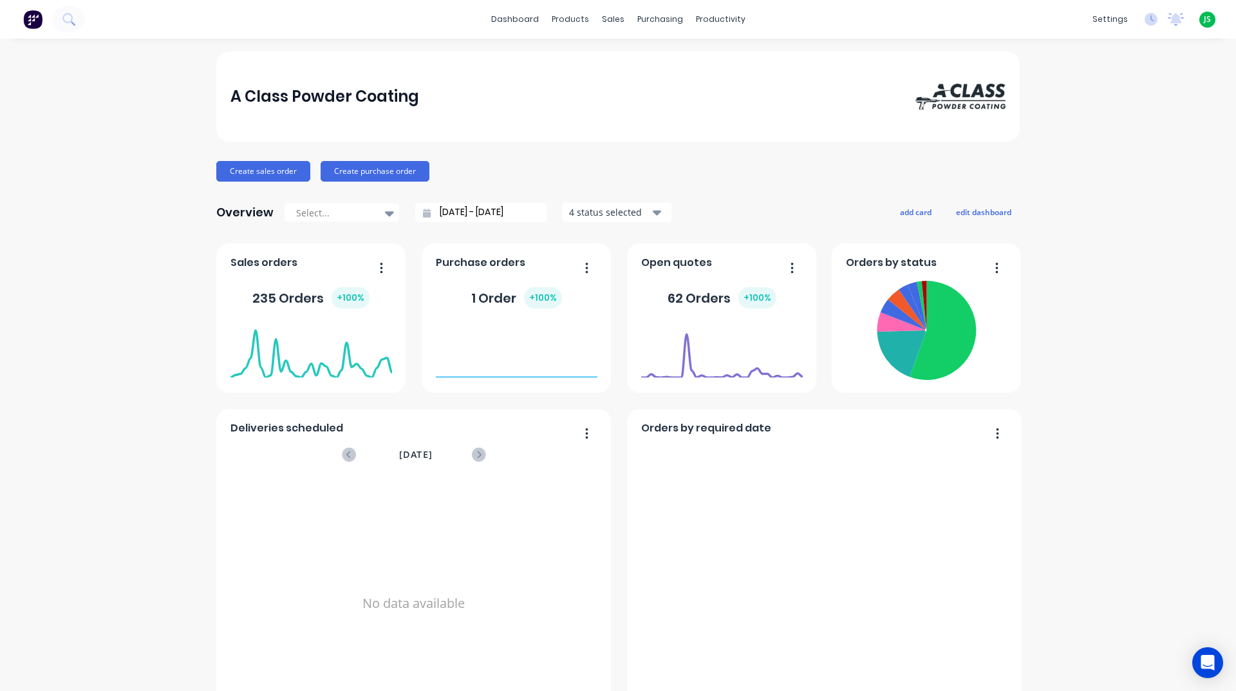
scroll to position [542, 0]
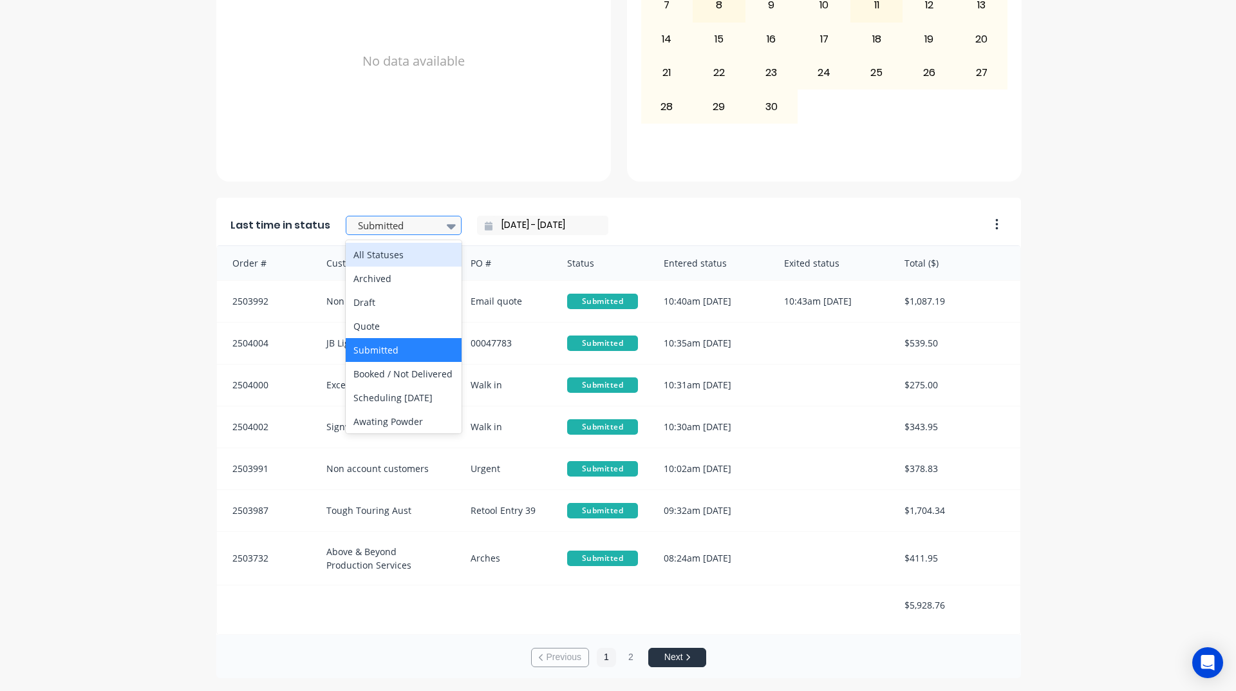
click at [370, 228] on div at bounding box center [397, 226] width 81 height 16
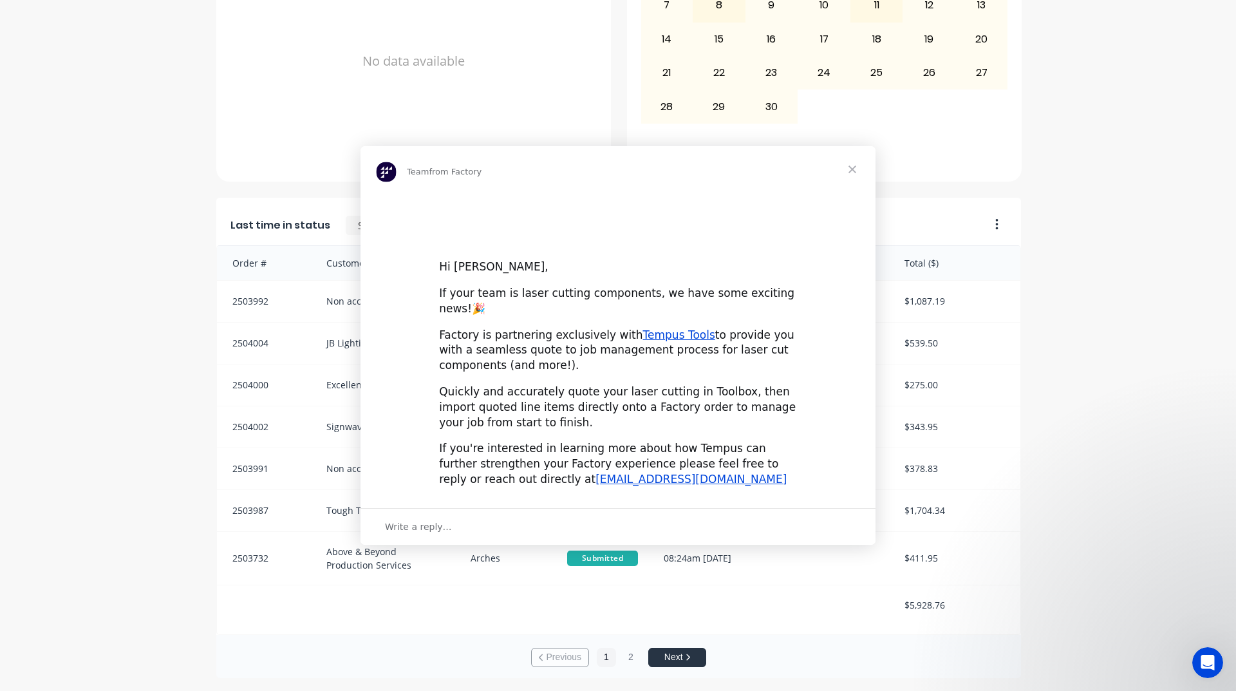
scroll to position [0, 0]
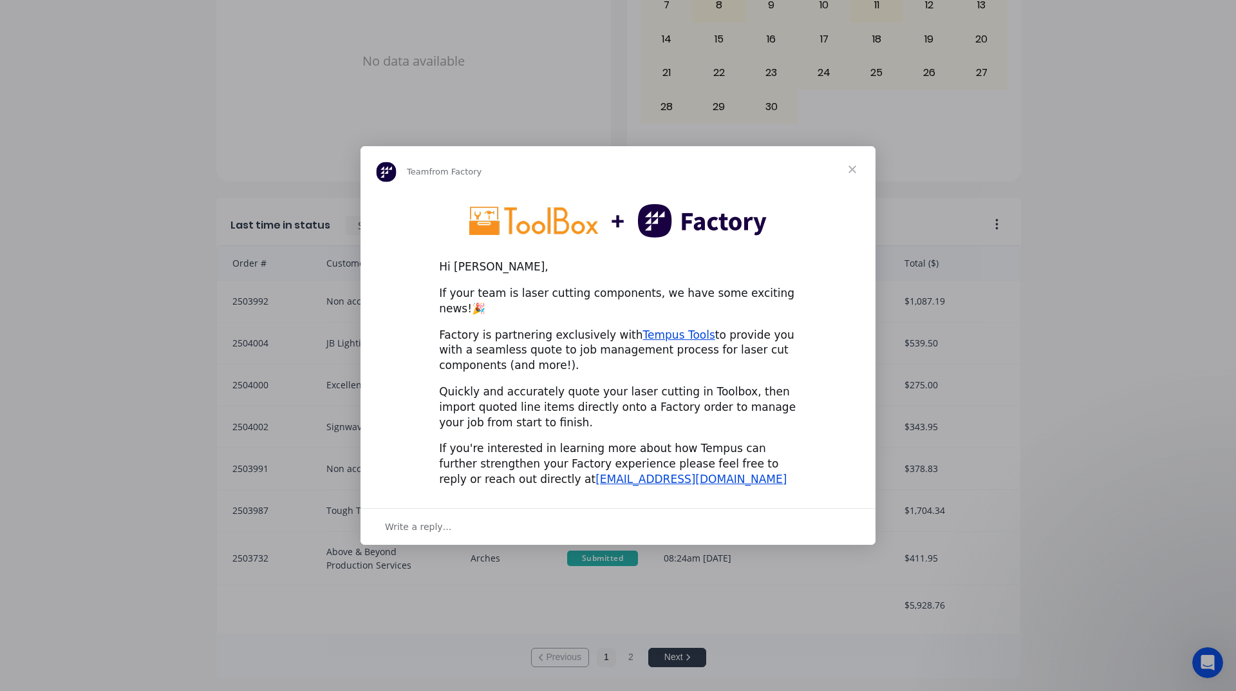
click at [850, 172] on span "Close" at bounding box center [852, 169] width 46 height 46
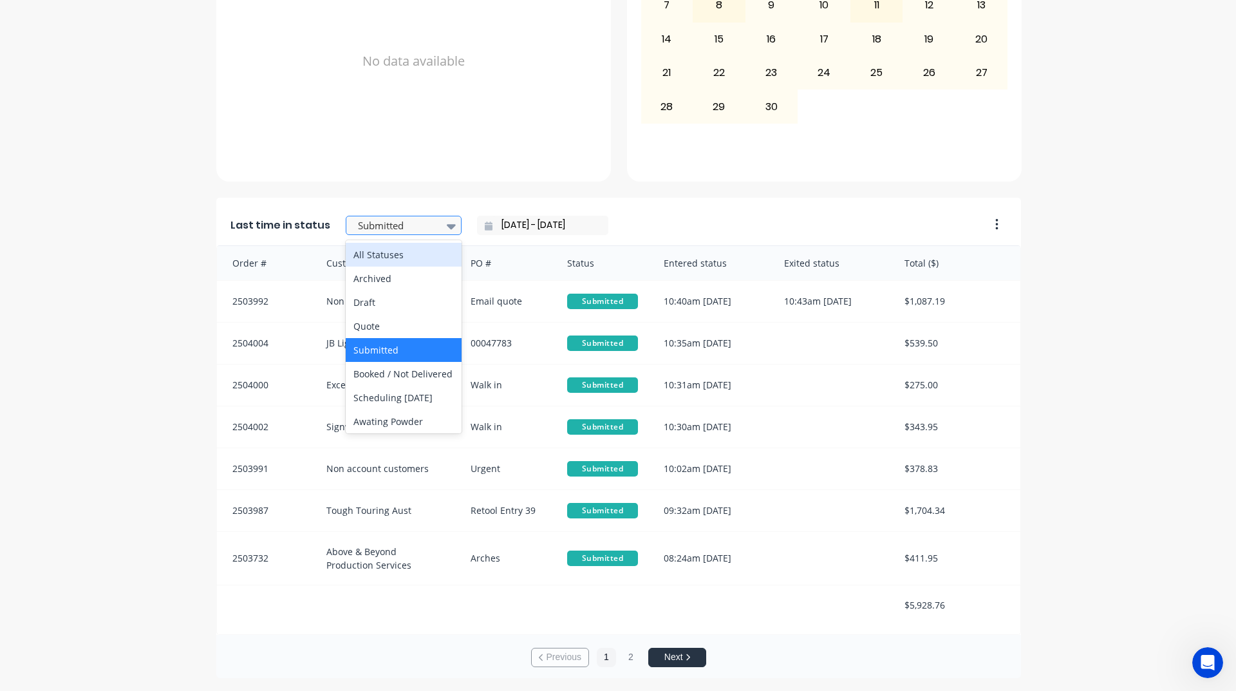
click at [447, 231] on icon at bounding box center [451, 226] width 9 height 14
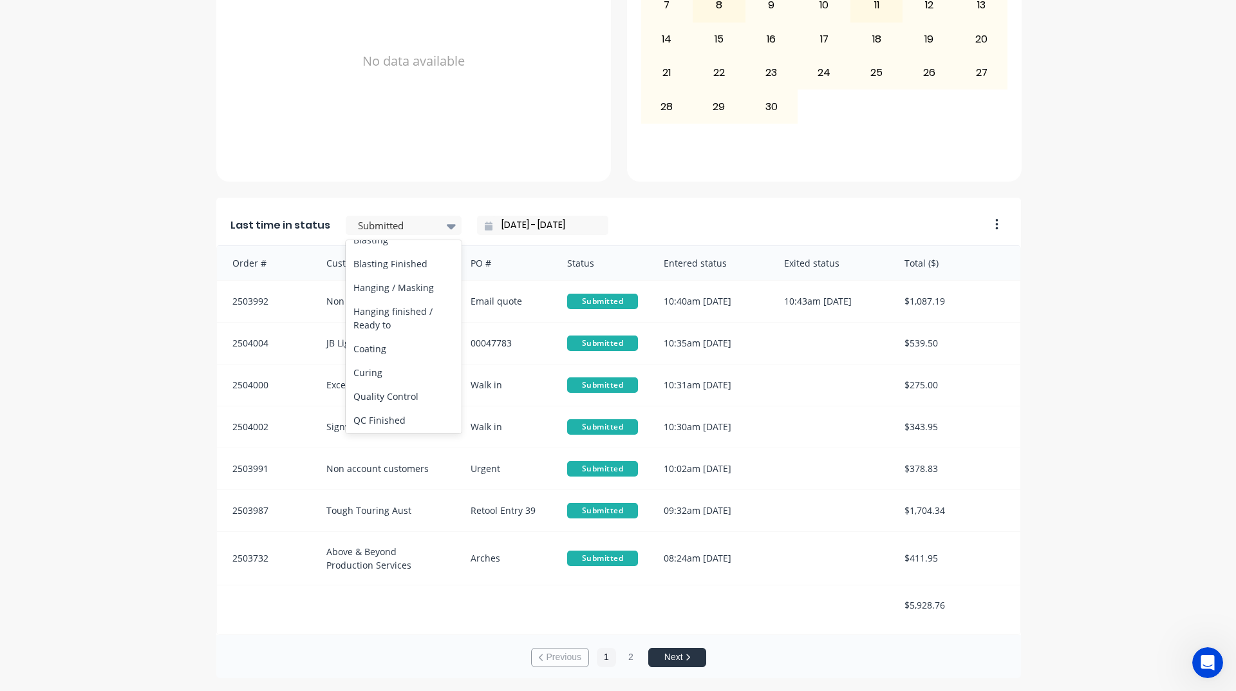
scroll to position [386, 0]
click at [382, 360] on div "Coating" at bounding box center [404, 348] width 116 height 24
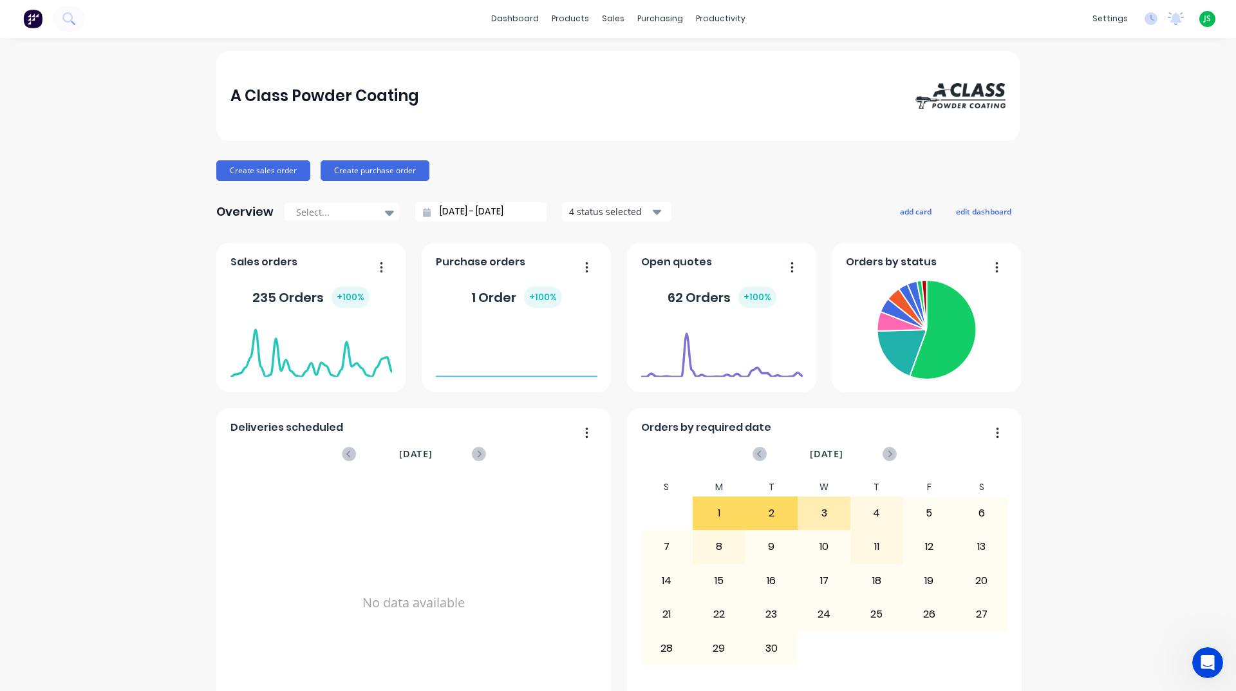
scroll to position [0, 0]
click at [719, 19] on div "productivity" at bounding box center [721, 19] width 62 height 19
click at [745, 54] on link "Workflow" at bounding box center [766, 61] width 171 height 26
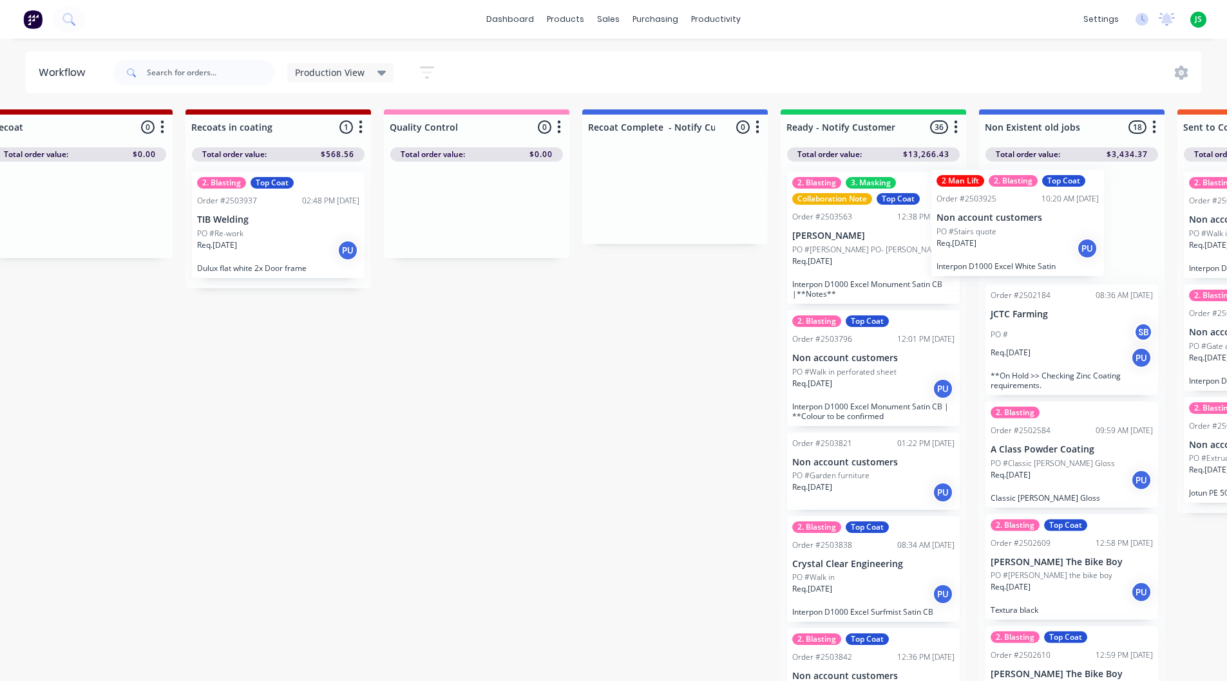
scroll to position [0, 1045]
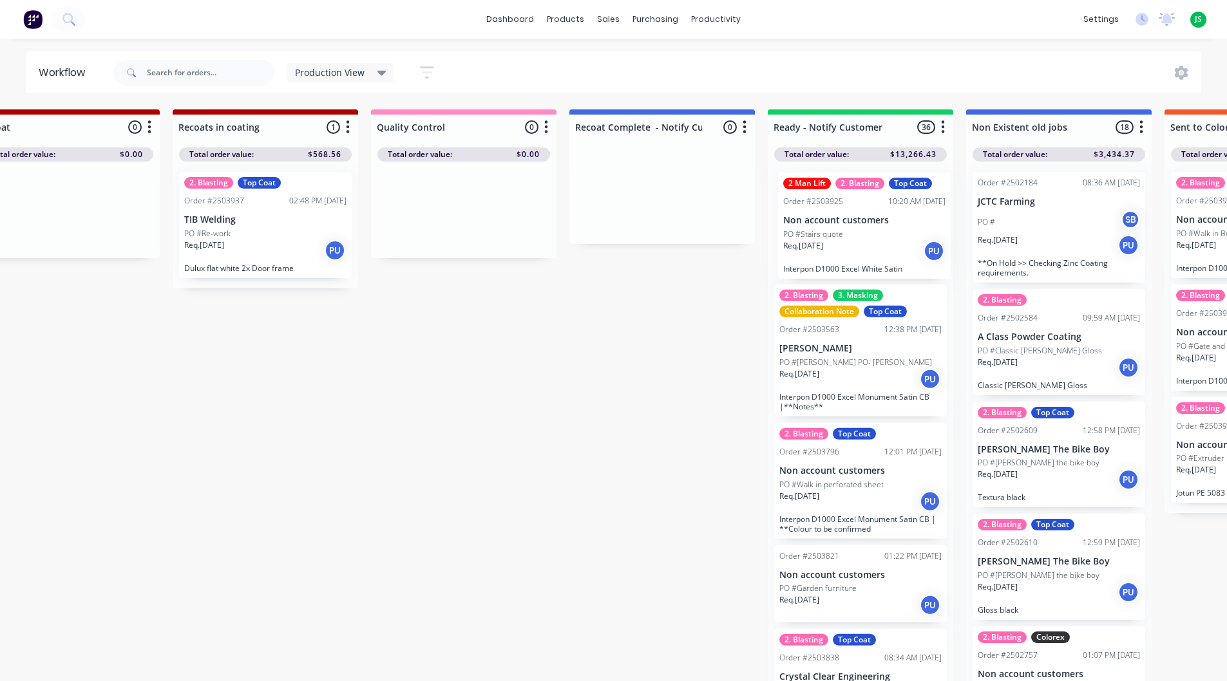
drag, startPoint x: 939, startPoint y: 237, endPoint x: 834, endPoint y: 231, distance: 105.8
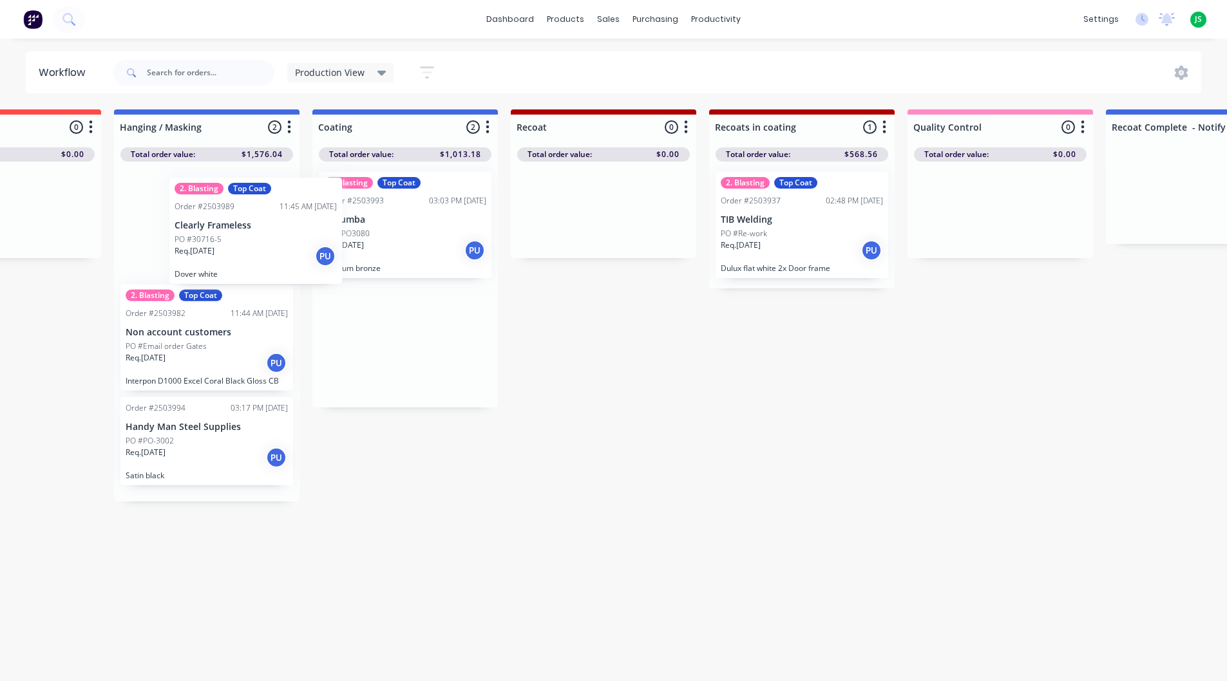
scroll to position [0, 449]
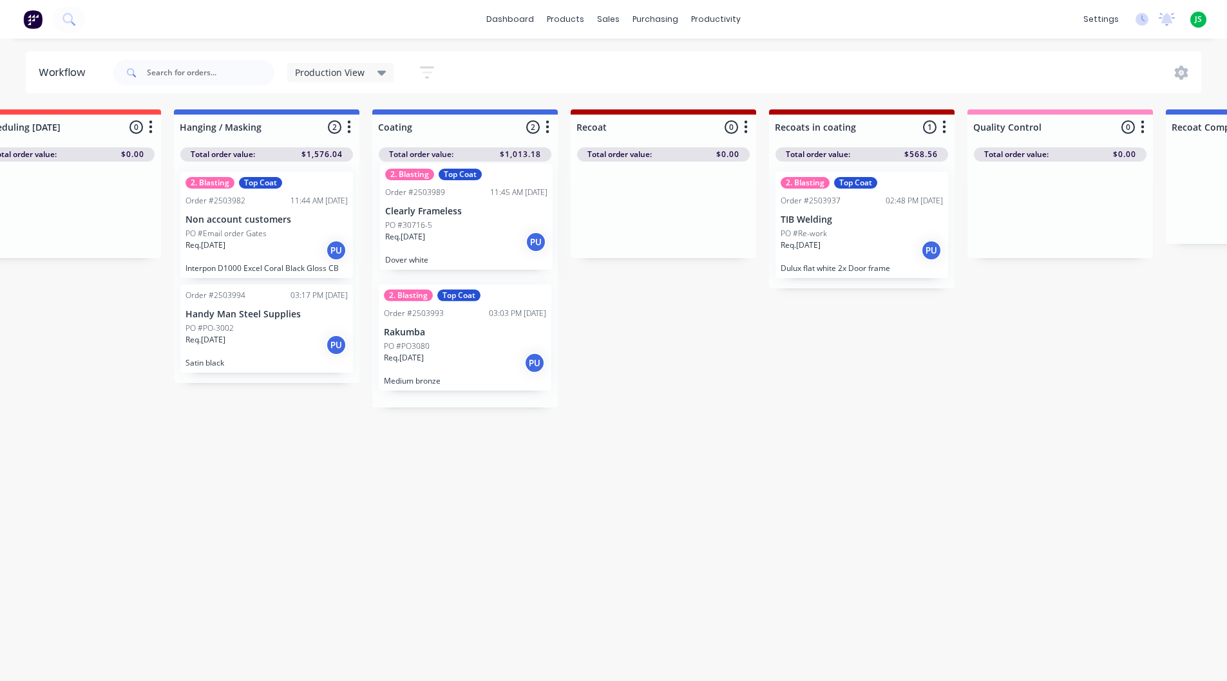
drag, startPoint x: 657, startPoint y: 247, endPoint x: 410, endPoint y: 238, distance: 248.0
click at [410, 238] on div "2. Blasting Top Coat Order #2503989 11:45 AM 02/09/25 Clearly Frameless PO #307…" at bounding box center [464, 285] width 185 height 246
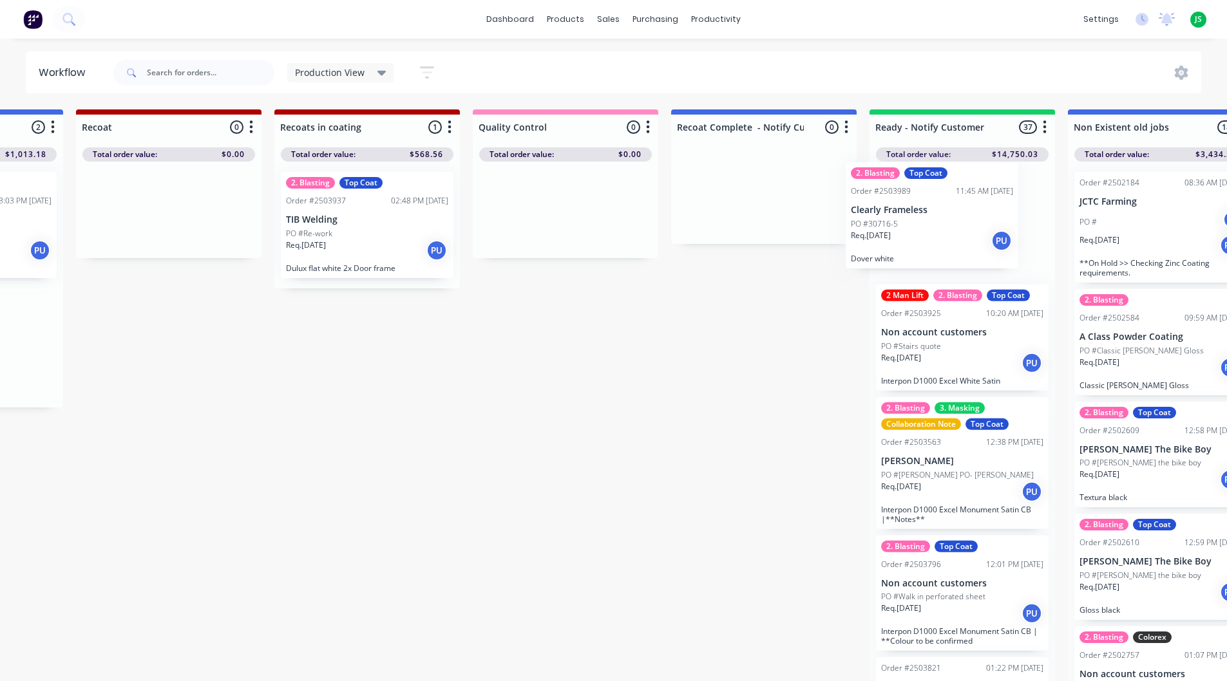
scroll to position [0, 946]
drag, startPoint x: 449, startPoint y: 232, endPoint x: 922, endPoint y: 223, distance: 472.7
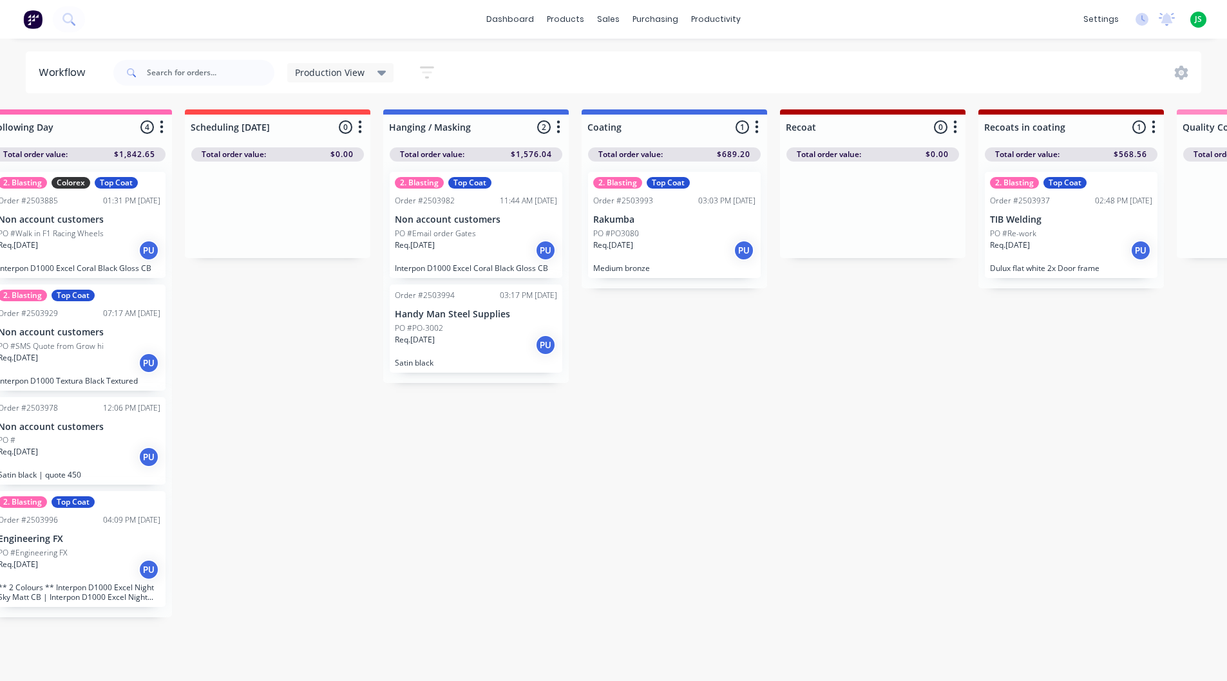
scroll to position [0, 117]
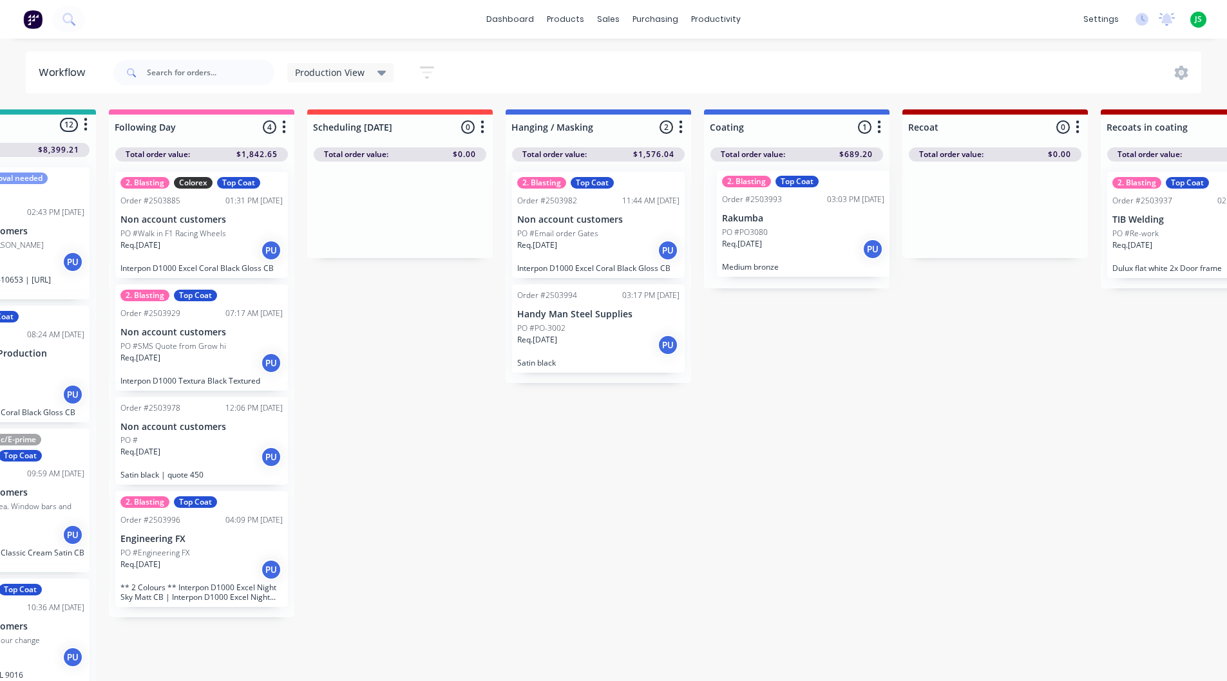
drag, startPoint x: 766, startPoint y: 240, endPoint x: 776, endPoint y: 238, distance: 9.7
click at [776, 238] on div "2. Blasting Top Coat Order #2503993 03:03 PM 02/09/25 Rakumba PO #PO3080 Req. 0…" at bounding box center [796, 225] width 185 height 127
click at [776, 238] on div "PO #PO3080" at bounding box center [796, 234] width 162 height 12
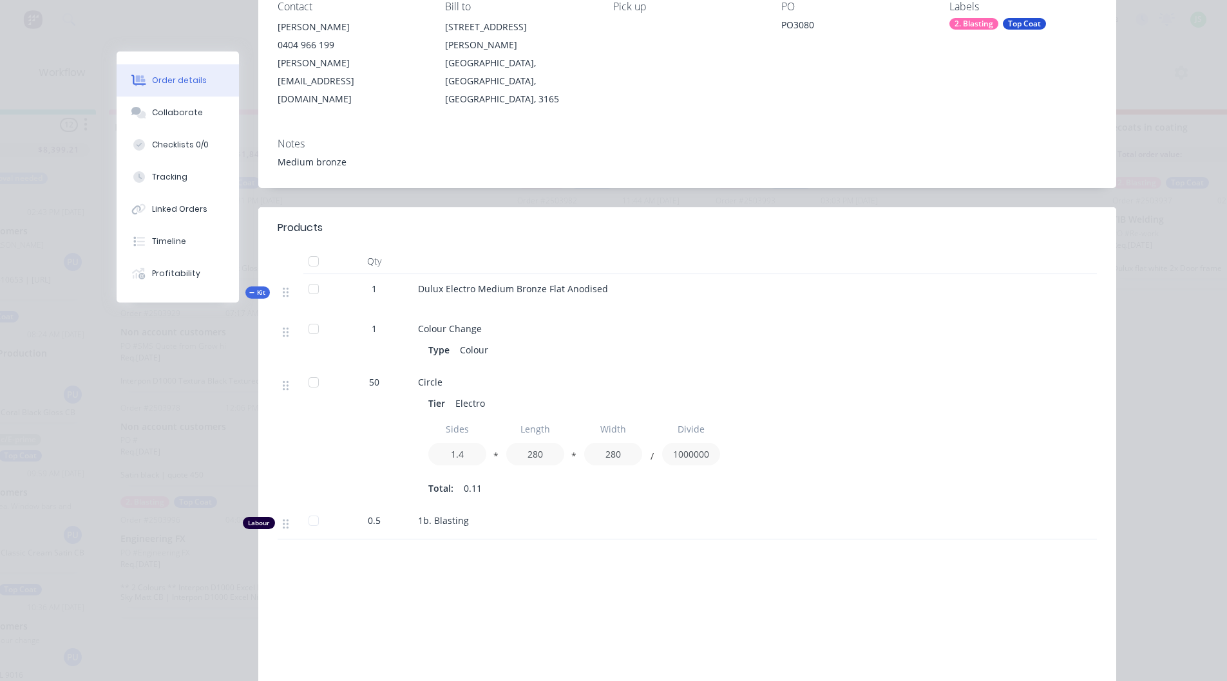
scroll to position [0, 0]
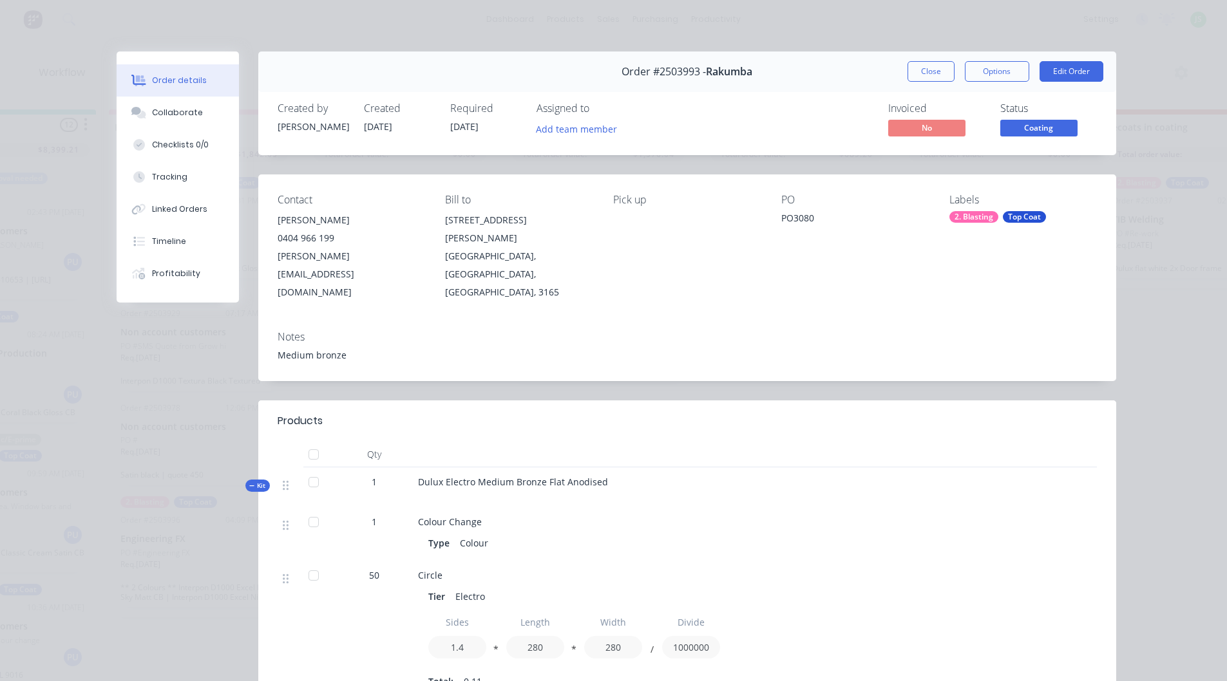
click at [1037, 133] on span "Coating" at bounding box center [1038, 128] width 77 height 16
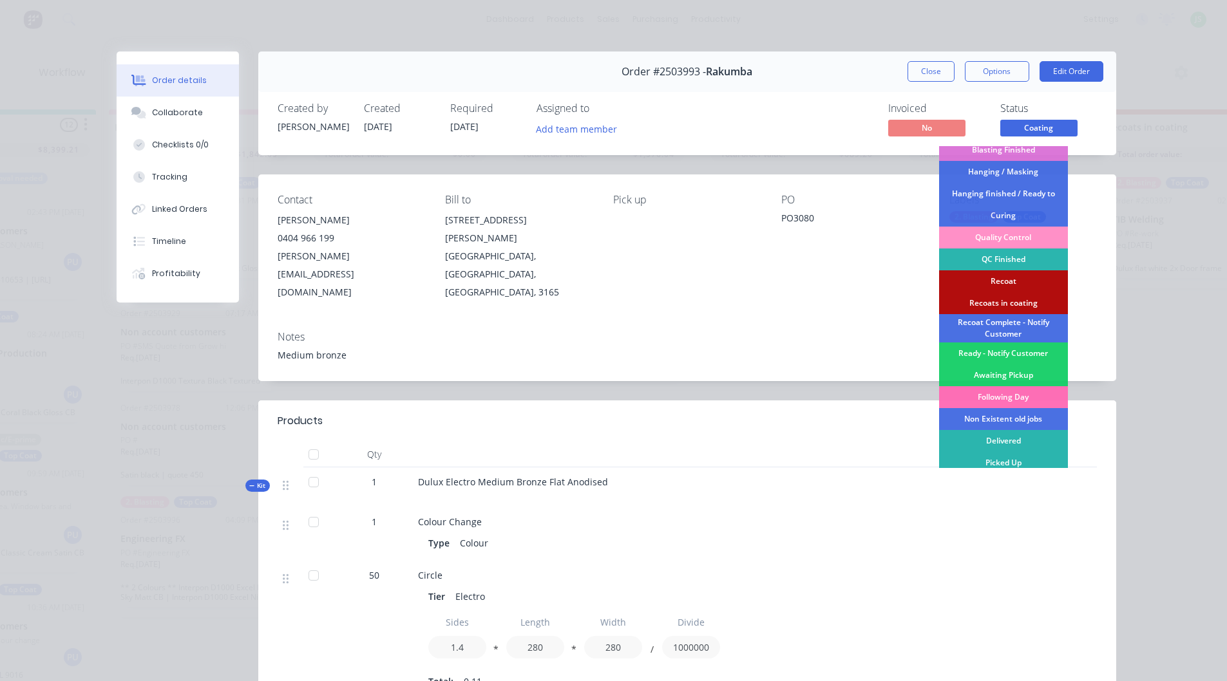
scroll to position [276, 0]
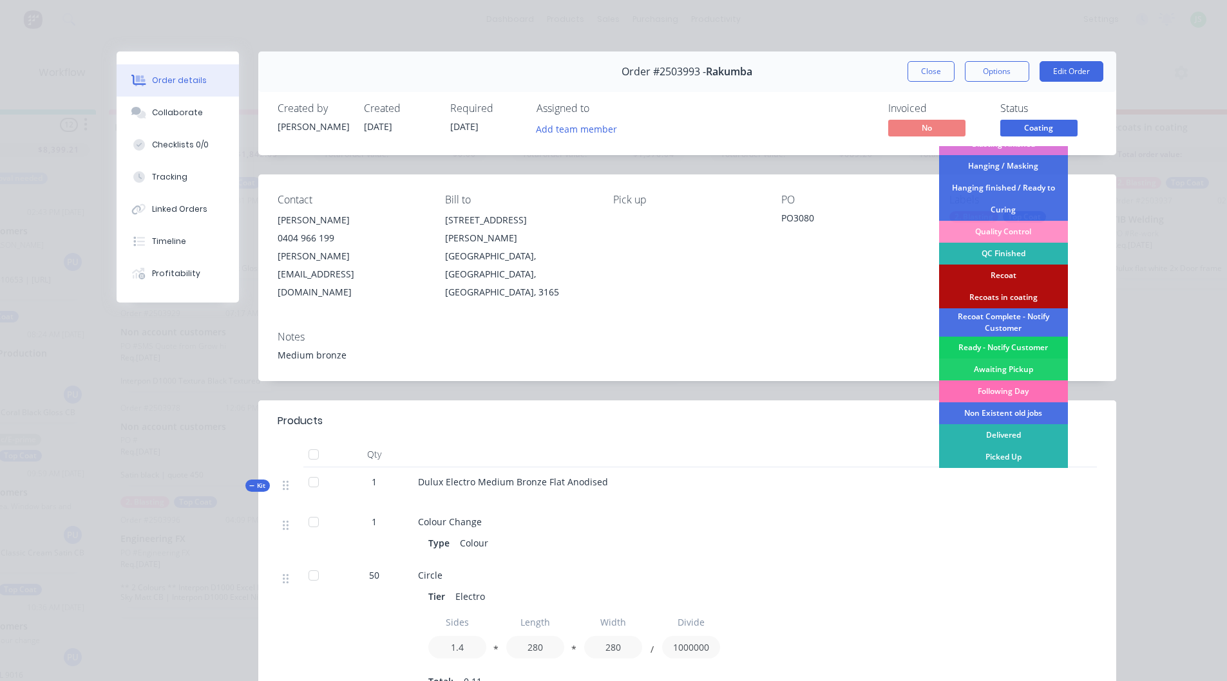
click at [992, 345] on div "Ready - Notify Customer" at bounding box center [1003, 348] width 129 height 22
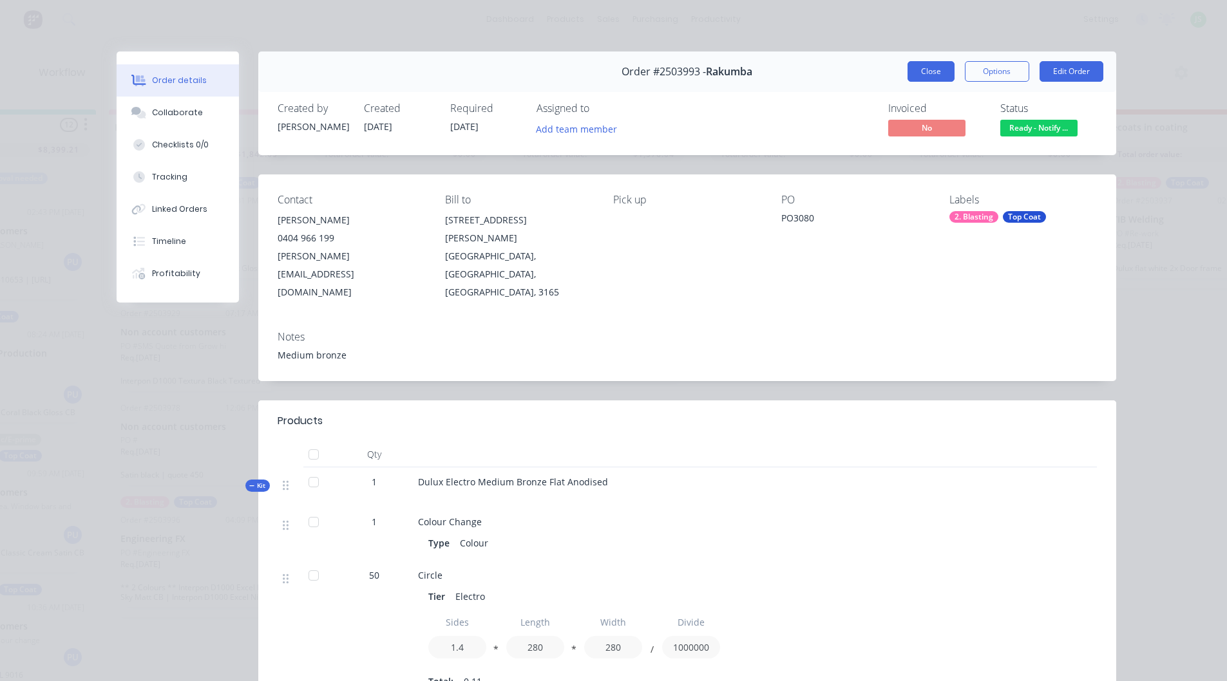
click at [929, 69] on button "Close" at bounding box center [930, 71] width 47 height 21
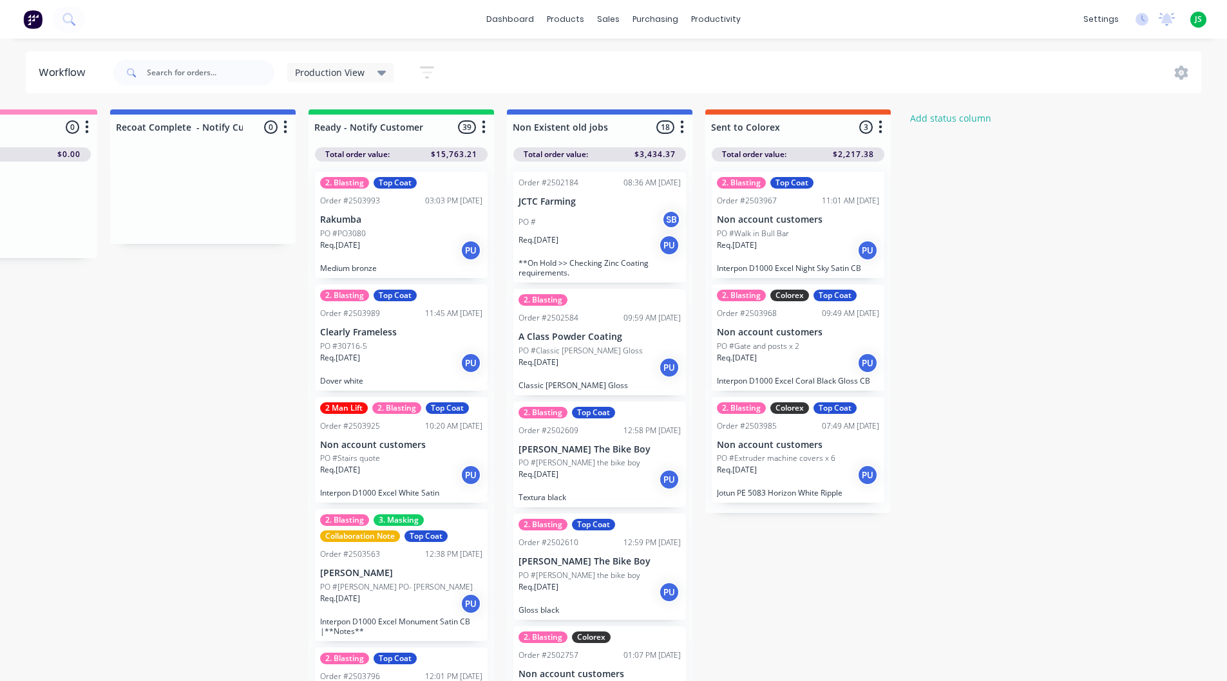
scroll to position [0, 1344]
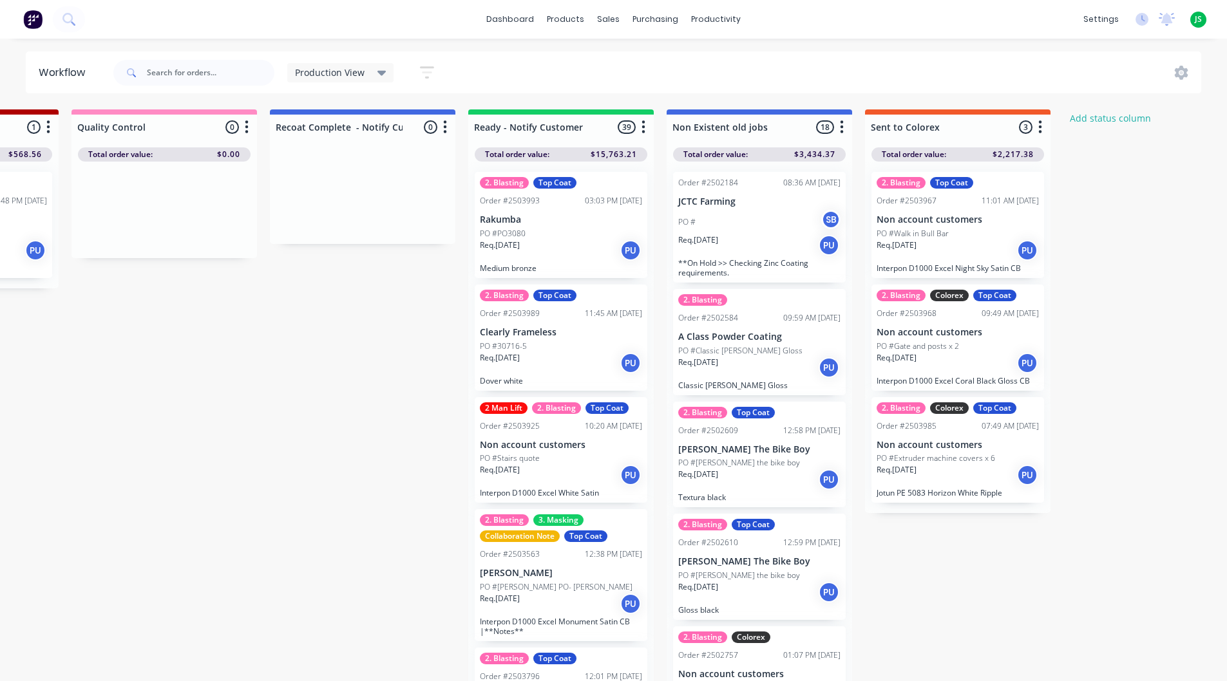
click at [535, 452] on div "2 Man Lift 2. Blasting Top Coat Order #2503925 10:20 AM 01/09/25 Non account cu…" at bounding box center [561, 450] width 173 height 106
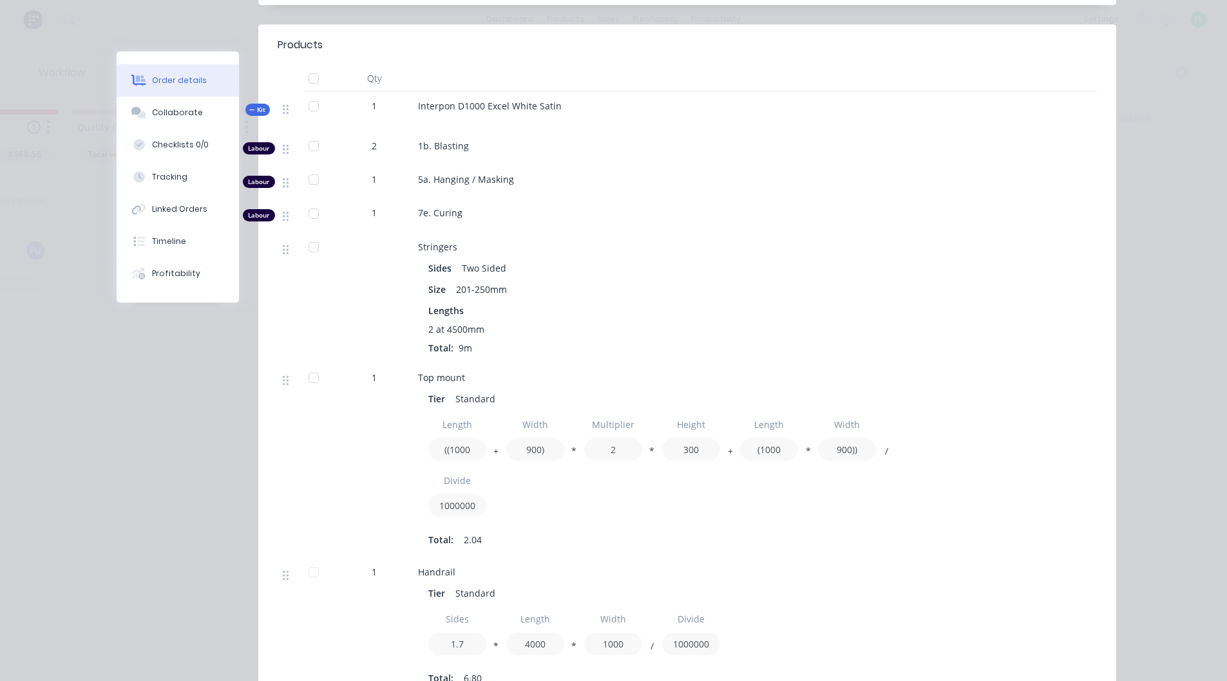
scroll to position [359, 0]
click at [372, 138] on div "2" at bounding box center [374, 145] width 67 height 14
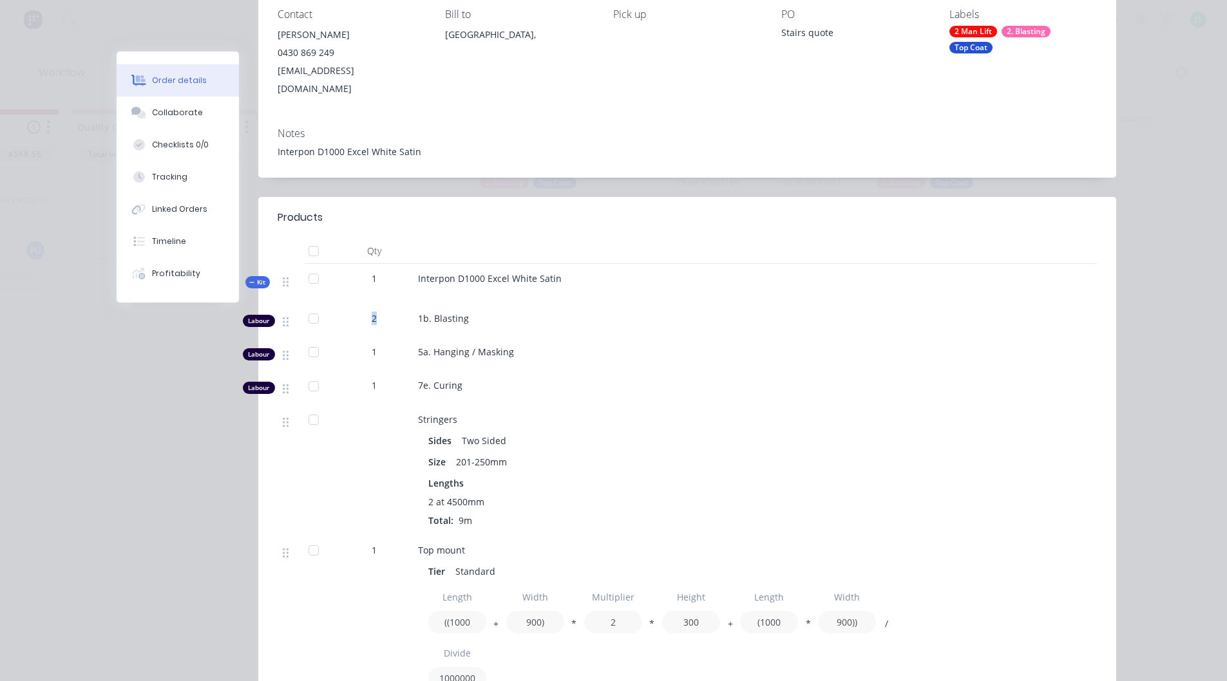
scroll to position [0, 0]
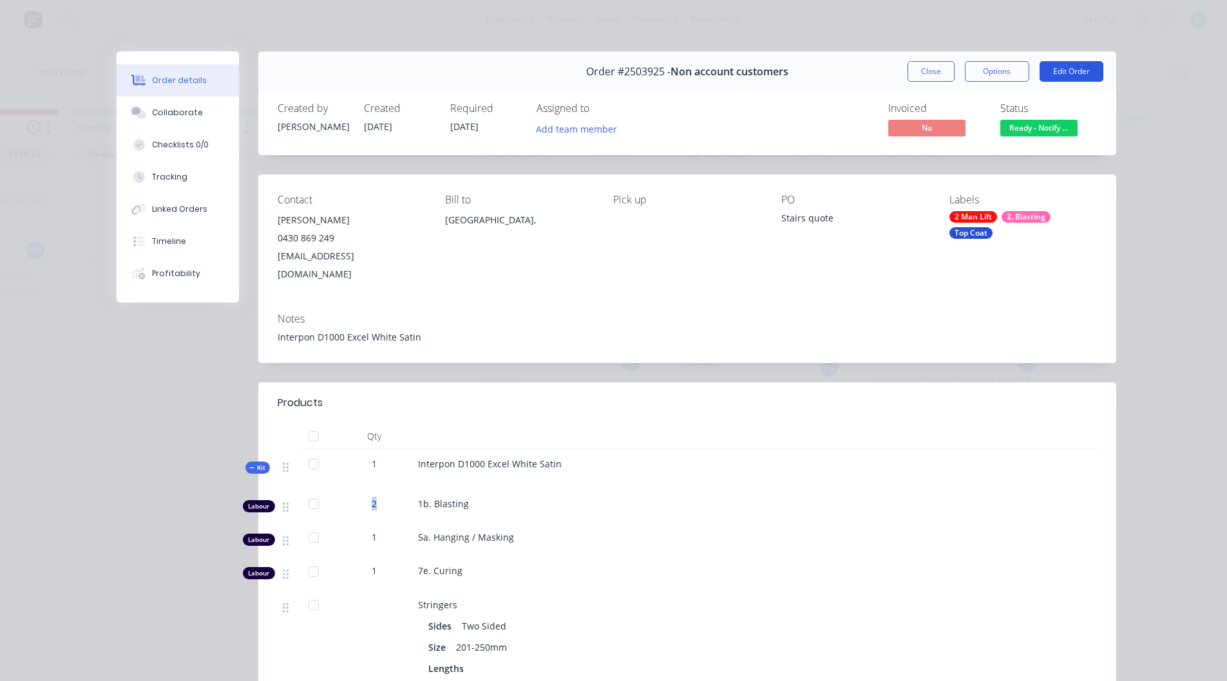
click at [1068, 71] on button "Edit Order" at bounding box center [1071, 71] width 64 height 21
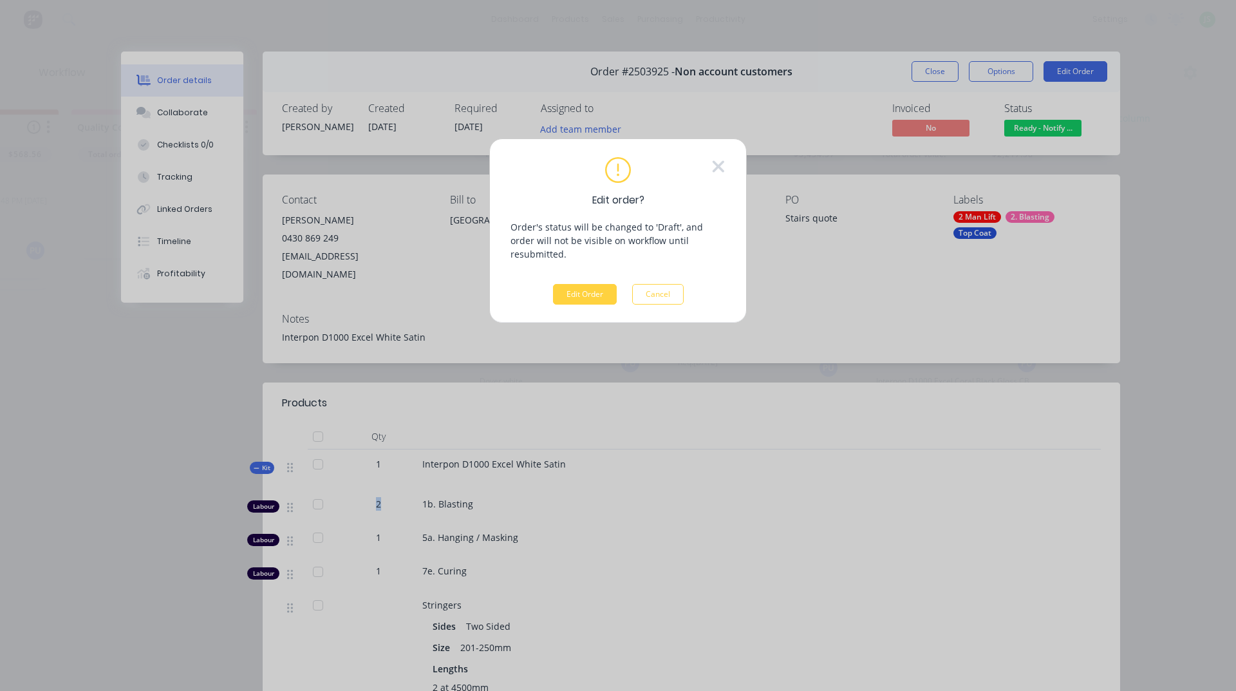
click at [590, 284] on button "Edit Order" at bounding box center [585, 294] width 64 height 21
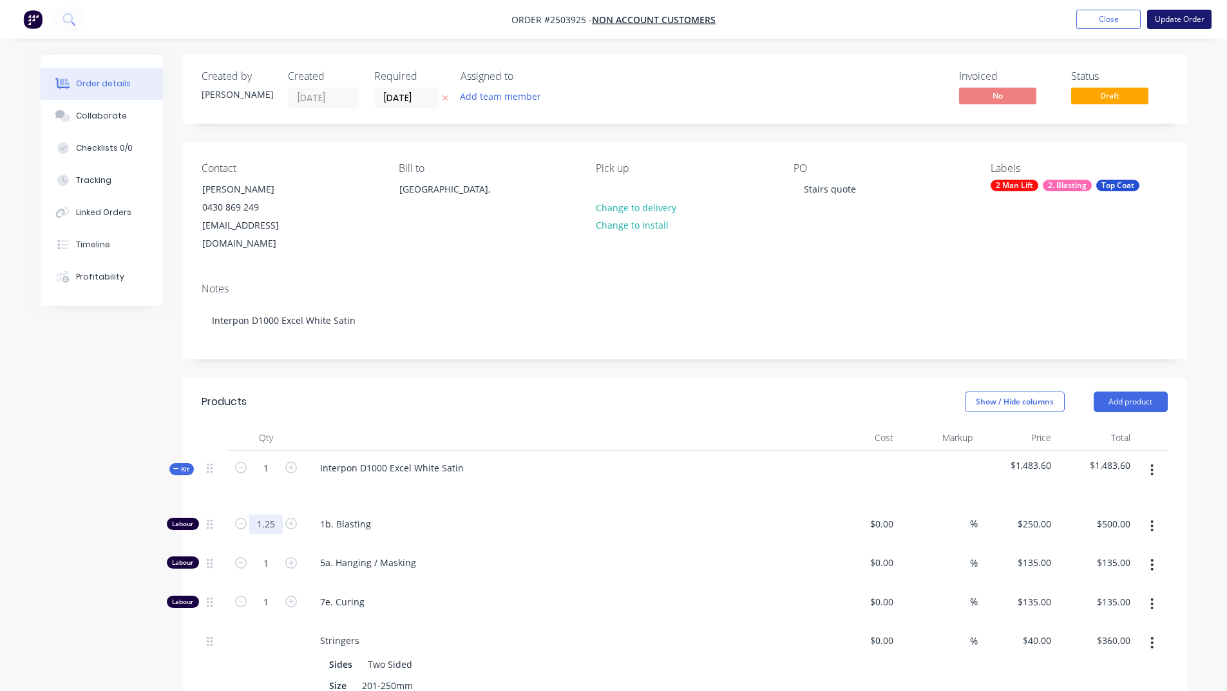
type input "1.25"
type input "$312.50"
click at [1185, 21] on button "Update Order" at bounding box center [1179, 19] width 64 height 19
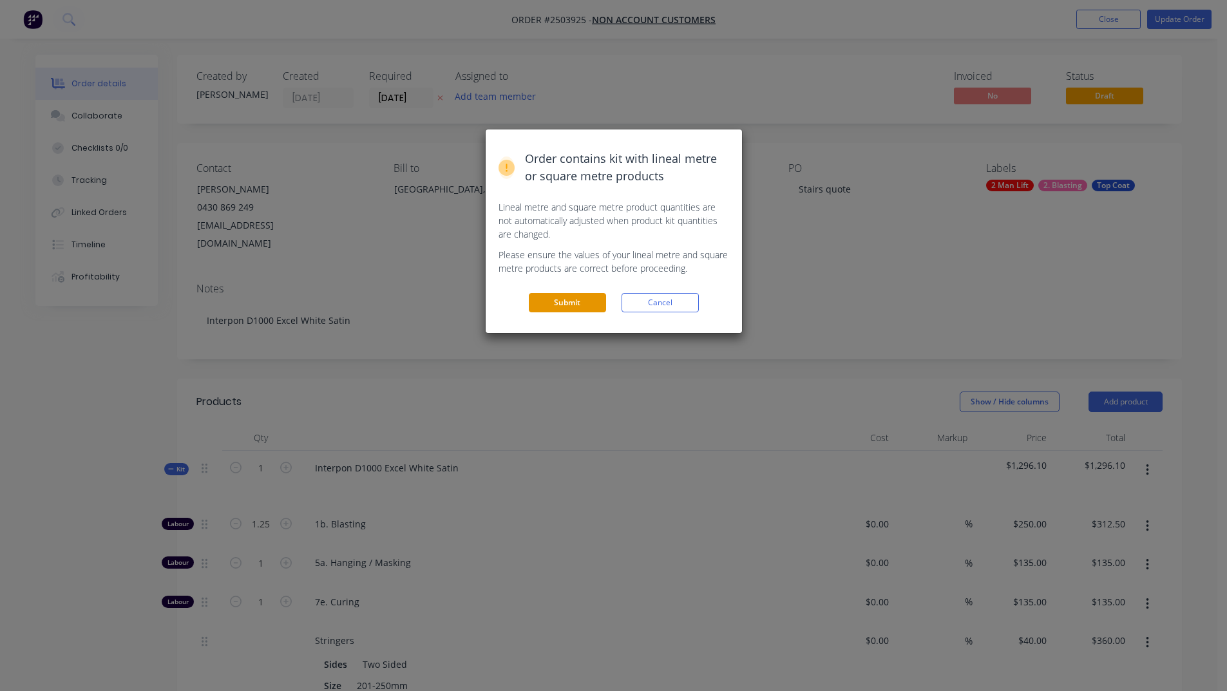
click at [587, 295] on button "Submit" at bounding box center [567, 302] width 77 height 19
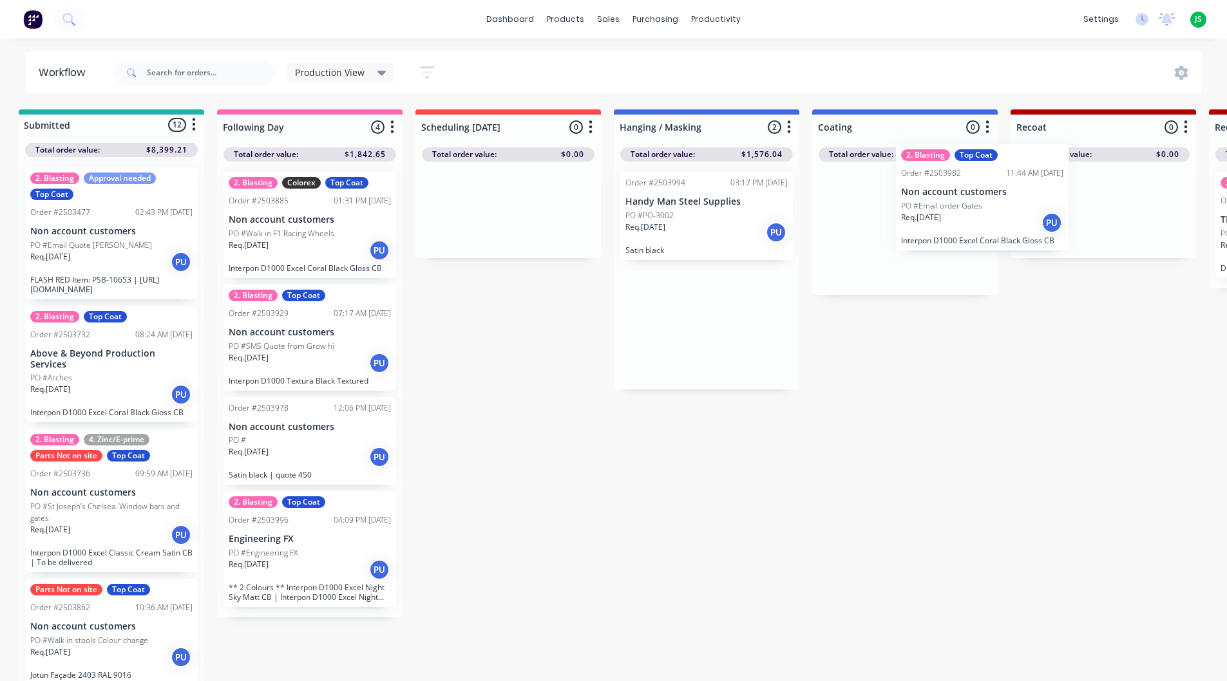
scroll to position [0, 26]
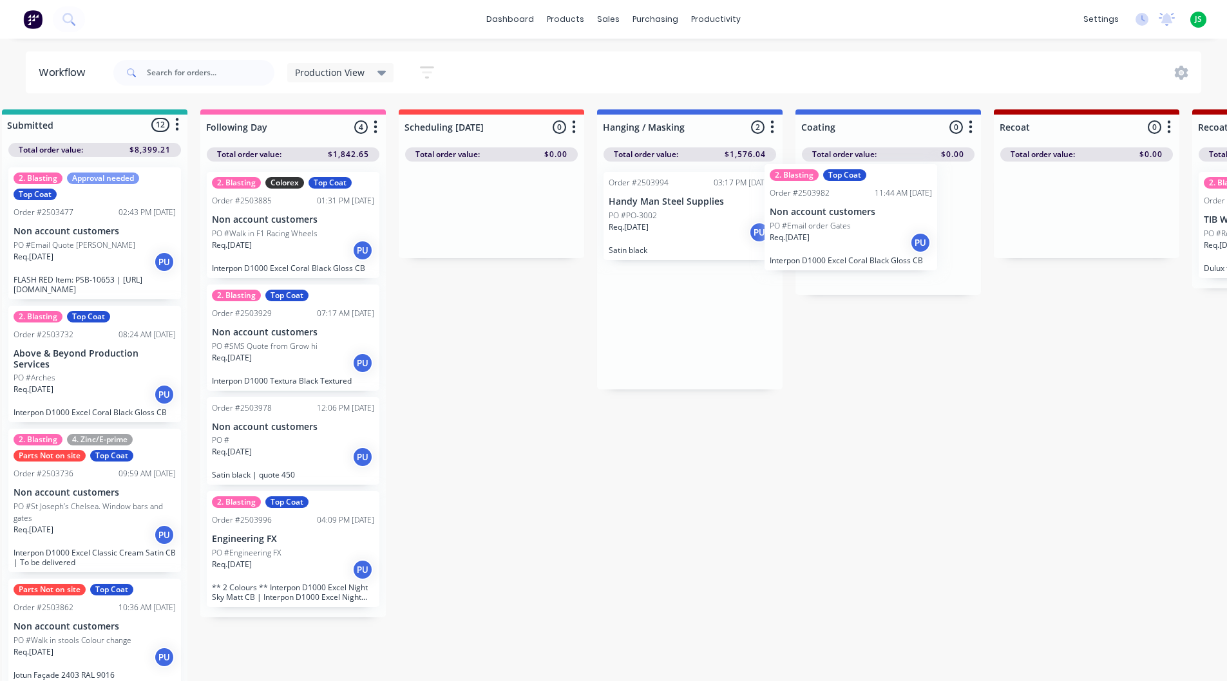
drag, startPoint x: 719, startPoint y: 241, endPoint x: 859, endPoint y: 234, distance: 140.6
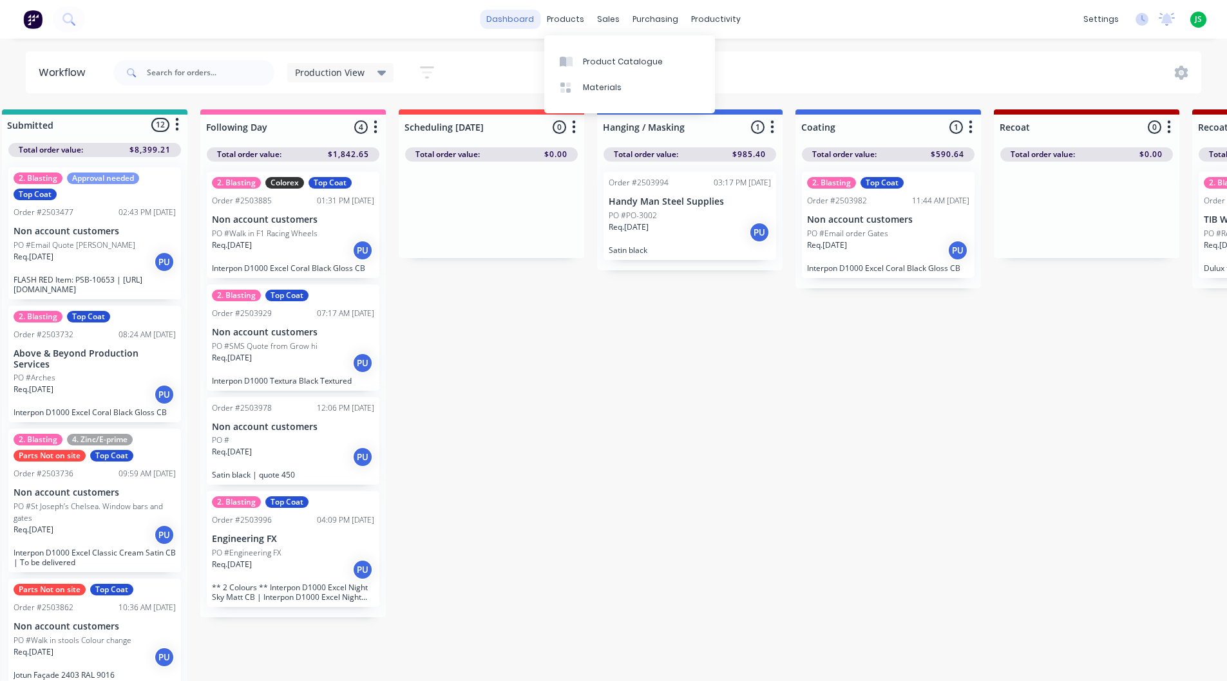
click at [530, 14] on link "dashboard" at bounding box center [510, 19] width 61 height 19
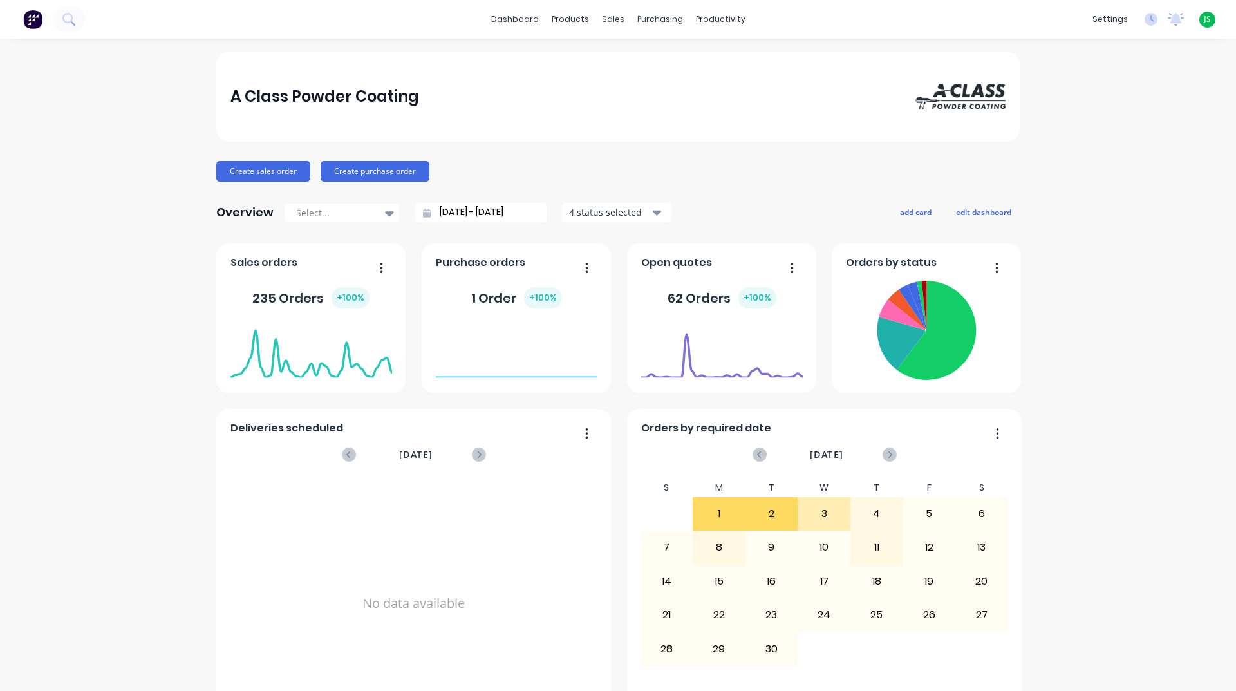
scroll to position [542, 0]
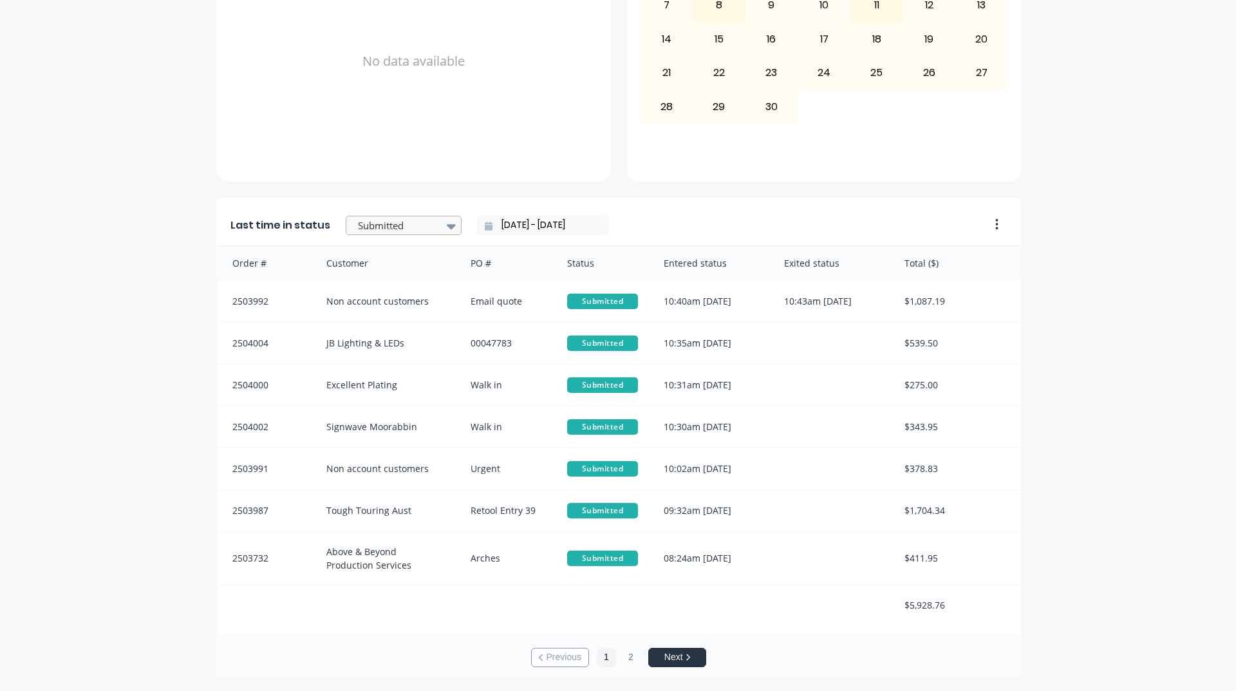
click at [393, 231] on div at bounding box center [397, 226] width 81 height 16
click at [397, 361] on div "Ready - Notify Customer" at bounding box center [404, 341] width 116 height 37
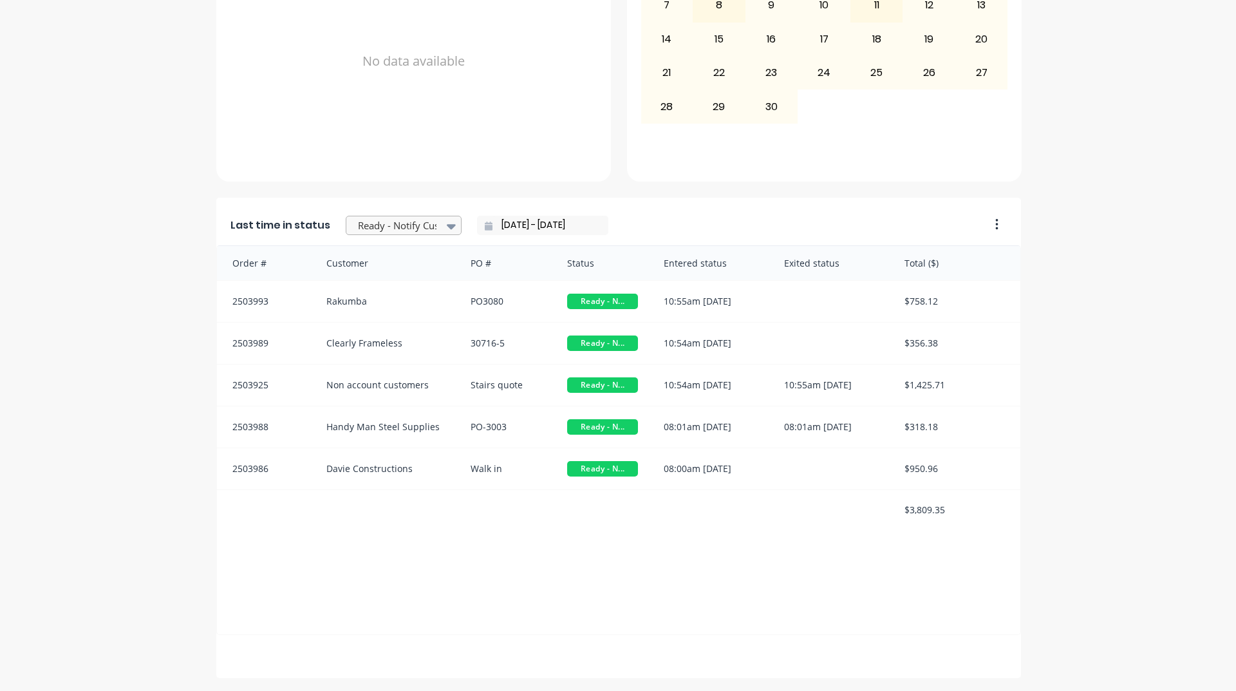
click at [447, 228] on icon at bounding box center [451, 226] width 9 height 14
click at [391, 296] on div "Coating" at bounding box center [404, 284] width 116 height 24
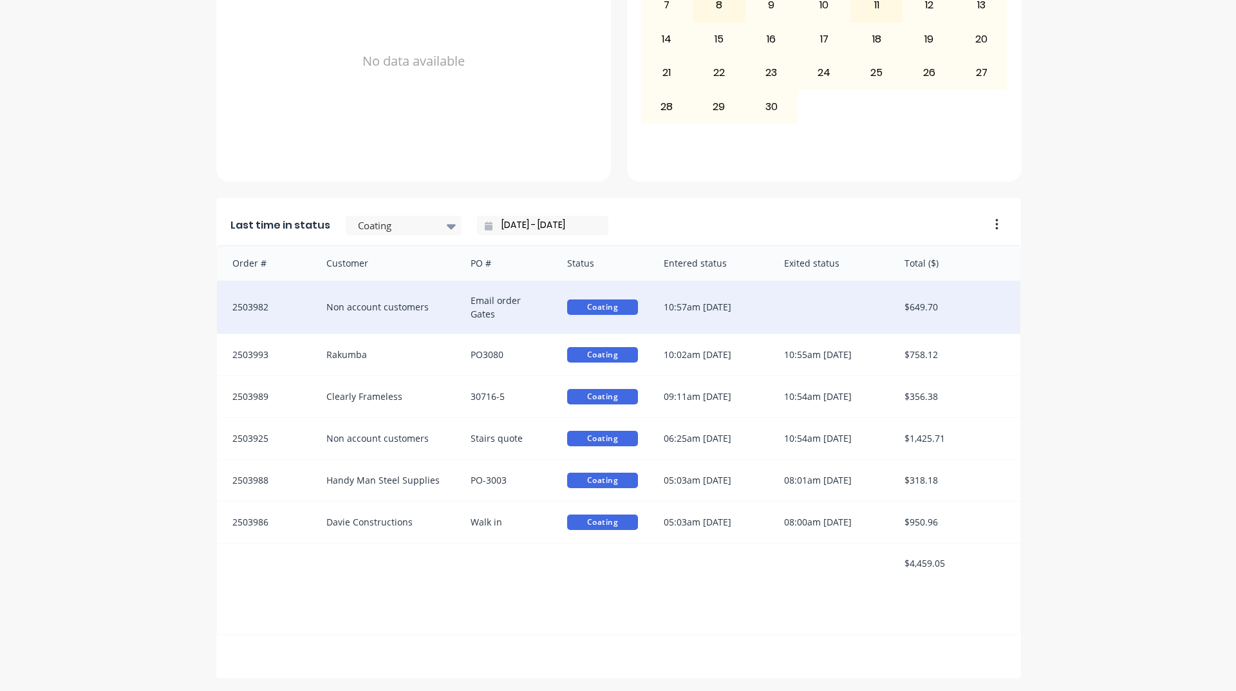
click at [690, 305] on div "10:57am 03/09/25" at bounding box center [711, 307] width 120 height 53
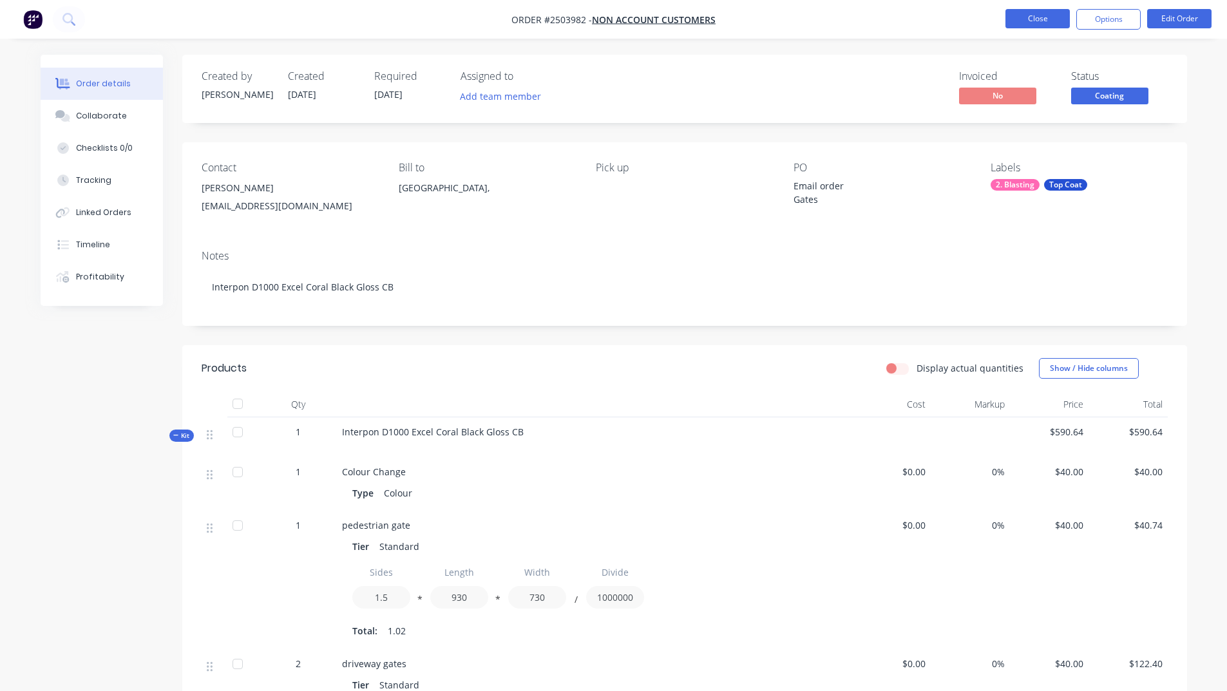
click at [1040, 16] on button "Close" at bounding box center [1037, 18] width 64 height 19
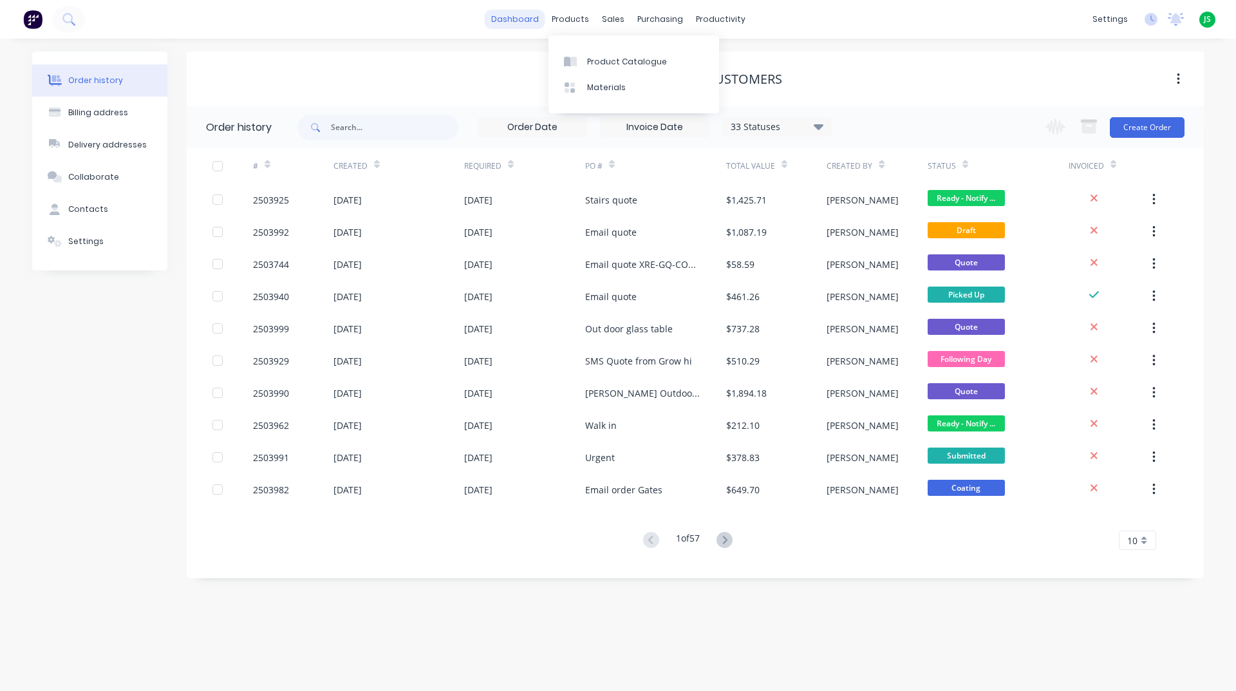
click at [521, 18] on link "dashboard" at bounding box center [515, 19] width 61 height 19
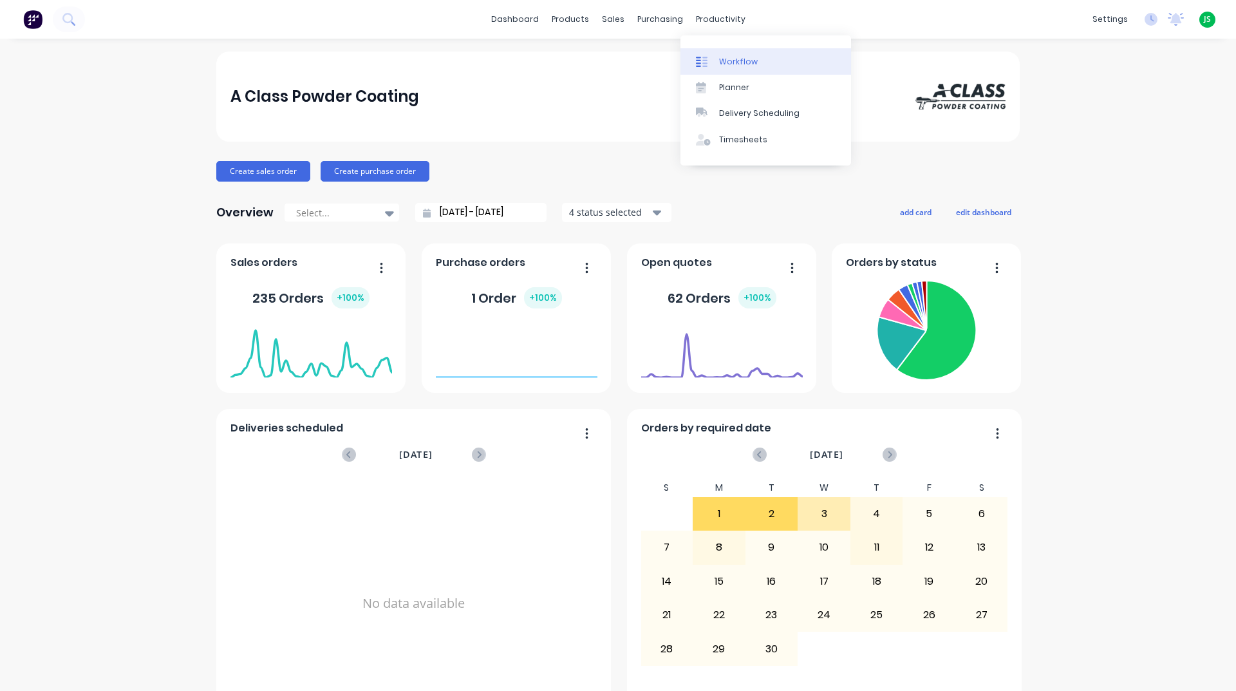
click at [727, 54] on link "Workflow" at bounding box center [766, 61] width 171 height 26
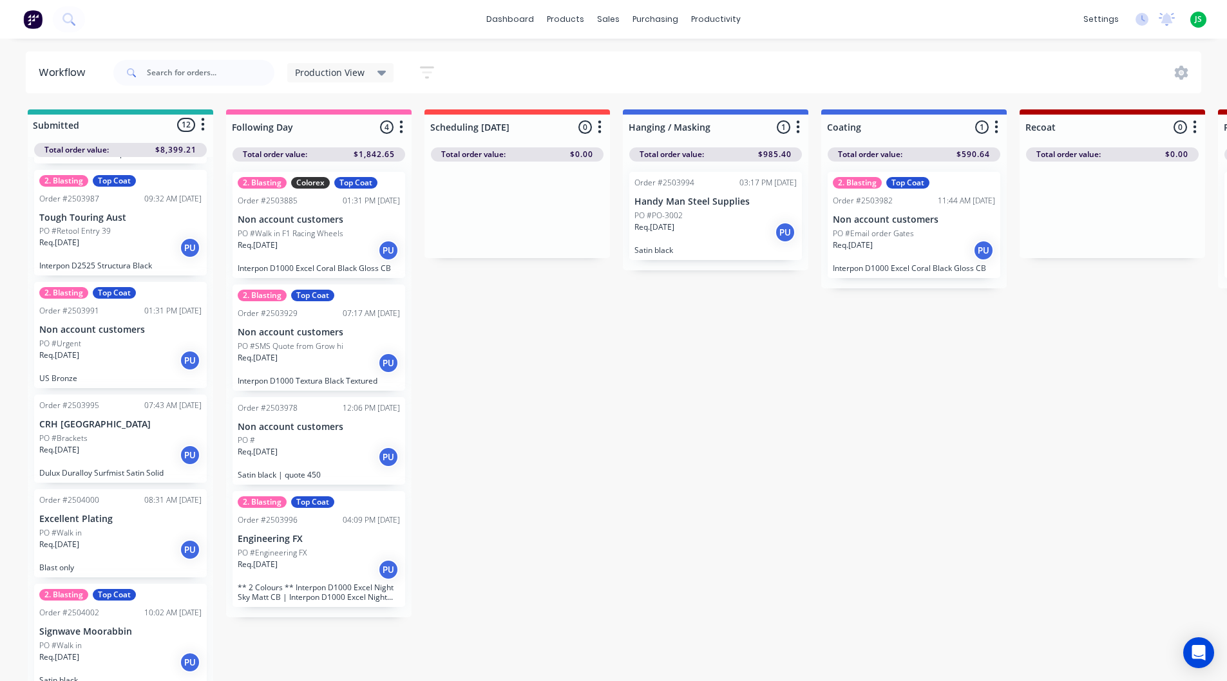
scroll to position [771, 0]
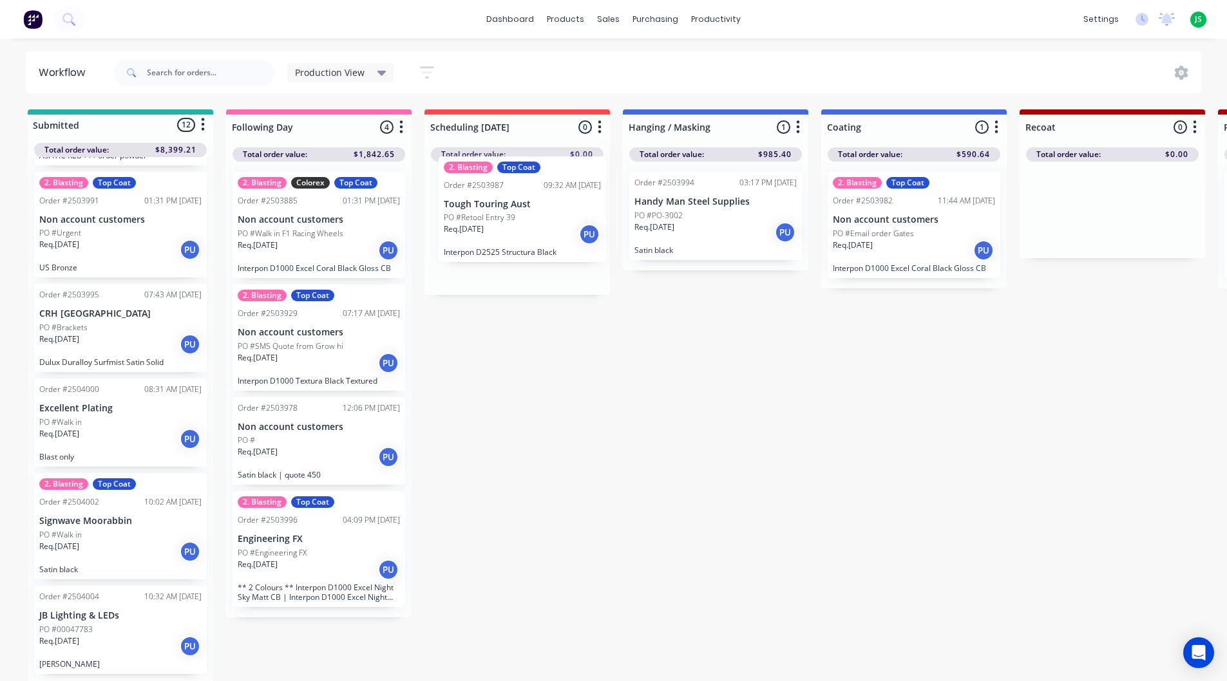
drag, startPoint x: 98, startPoint y: 233, endPoint x: 511, endPoint y: 222, distance: 412.9
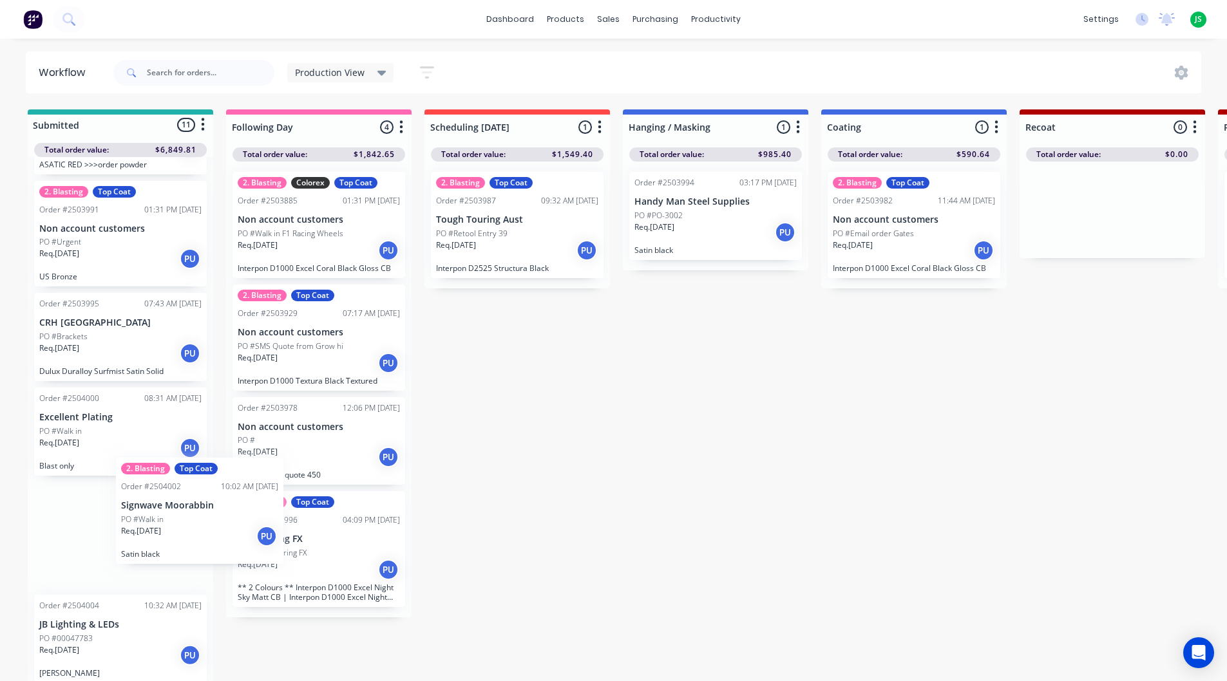
scroll to position [1, 0]
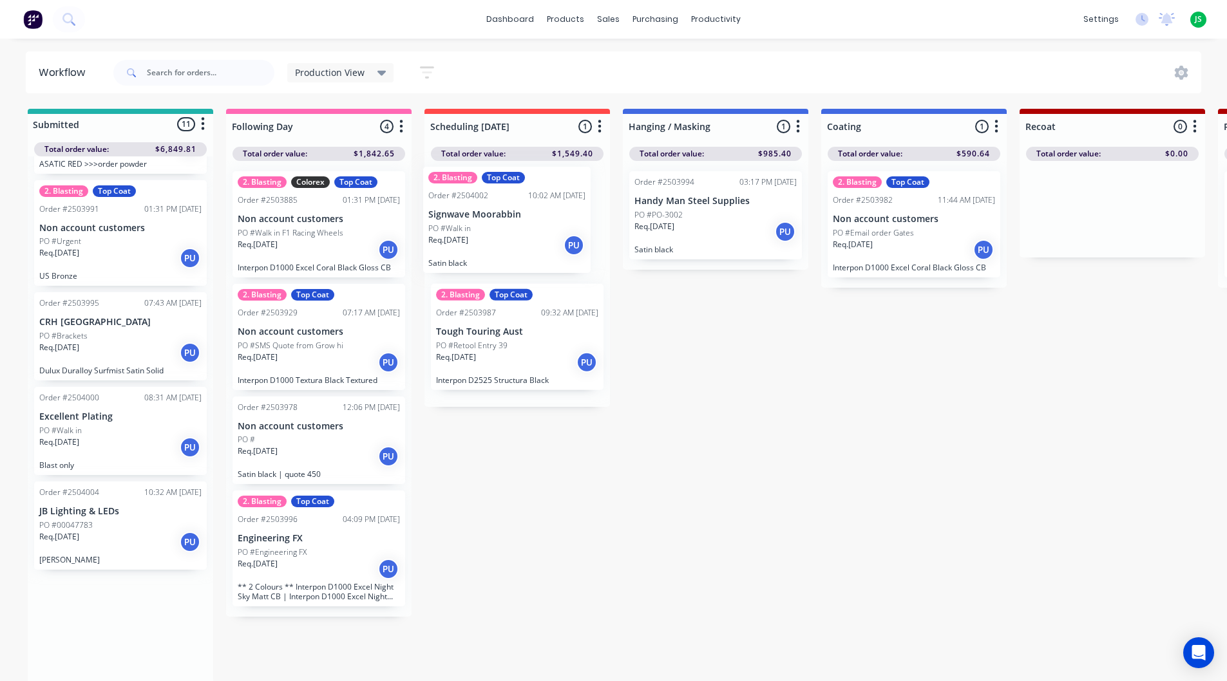
drag, startPoint x: 253, startPoint y: 491, endPoint x: 505, endPoint y: 222, distance: 368.1
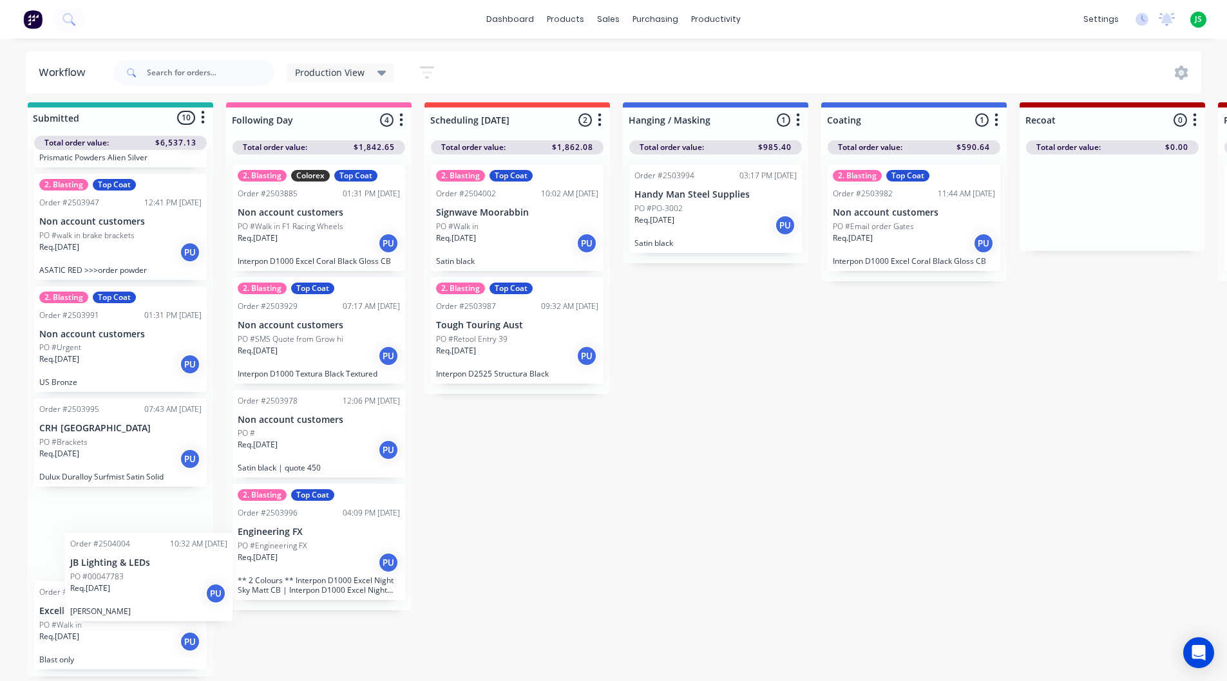
scroll to position [17, 0]
drag, startPoint x: 95, startPoint y: 635, endPoint x: 99, endPoint y: 618, distance: 17.2
click at [99, 618] on div "2. Blasting Approval needed Top Coat Order #2503477 02:43 PM 13/08/25 Non accou…" at bounding box center [120, 413] width 185 height 527
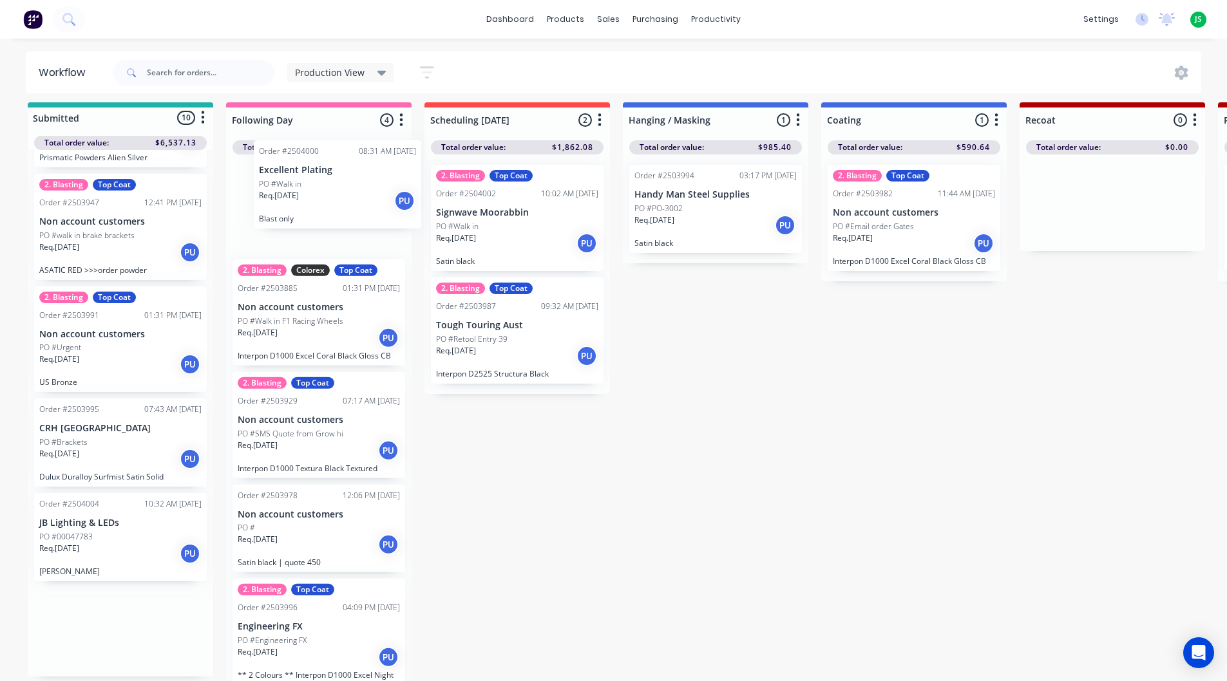
drag, startPoint x: 80, startPoint y: 534, endPoint x: 304, endPoint y: 191, distance: 410.4
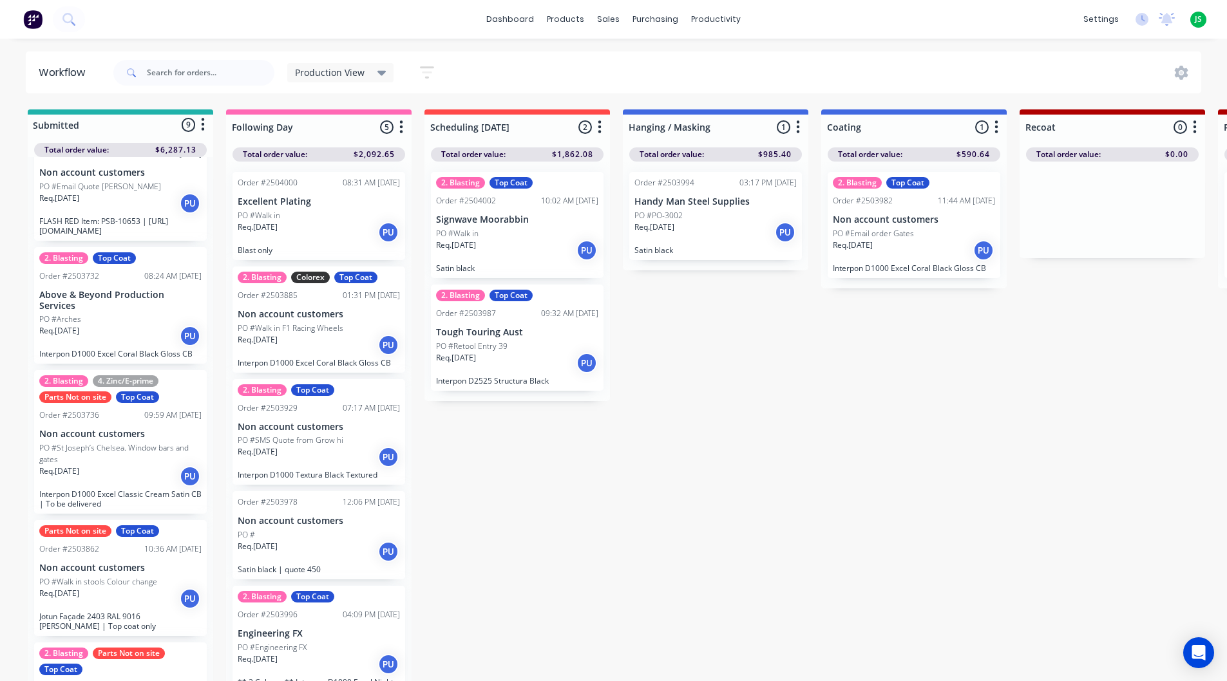
scroll to position [0, 0]
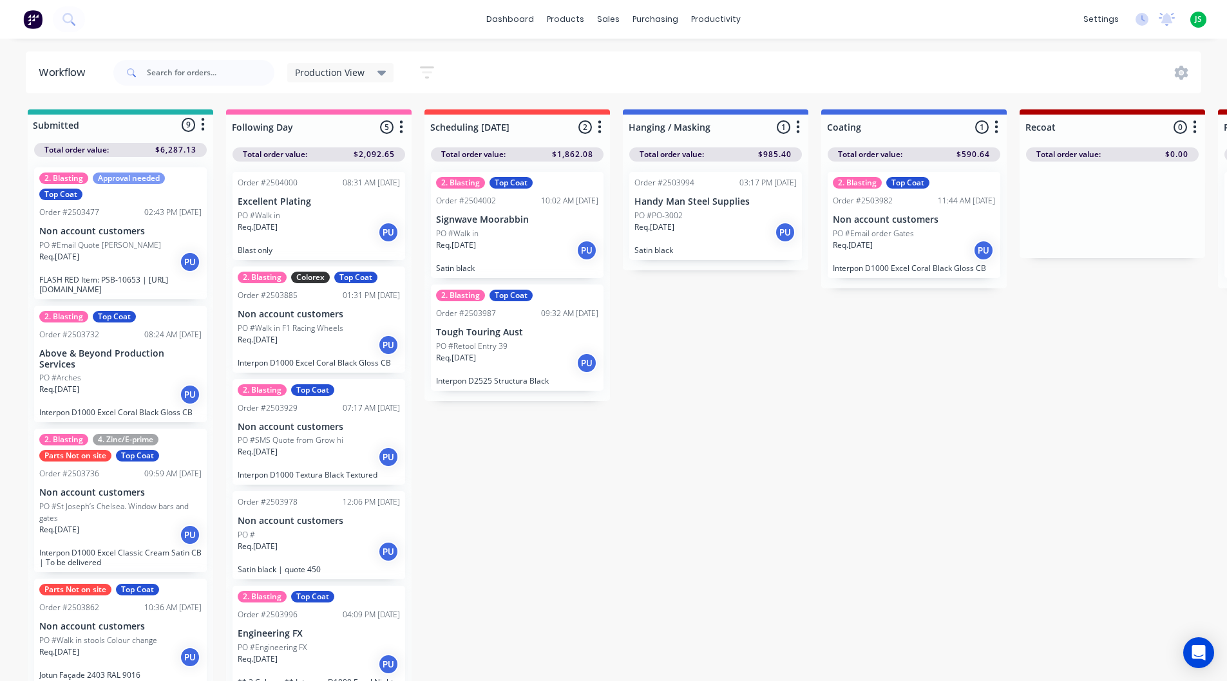
click at [72, 391] on p "Req. 05/08/25" at bounding box center [59, 390] width 40 height 12
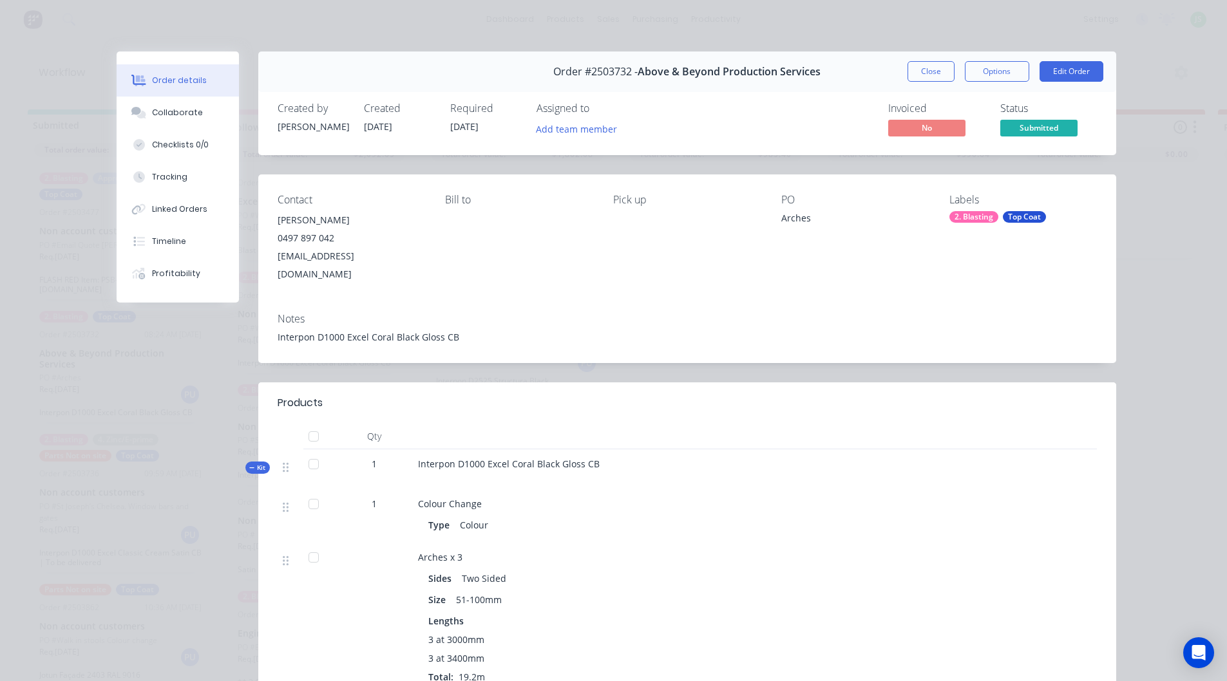
click at [923, 79] on button "Close" at bounding box center [930, 71] width 47 height 21
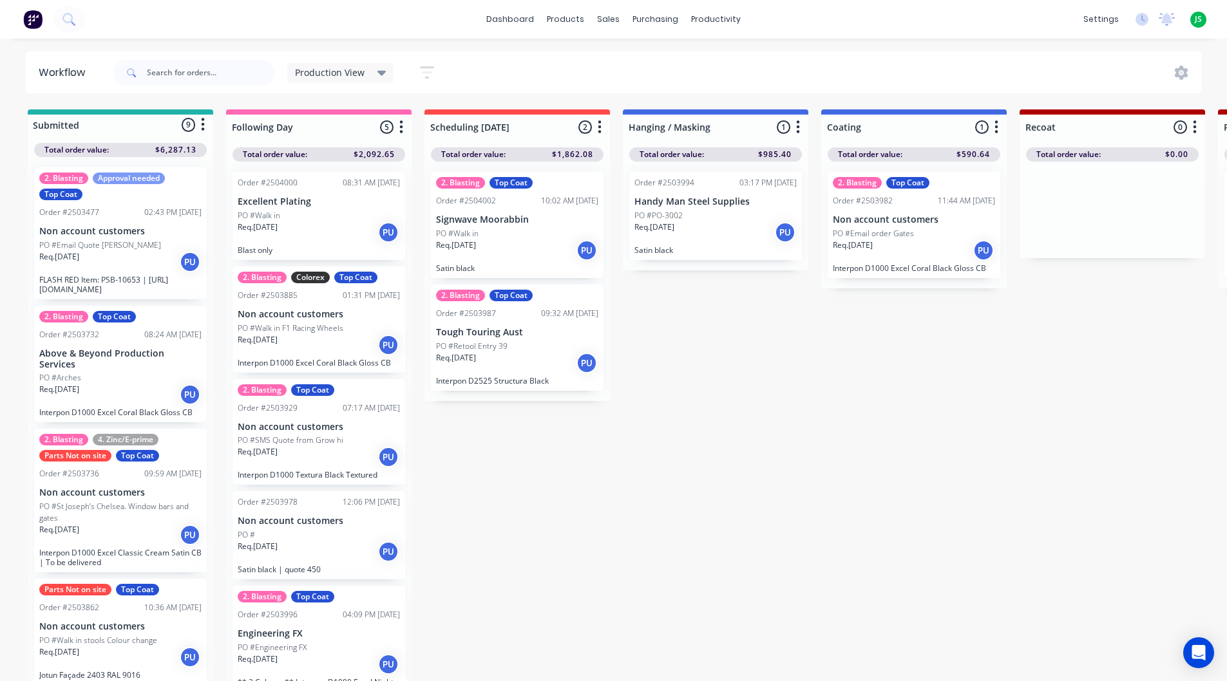
click at [721, 237] on div "Req. [DATE] PU" at bounding box center [715, 233] width 162 height 22
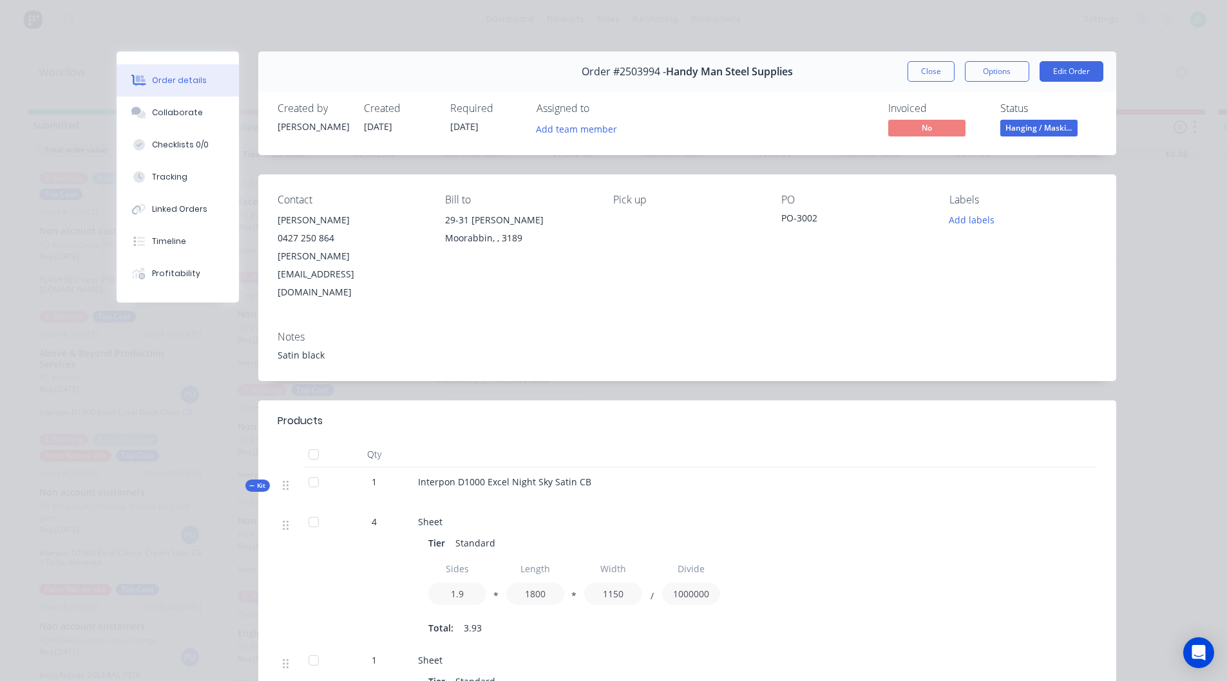
click at [921, 77] on button "Close" at bounding box center [930, 71] width 47 height 21
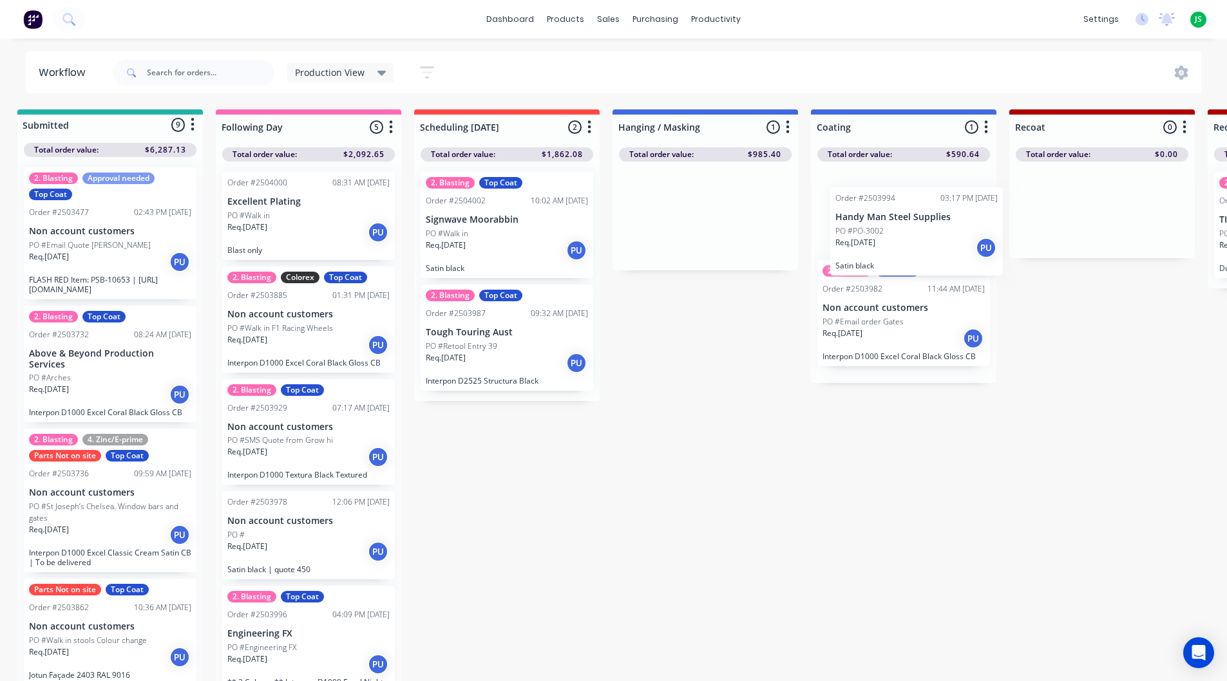
drag, startPoint x: 719, startPoint y: 237, endPoint x: 925, endPoint y: 254, distance: 207.4
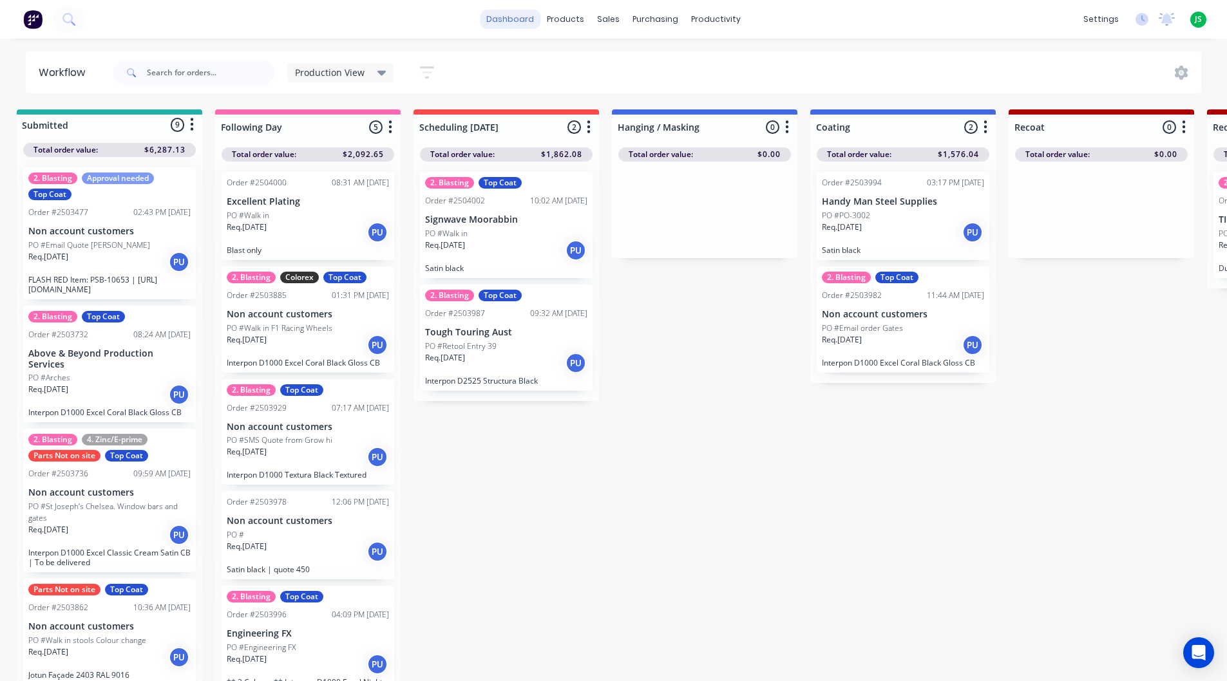
click at [522, 10] on link "dashboard" at bounding box center [510, 19] width 61 height 19
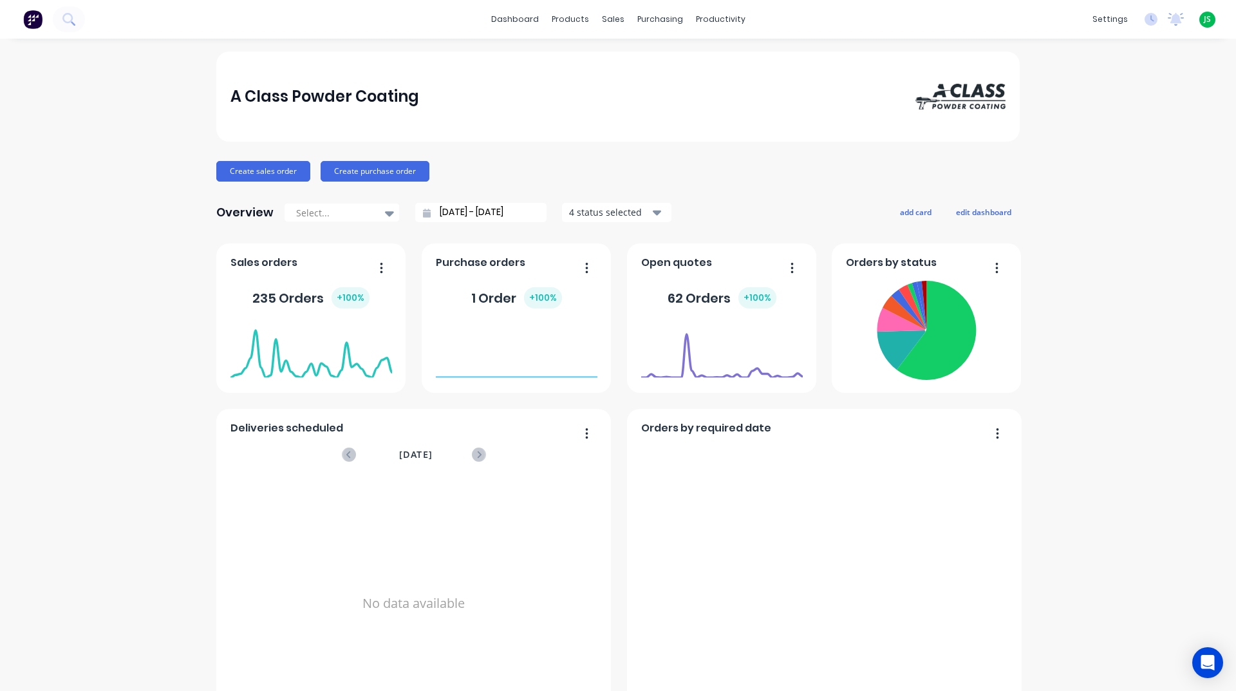
scroll to position [515, 0]
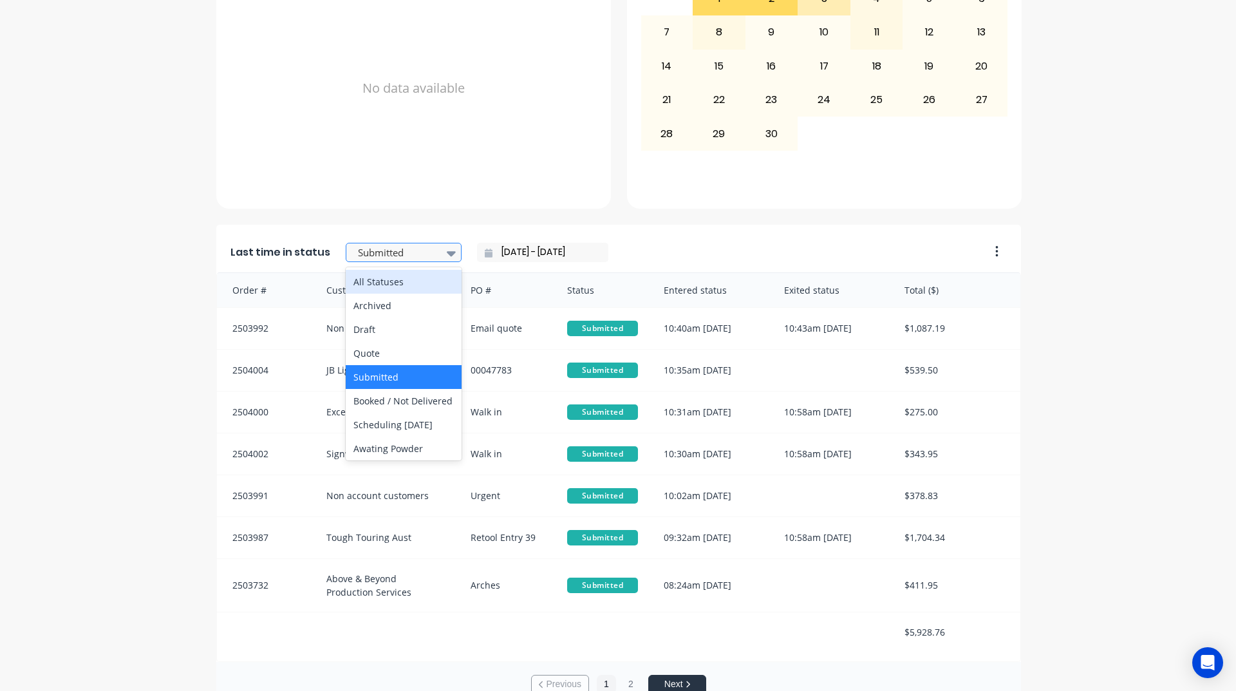
click at [423, 257] on div at bounding box center [397, 253] width 81 height 16
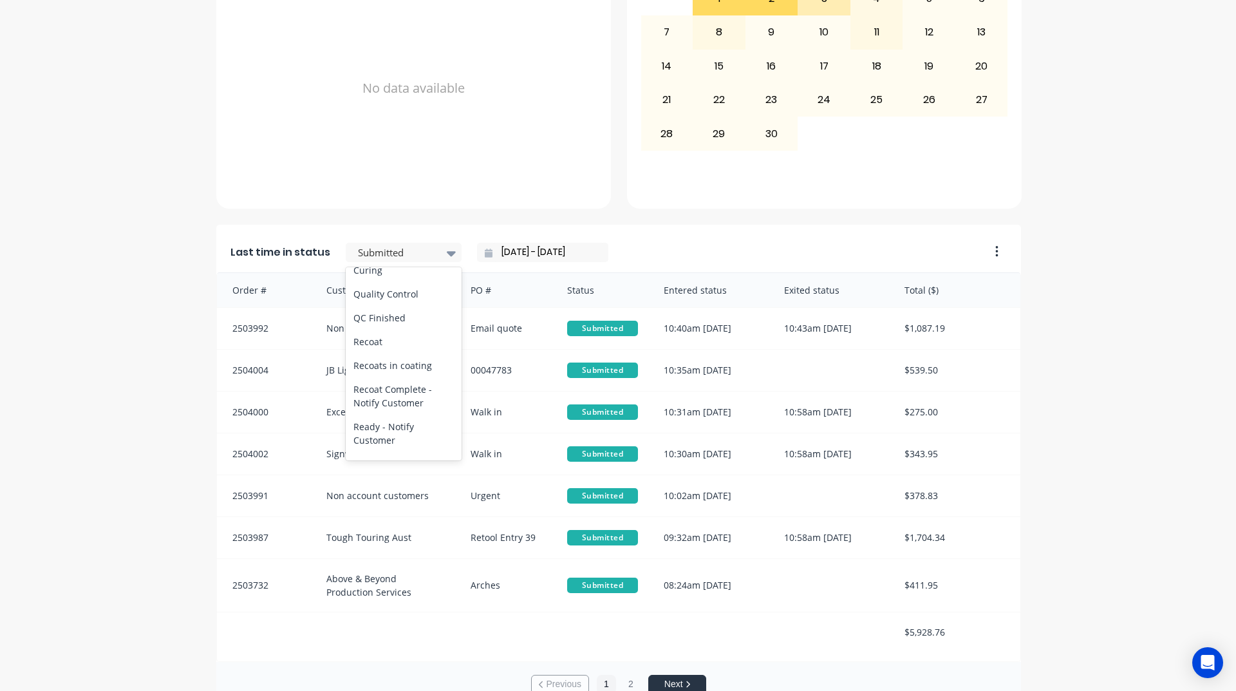
click at [390, 258] on div "Coating" at bounding box center [404, 246] width 116 height 24
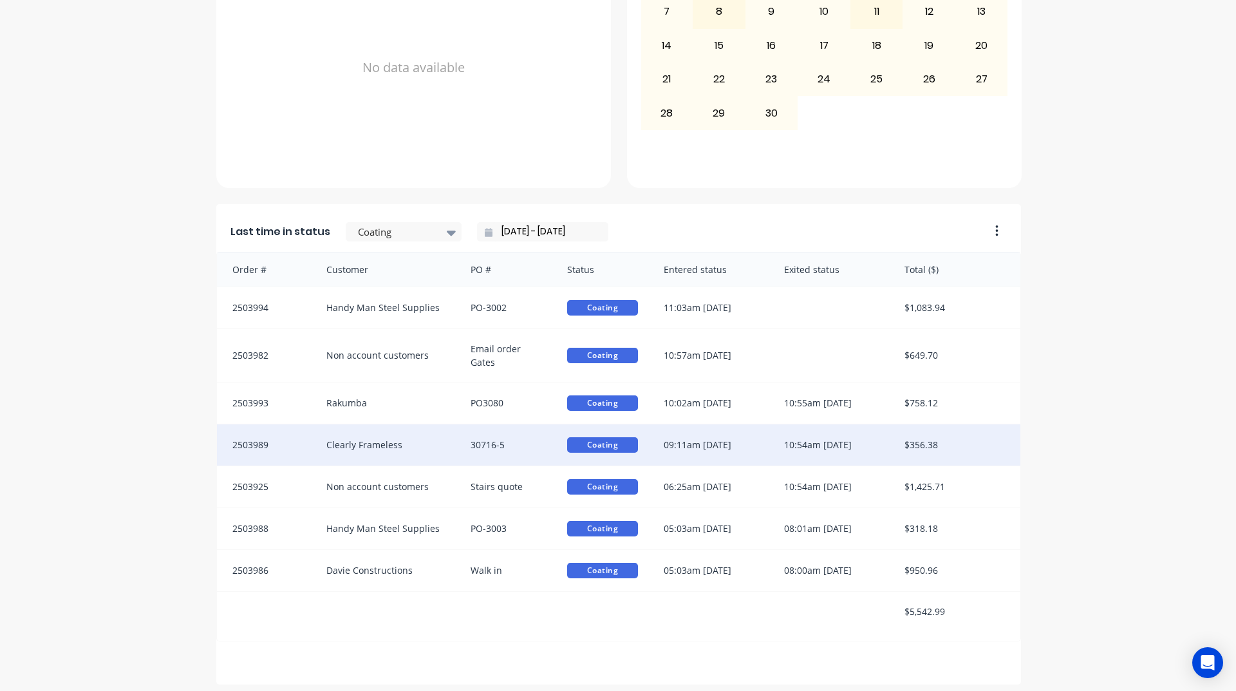
scroll to position [542, 0]
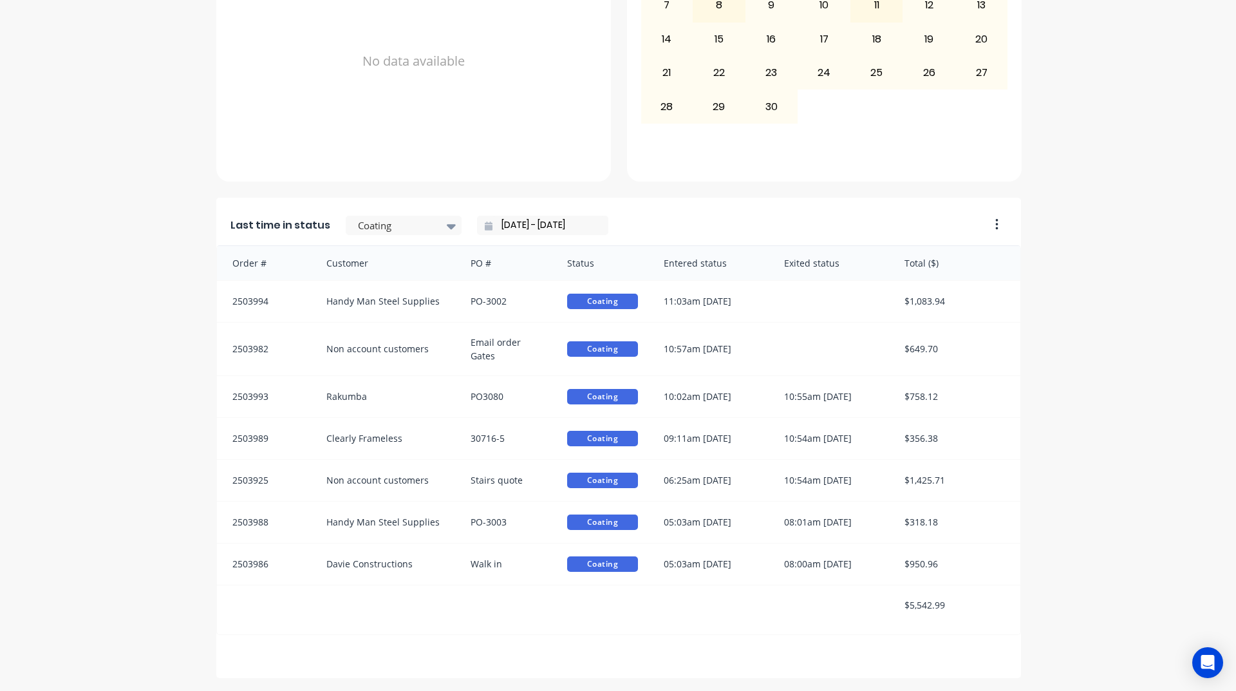
click at [126, 492] on div "A Class Powder Coating Create sales order Create purchase order Overview Select…" at bounding box center [618, 93] width 1236 height 1169
